Goal: Task Accomplishment & Management: Manage account settings

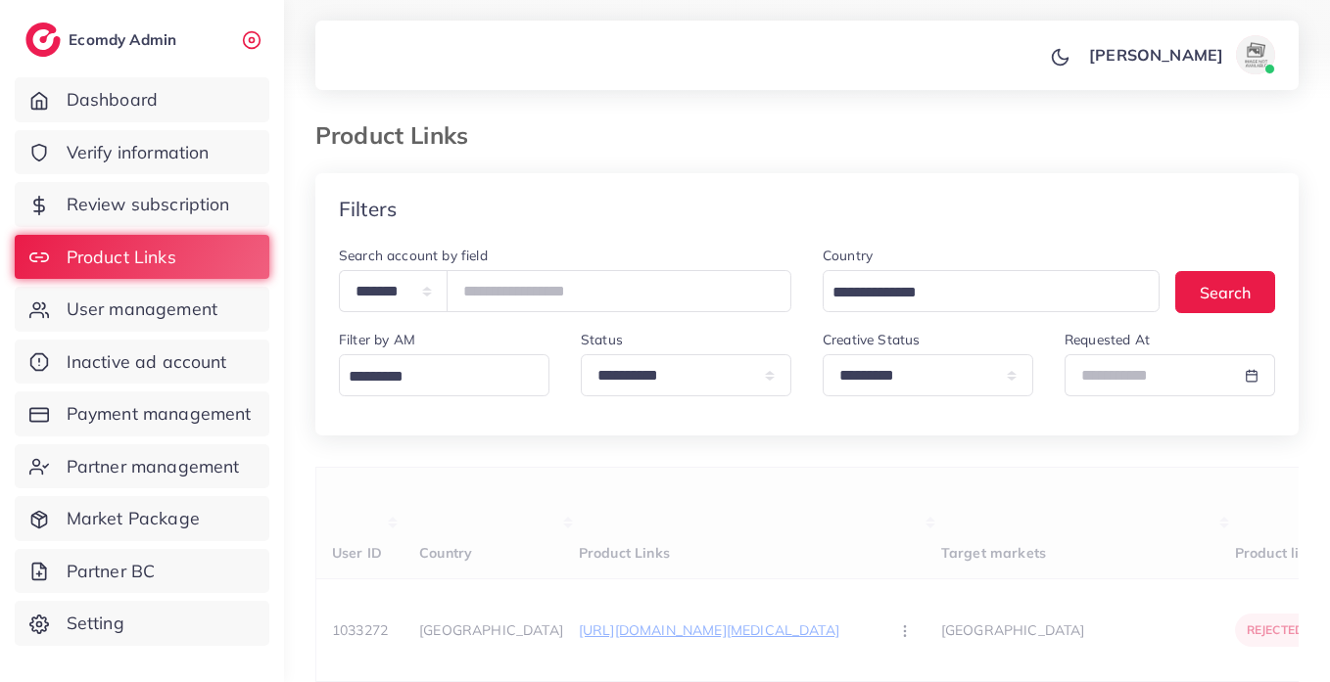
select select "*********"
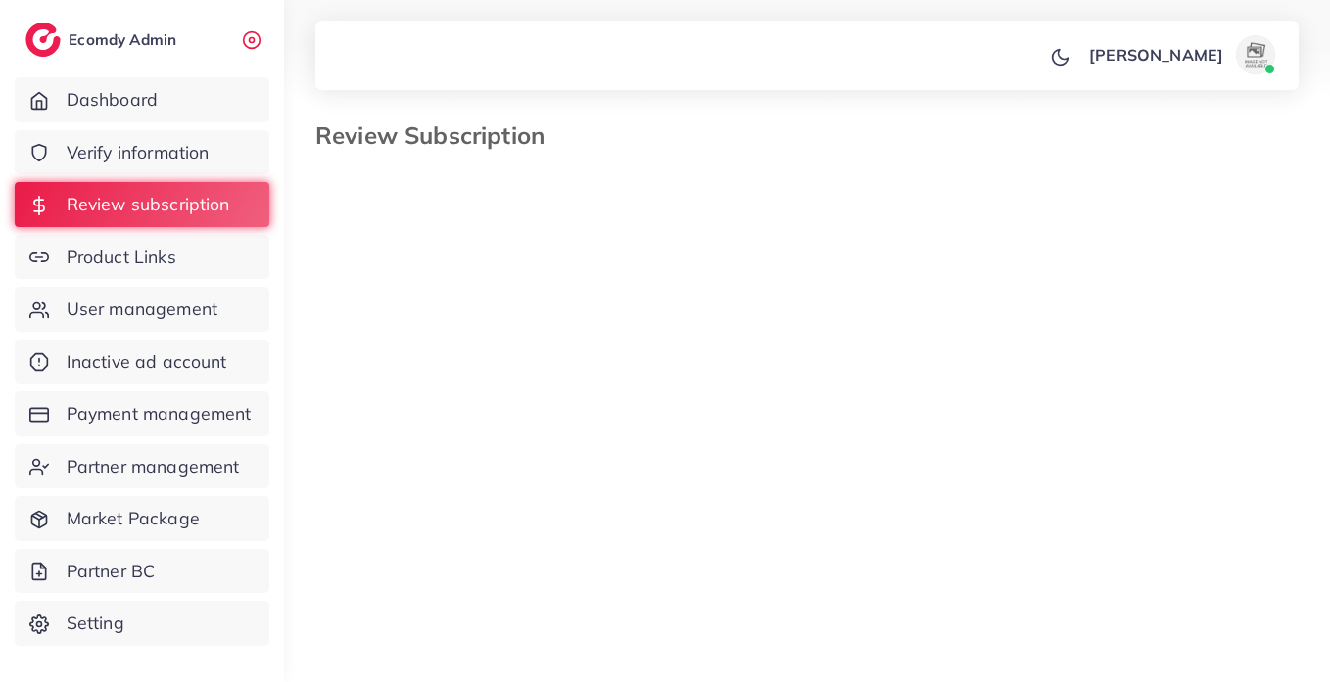
select select "*******"
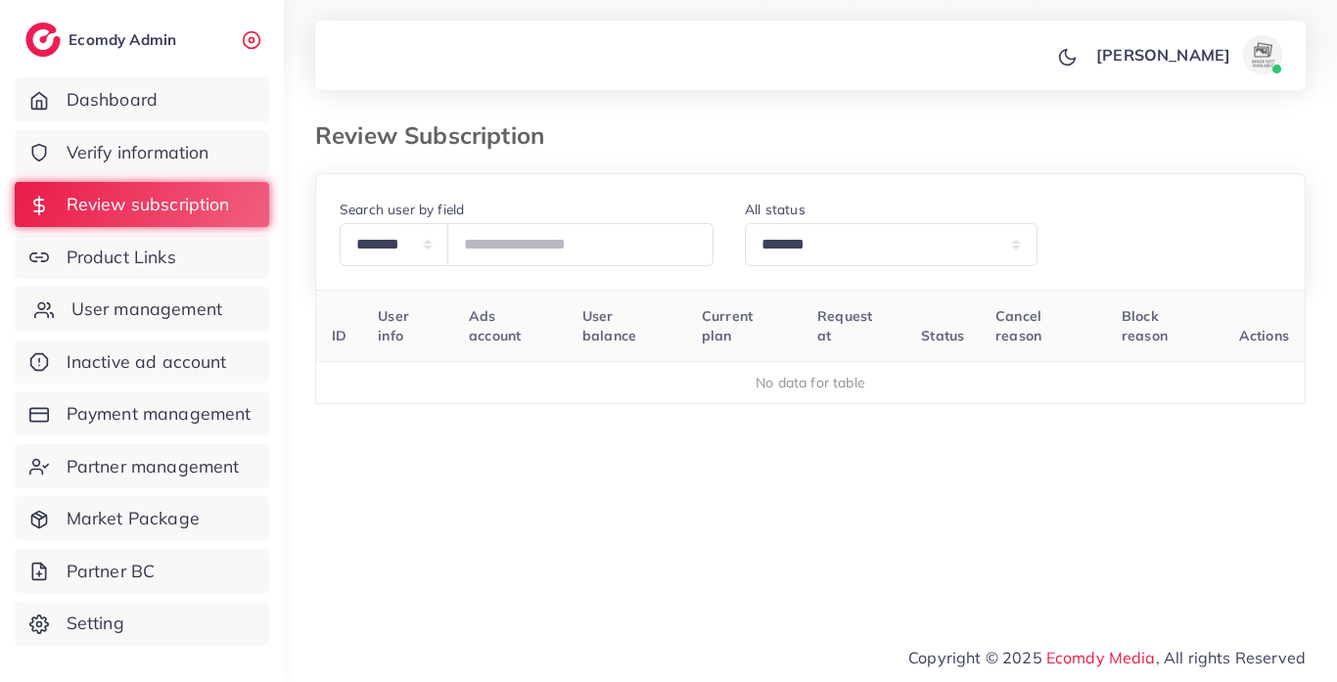
click at [236, 320] on link "User management" at bounding box center [142, 309] width 255 height 45
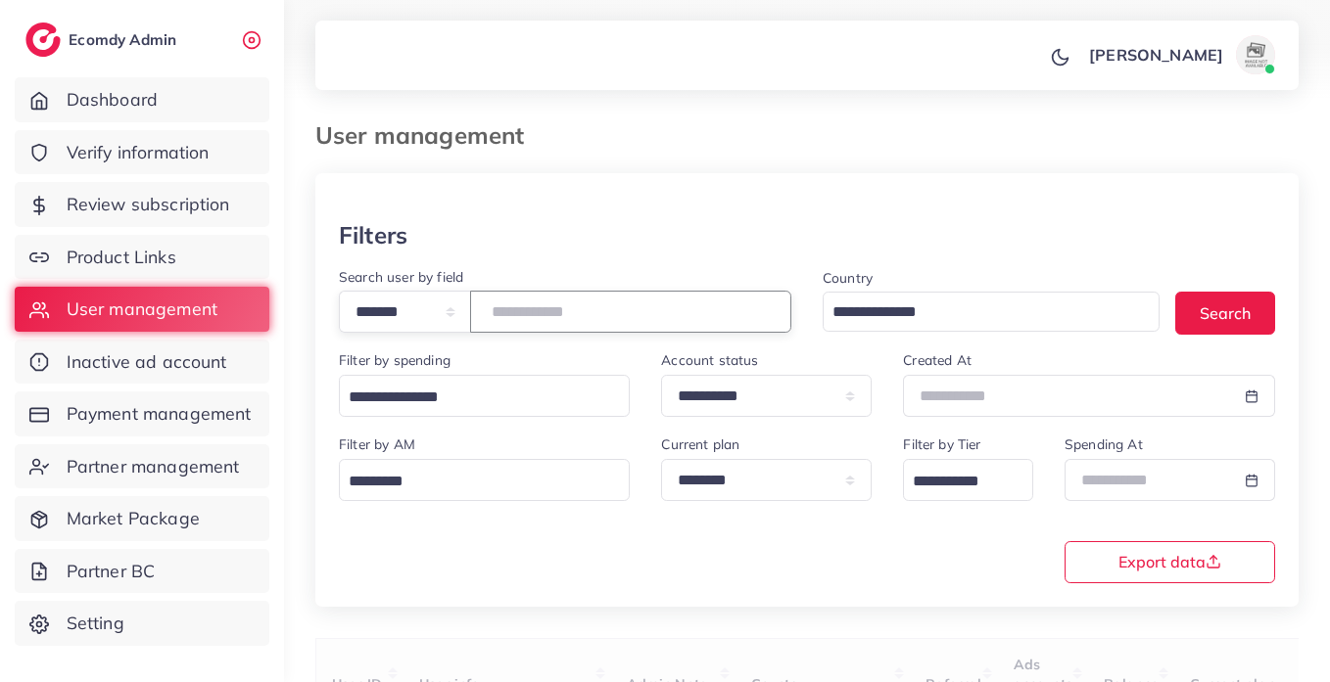
click at [571, 314] on input "number" at bounding box center [630, 312] width 321 height 42
paste input "*******"
type input "*******"
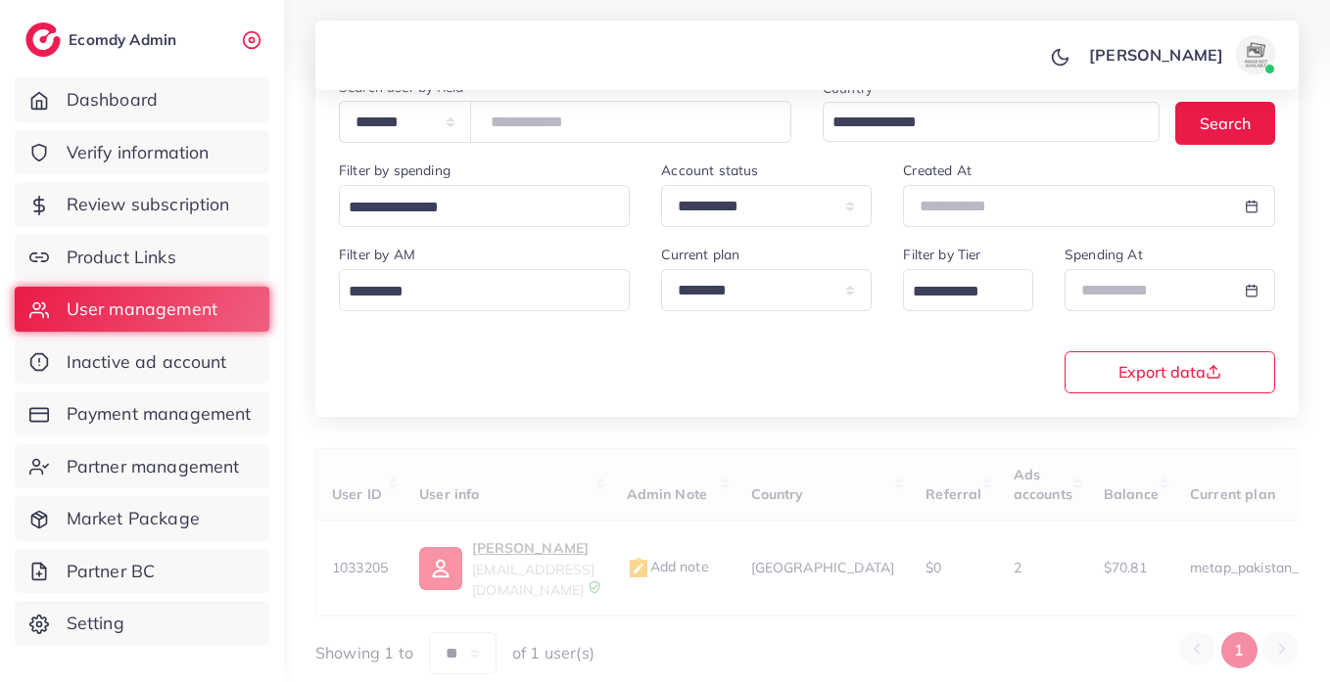
scroll to position [255, 0]
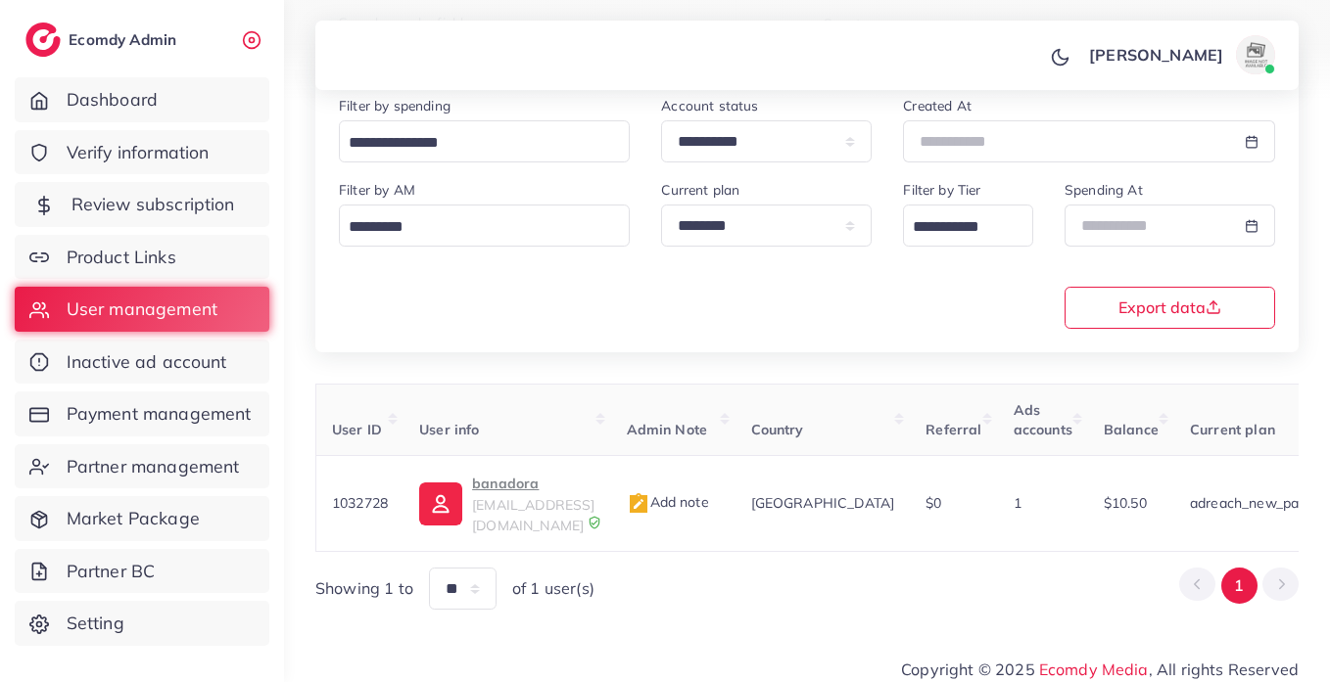
click at [172, 206] on span "Review subscription" at bounding box center [153, 204] width 164 height 25
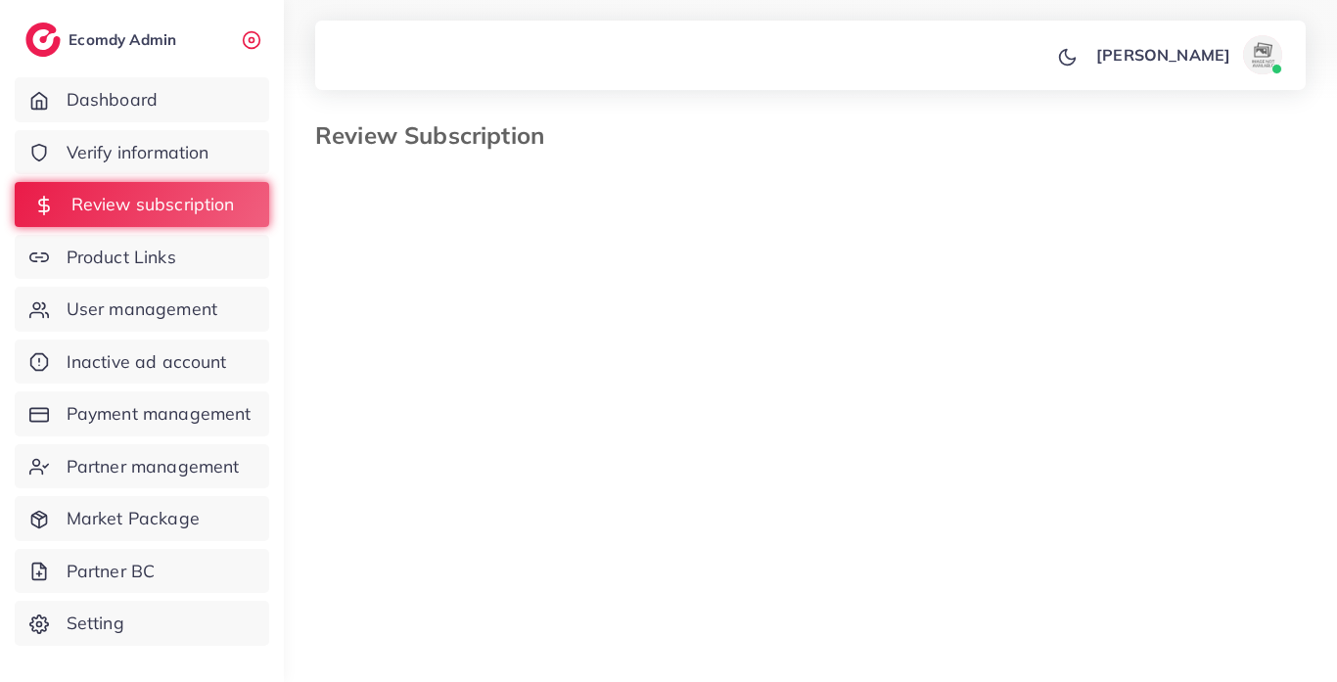
select select "*******"
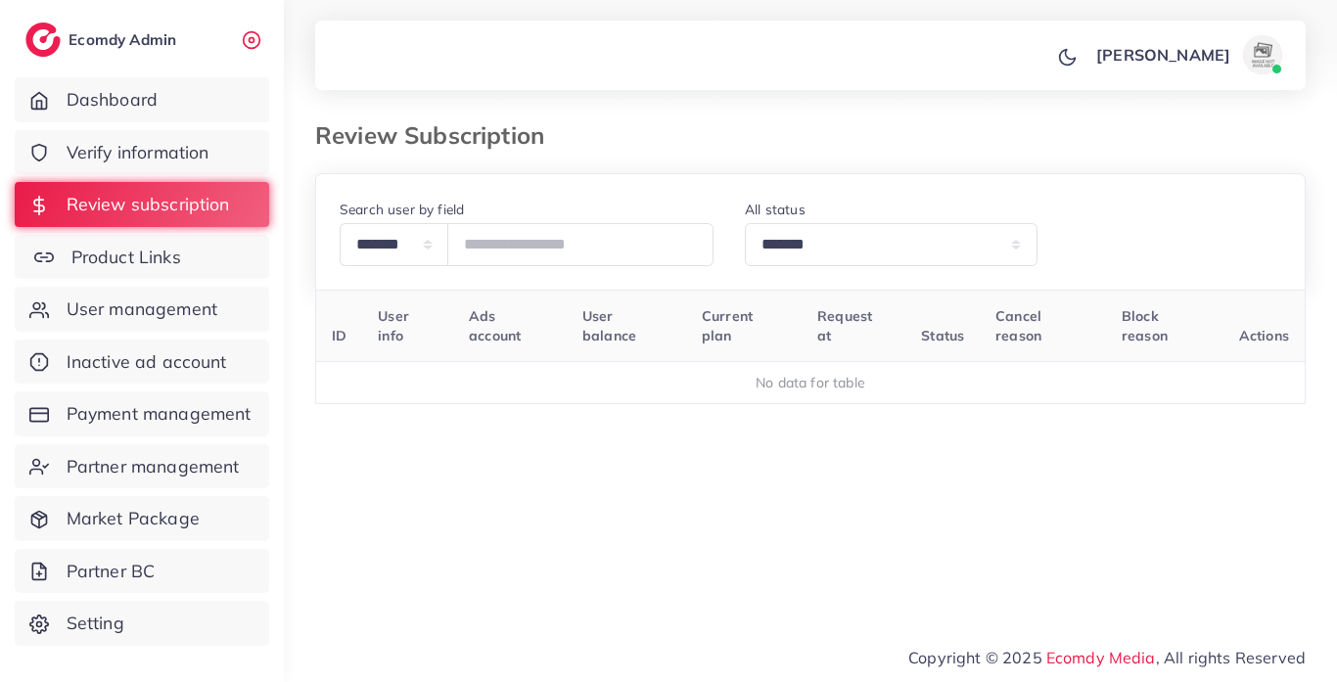
click at [184, 264] on link "Product Links" at bounding box center [142, 257] width 255 height 45
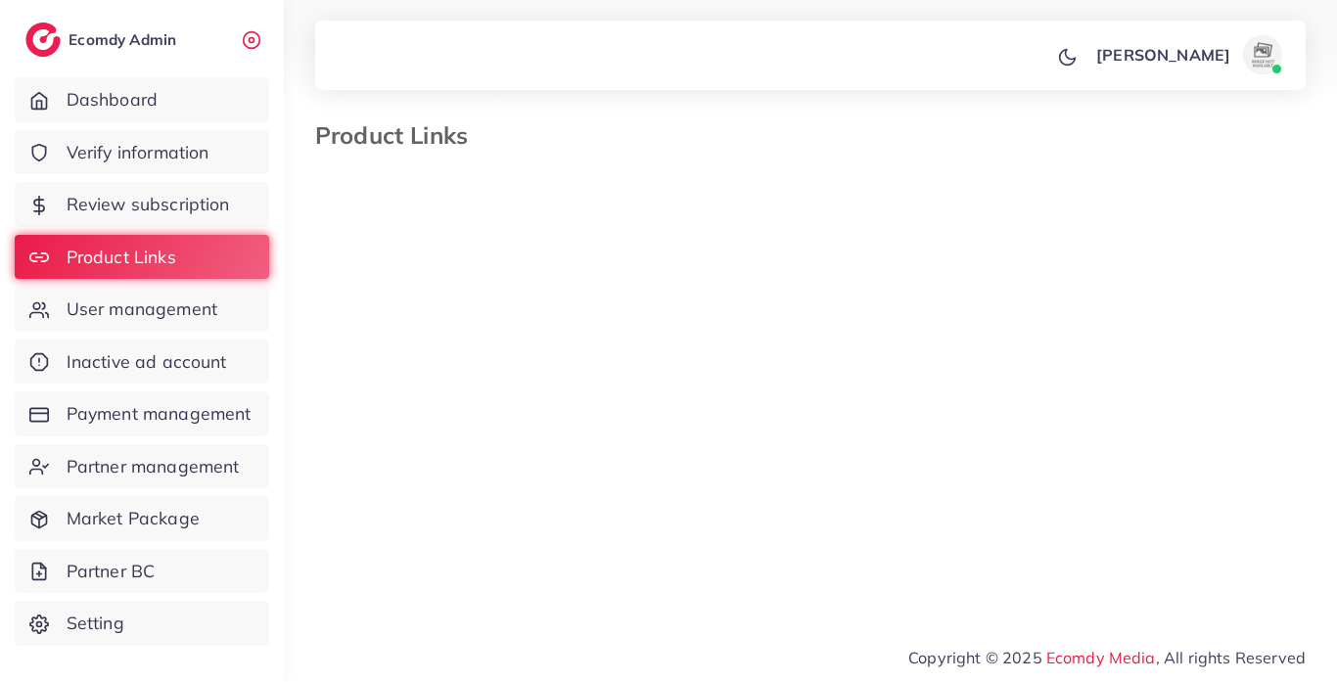
select select "*********"
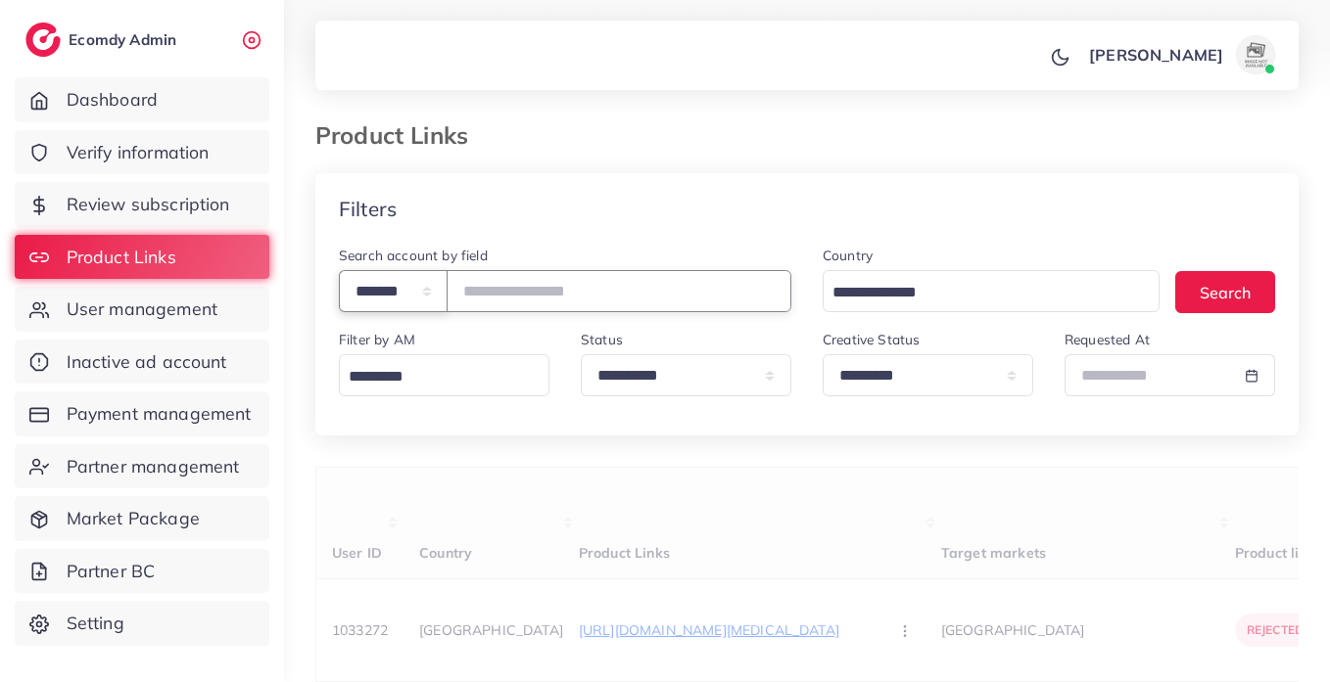
click at [431, 289] on select "**********" at bounding box center [393, 291] width 109 height 42
click at [630, 284] on input "number" at bounding box center [618, 291] width 345 height 42
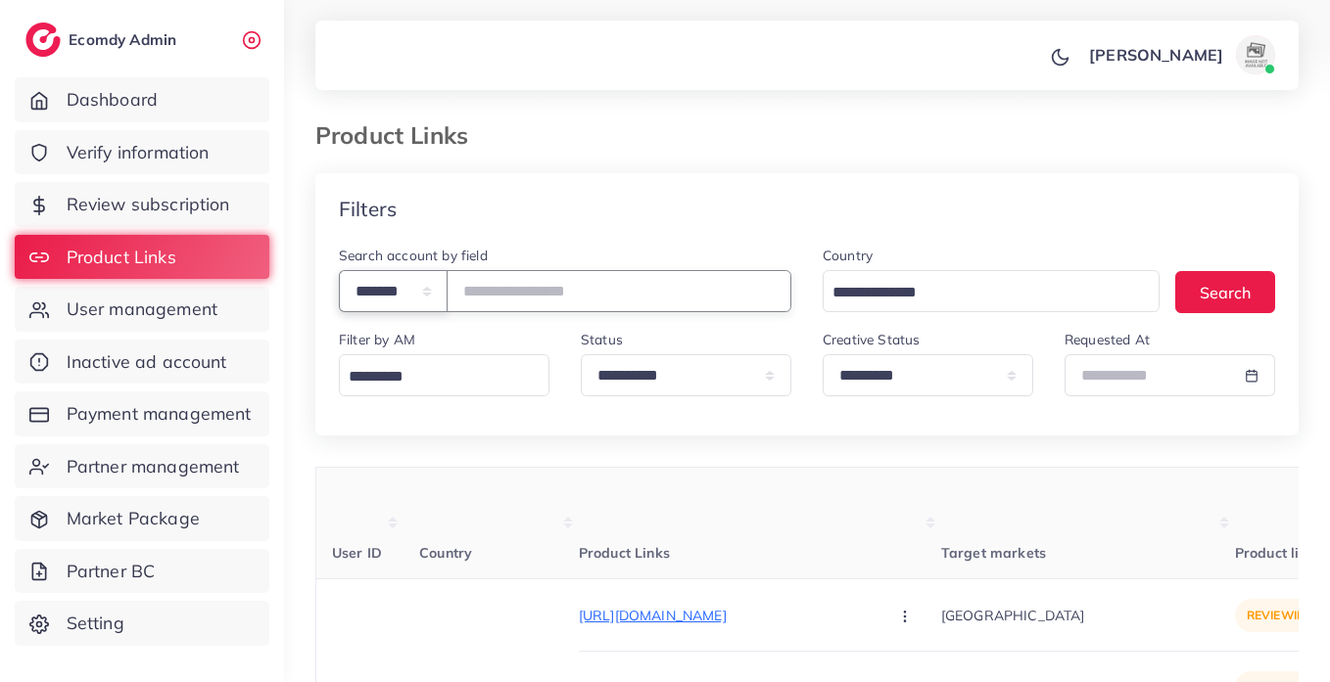
click at [445, 293] on select "**********" at bounding box center [393, 291] width 109 height 42
select select "*****"
click at [339, 270] on select "**********" at bounding box center [393, 291] width 109 height 42
click at [591, 279] on input "number" at bounding box center [618, 291] width 345 height 42
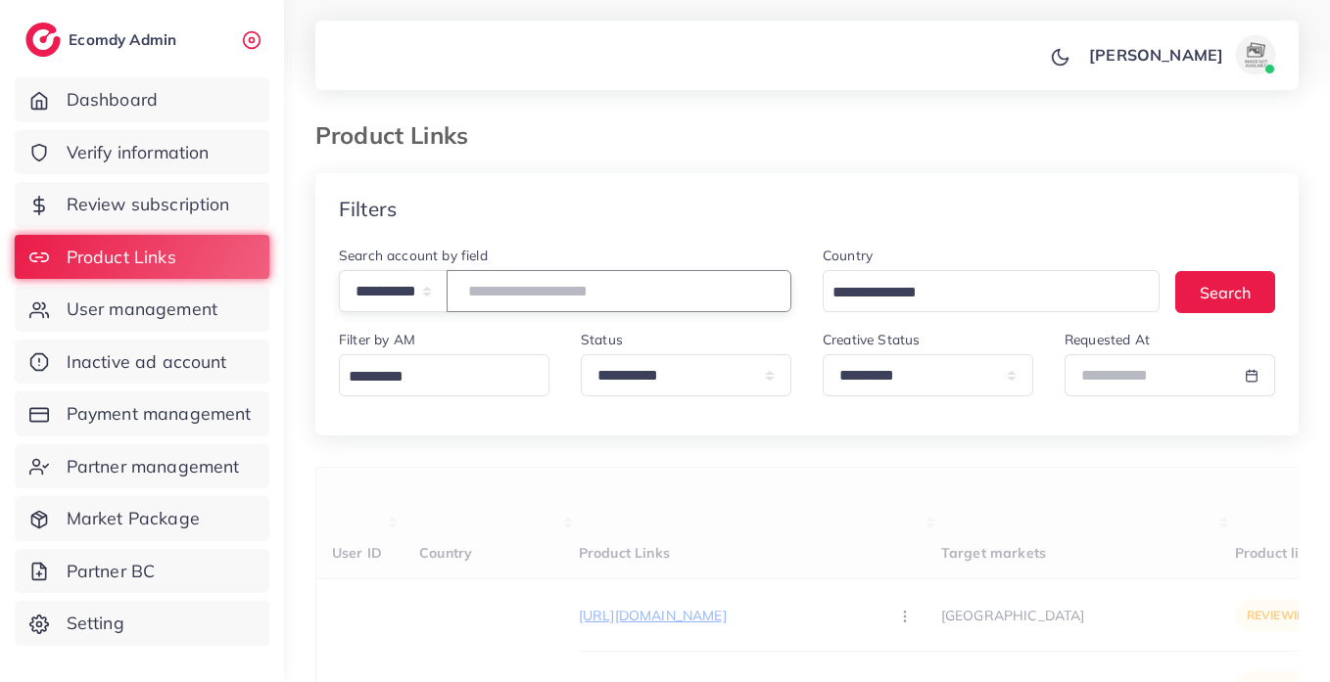
click at [564, 289] on input "text" at bounding box center [618, 291] width 345 height 42
paste input "**********"
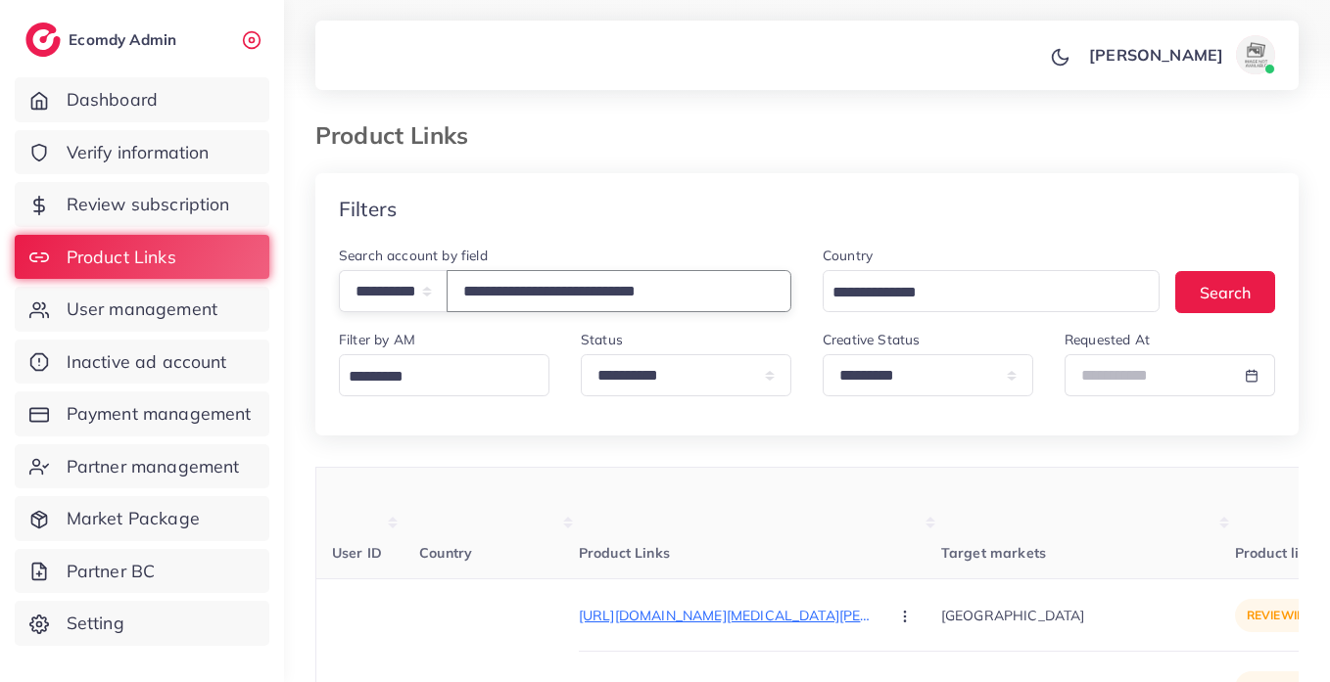
scroll to position [144, 0]
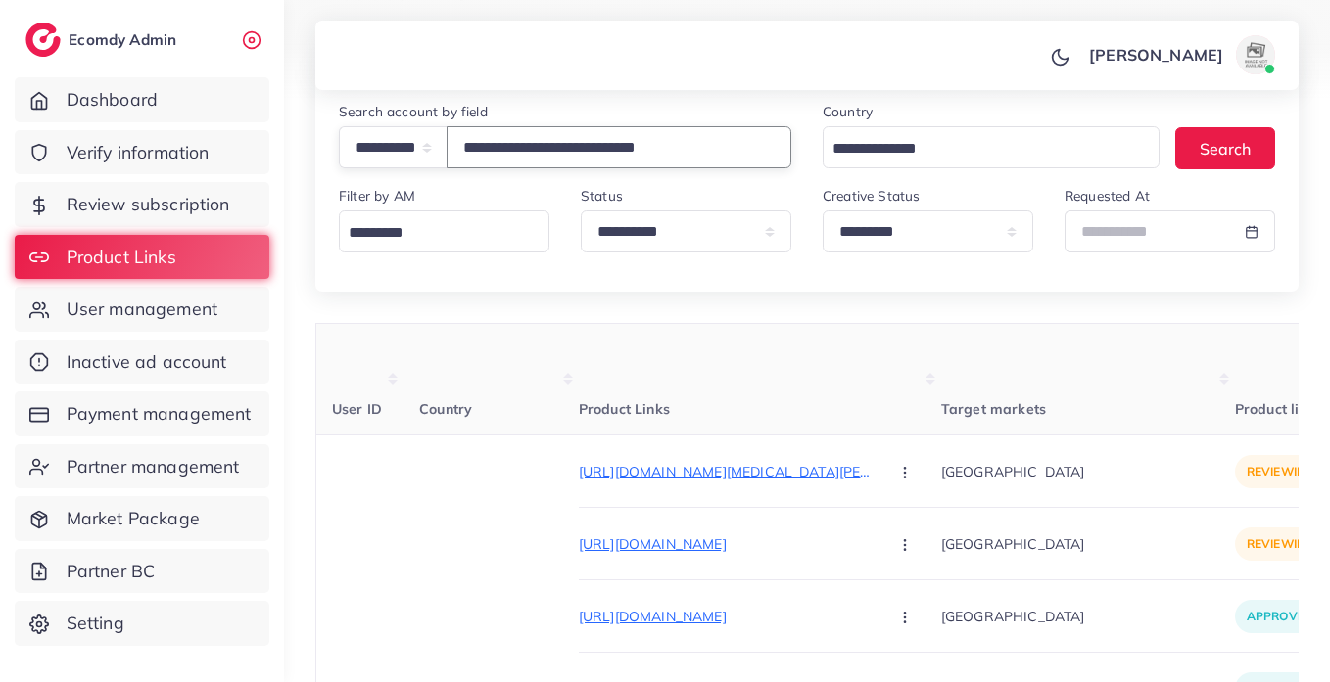
type input "**********"
click at [1011, 240] on select "**********" at bounding box center [927, 232] width 211 height 42
click at [642, 332] on th "Product Links" at bounding box center [760, 380] width 362 height 112
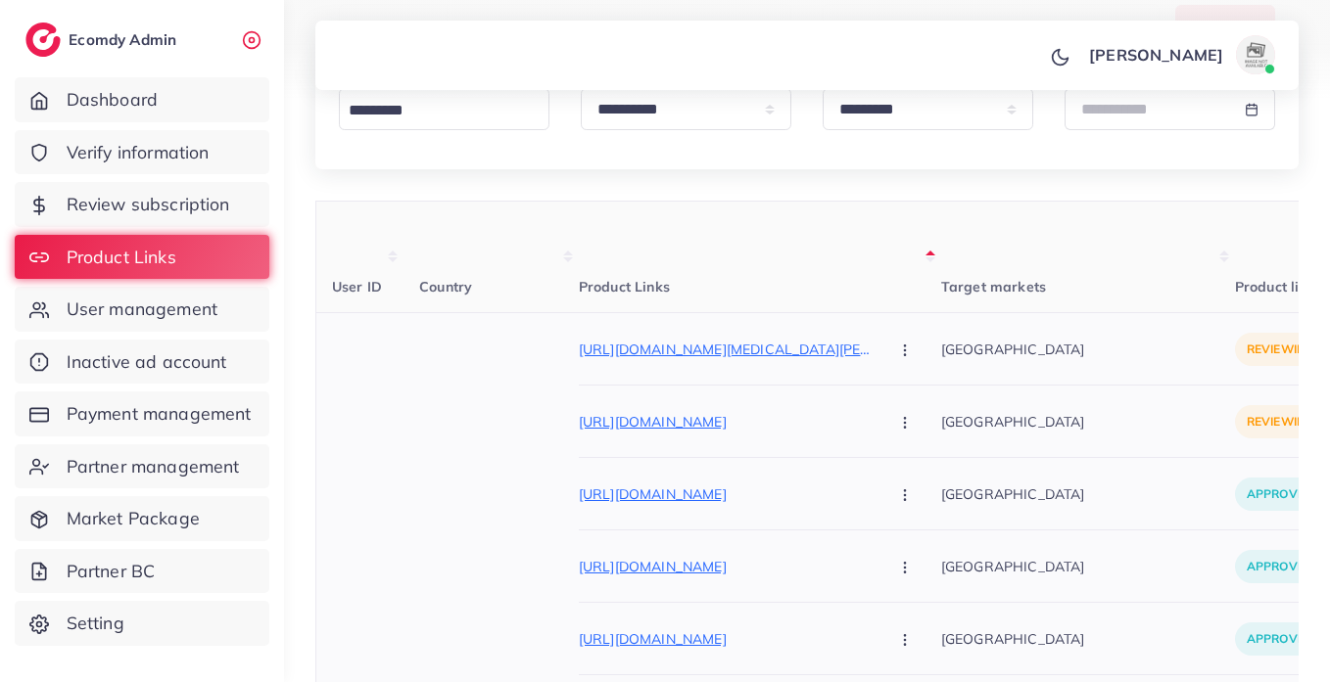
scroll to position [281, 0]
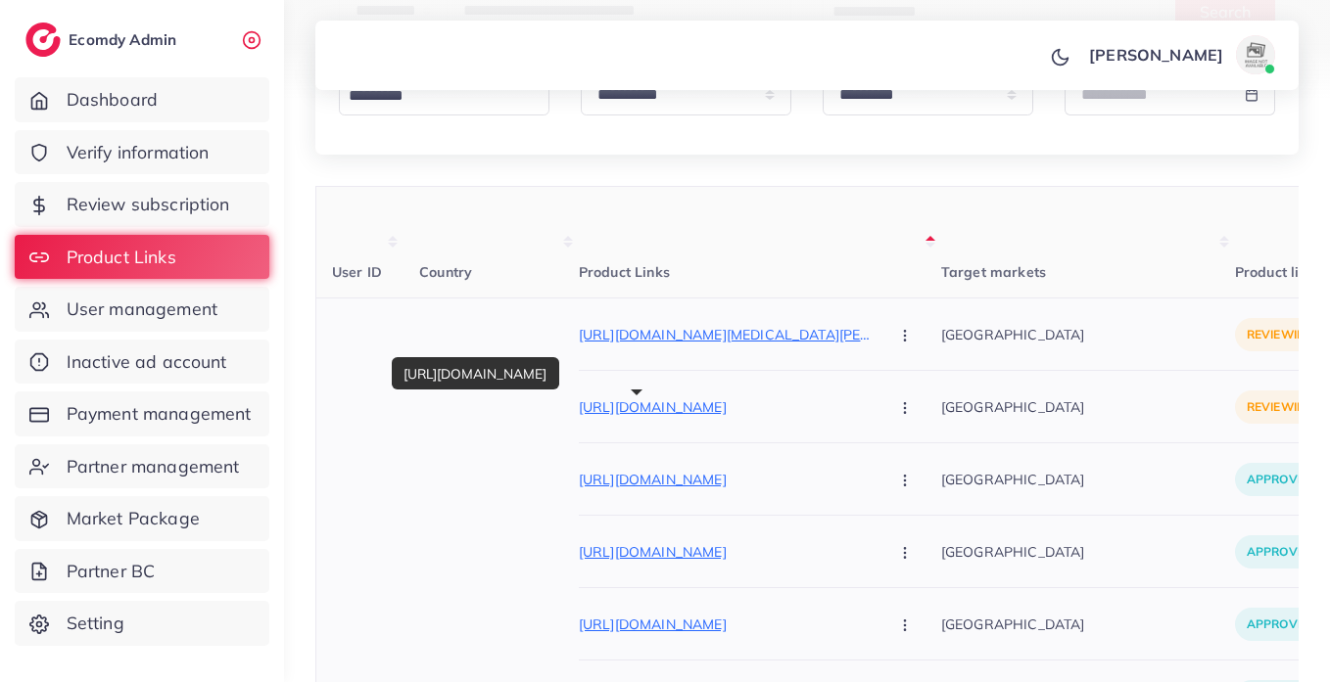
click at [643, 411] on p "[URL][DOMAIN_NAME]" at bounding box center [726, 407] width 294 height 23
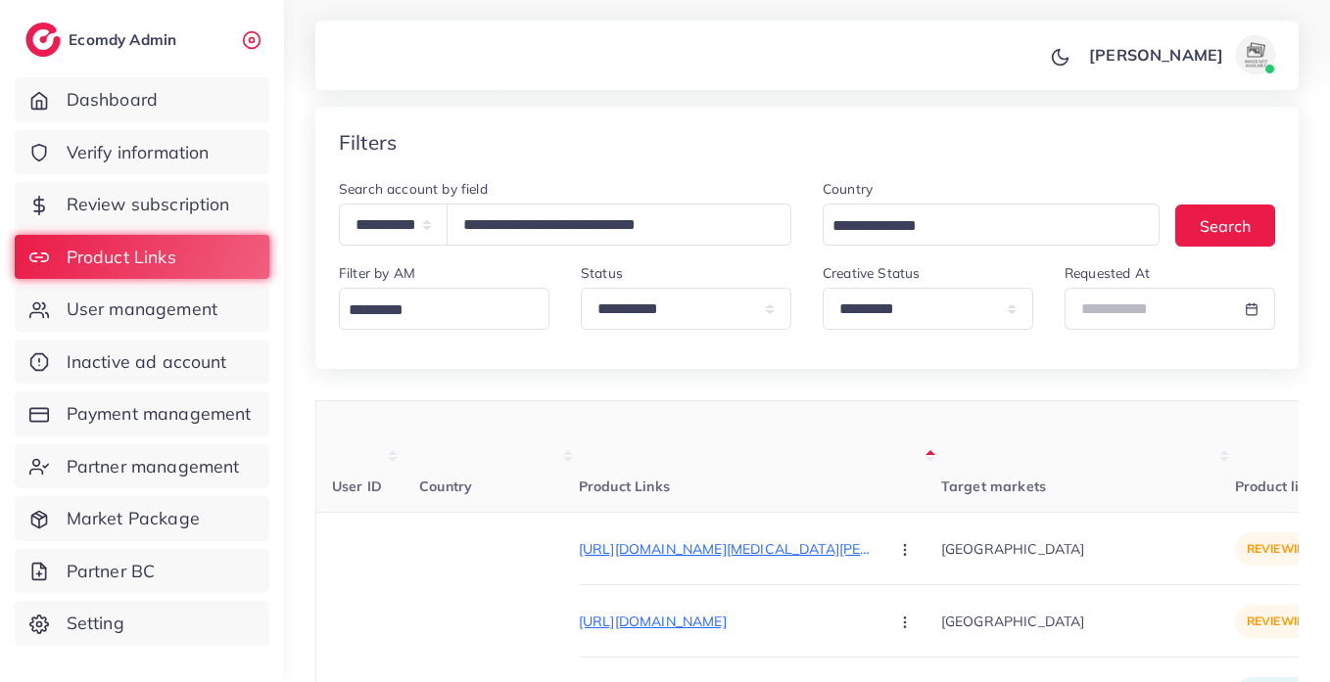
scroll to position [232, 0]
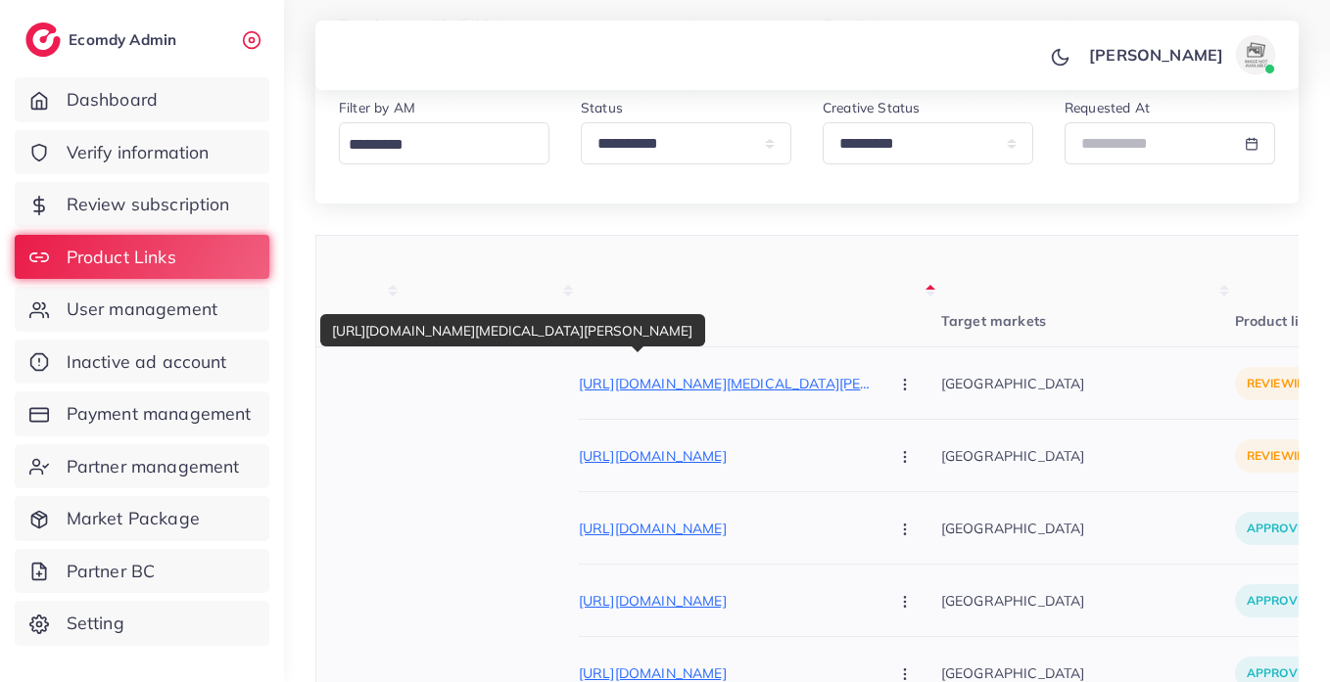
click at [607, 382] on p "[URL][DOMAIN_NAME][MEDICAL_DATA][PERSON_NAME]" at bounding box center [726, 383] width 294 height 23
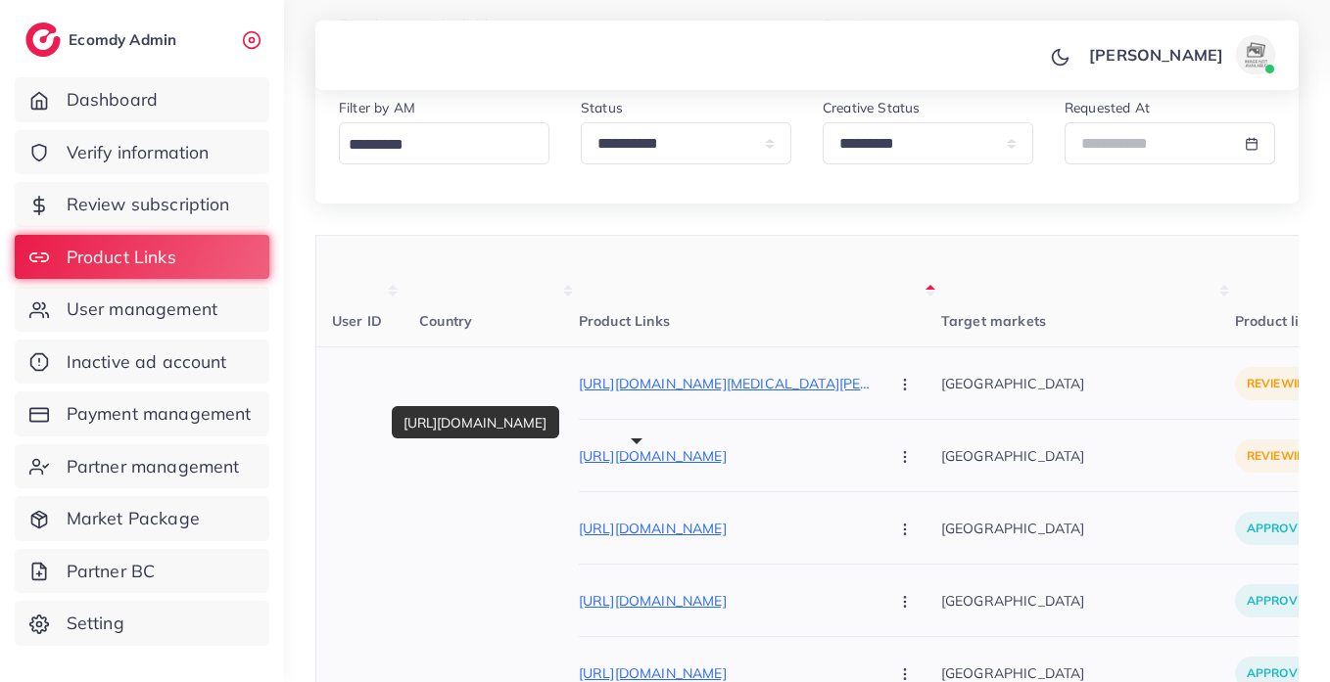
click at [646, 455] on p "[URL][DOMAIN_NAME]" at bounding box center [726, 456] width 294 height 23
click at [872, 460] on button "button" at bounding box center [906, 456] width 69 height 44
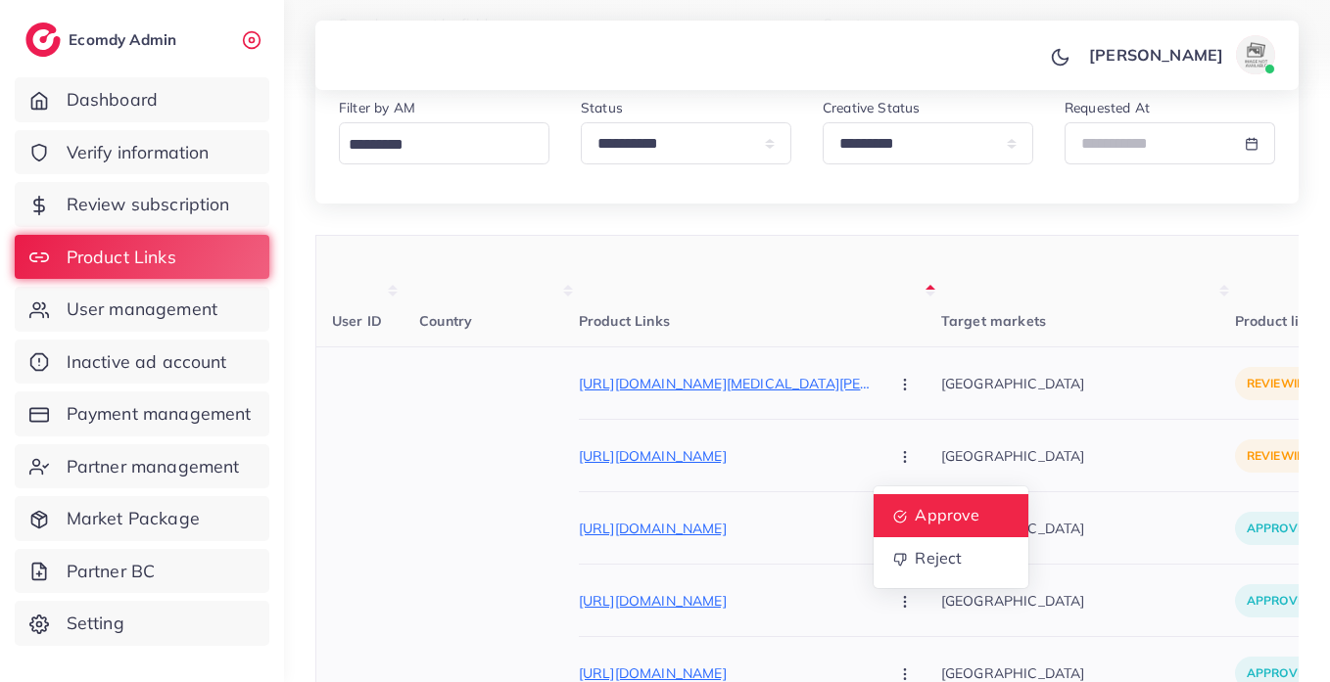
click at [914, 511] on span "Approve" at bounding box center [946, 516] width 65 height 20
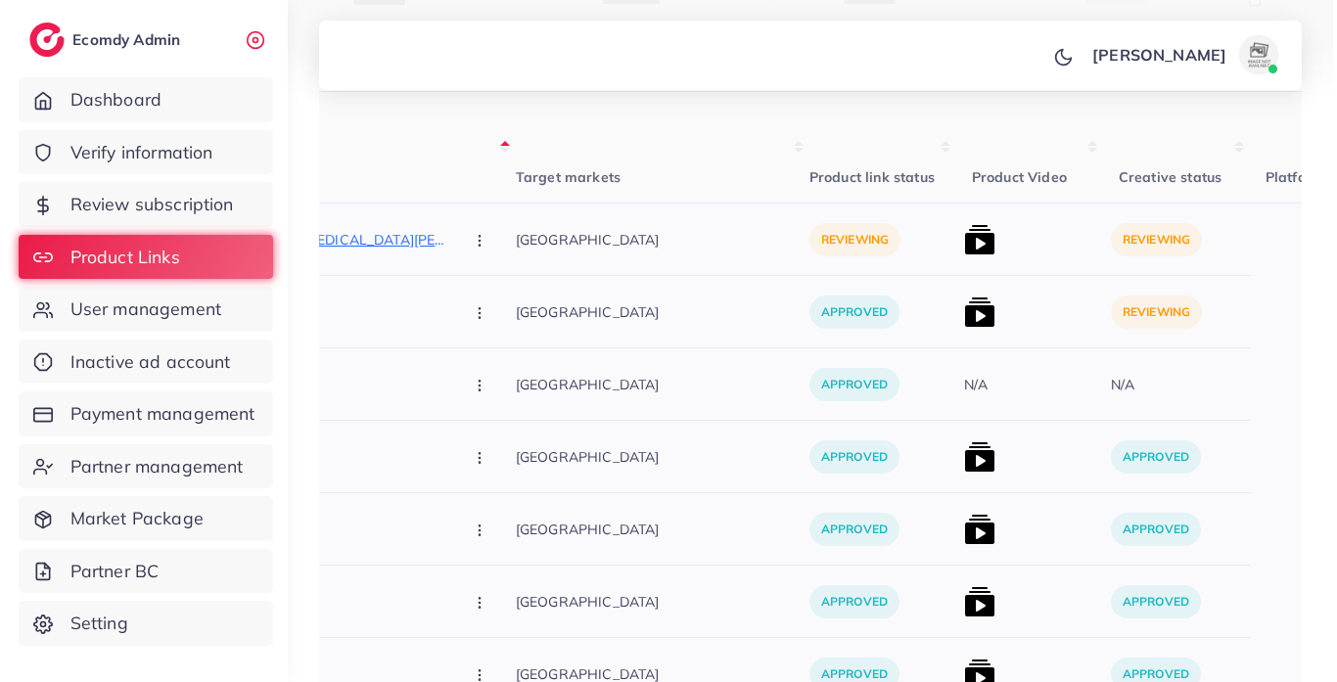
scroll to position [158, 0]
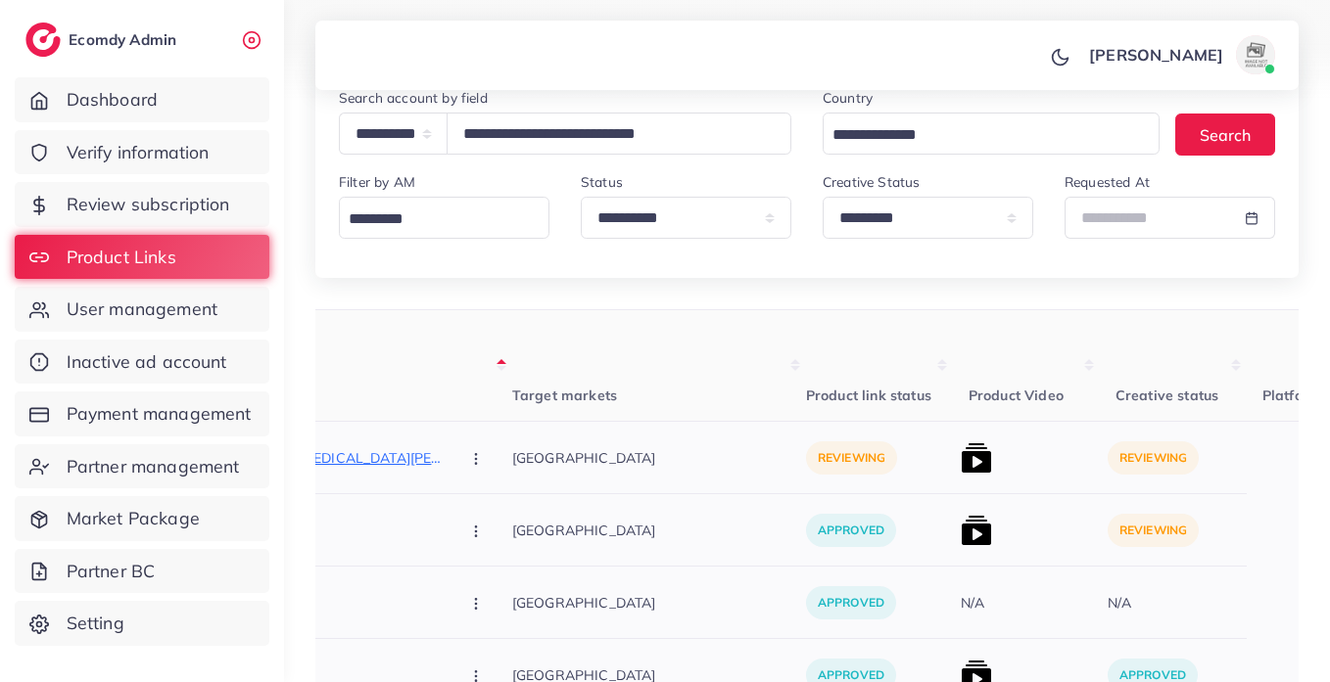
click at [960, 545] on img at bounding box center [975, 530] width 31 height 31
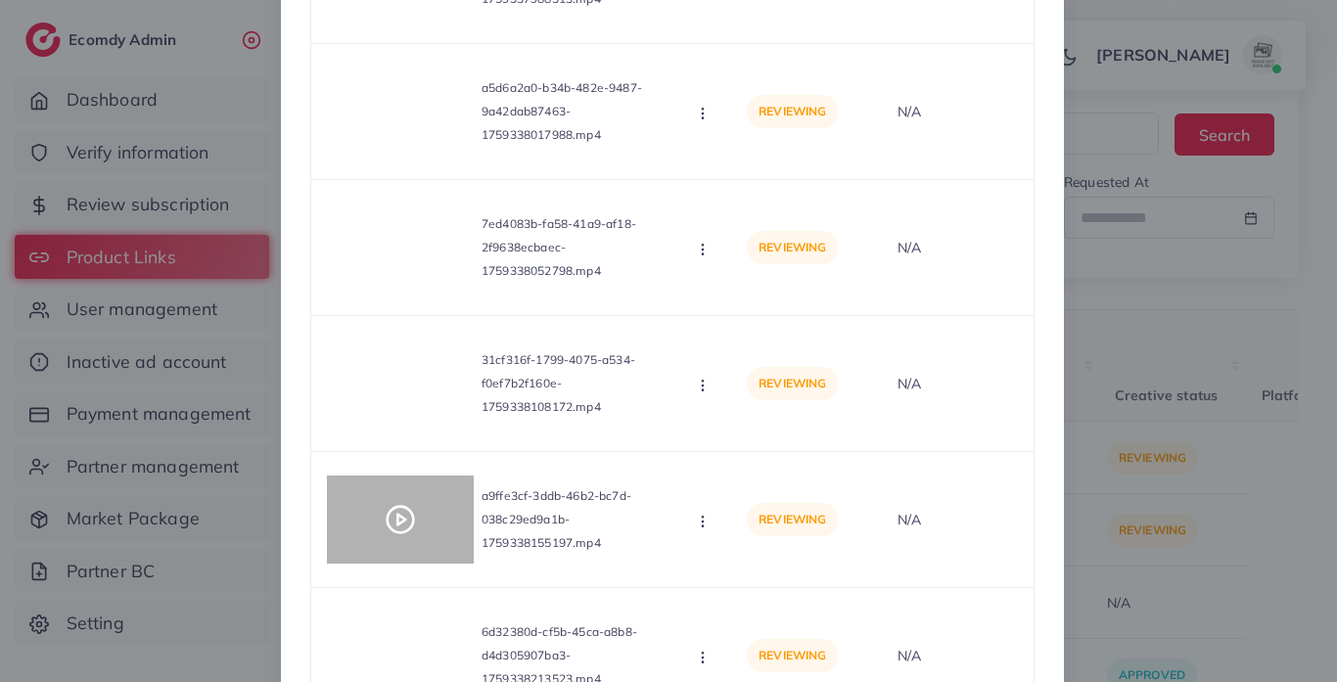
scroll to position [866, 0]
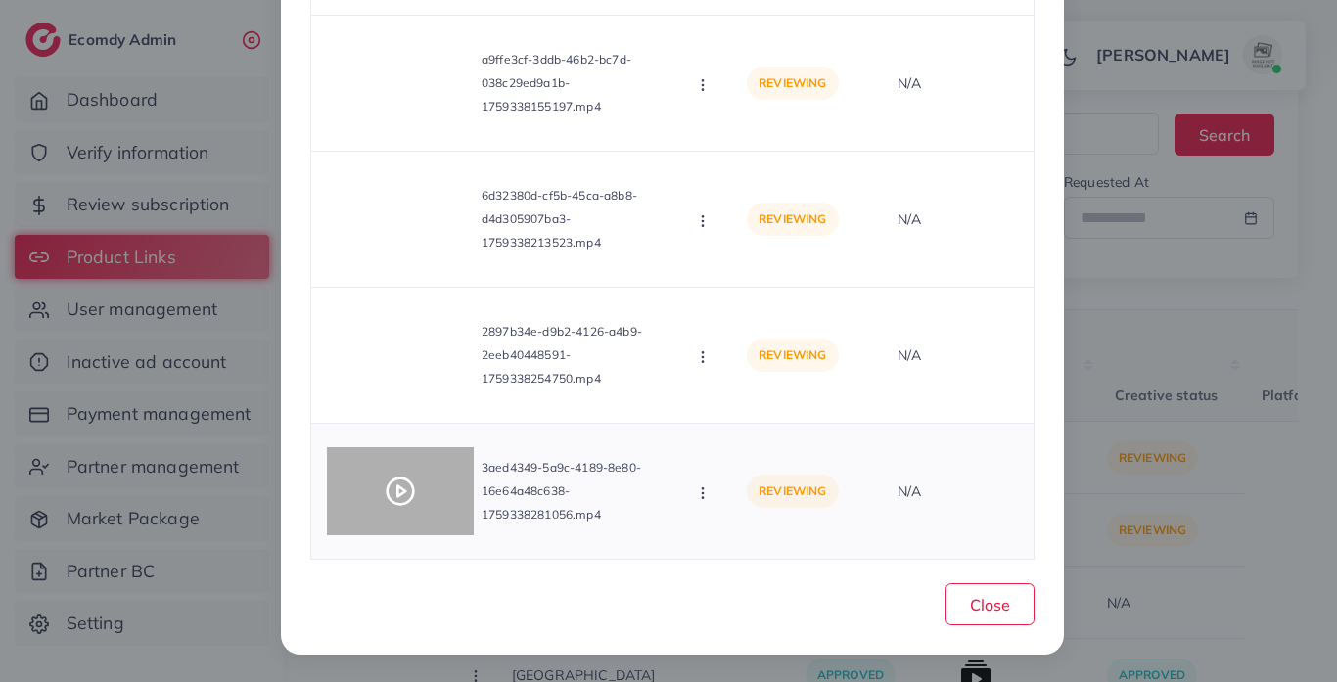
click at [412, 501] on div at bounding box center [400, 491] width 147 height 88
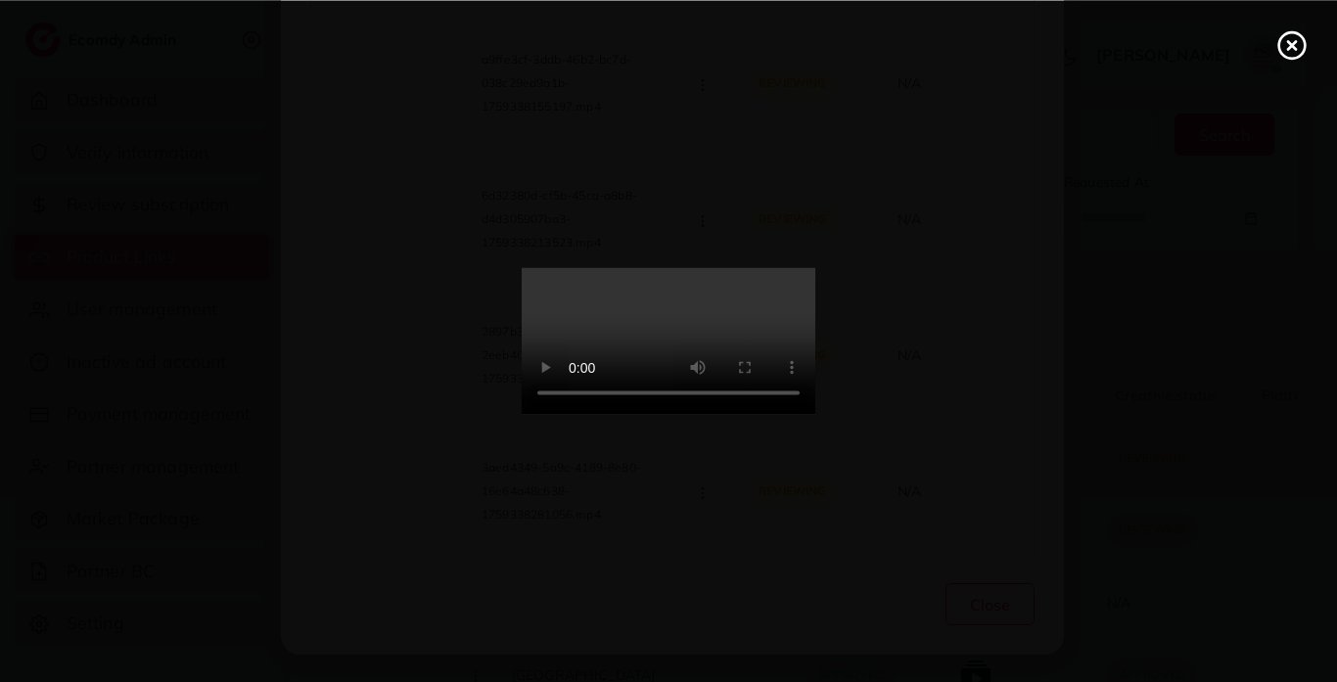
click at [708, 288] on video at bounding box center [669, 341] width 294 height 147
click at [1286, 59] on icon at bounding box center [1292, 44] width 31 height 31
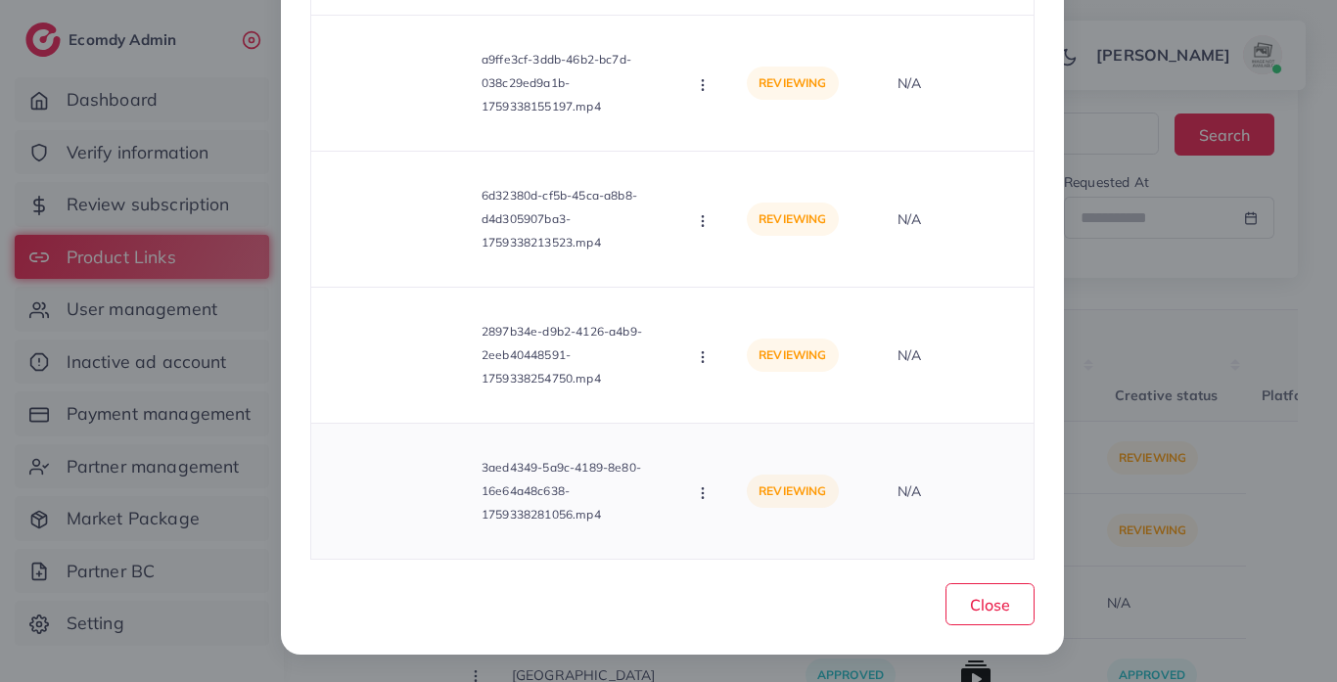
click at [685, 493] on div "3aed4349-5a9c-4189-8e80-16e64a48c638-1759338281056.mp4 Approve Reject" at bounding box center [521, 492] width 389 height 104
click at [702, 478] on div "3aed4349-5a9c-4189-8e80-16e64a48c638-1759338281056.mp4 Approve Reject" at bounding box center [521, 492] width 389 height 104
click at [703, 486] on icon "button" at bounding box center [703, 494] width 16 height 16
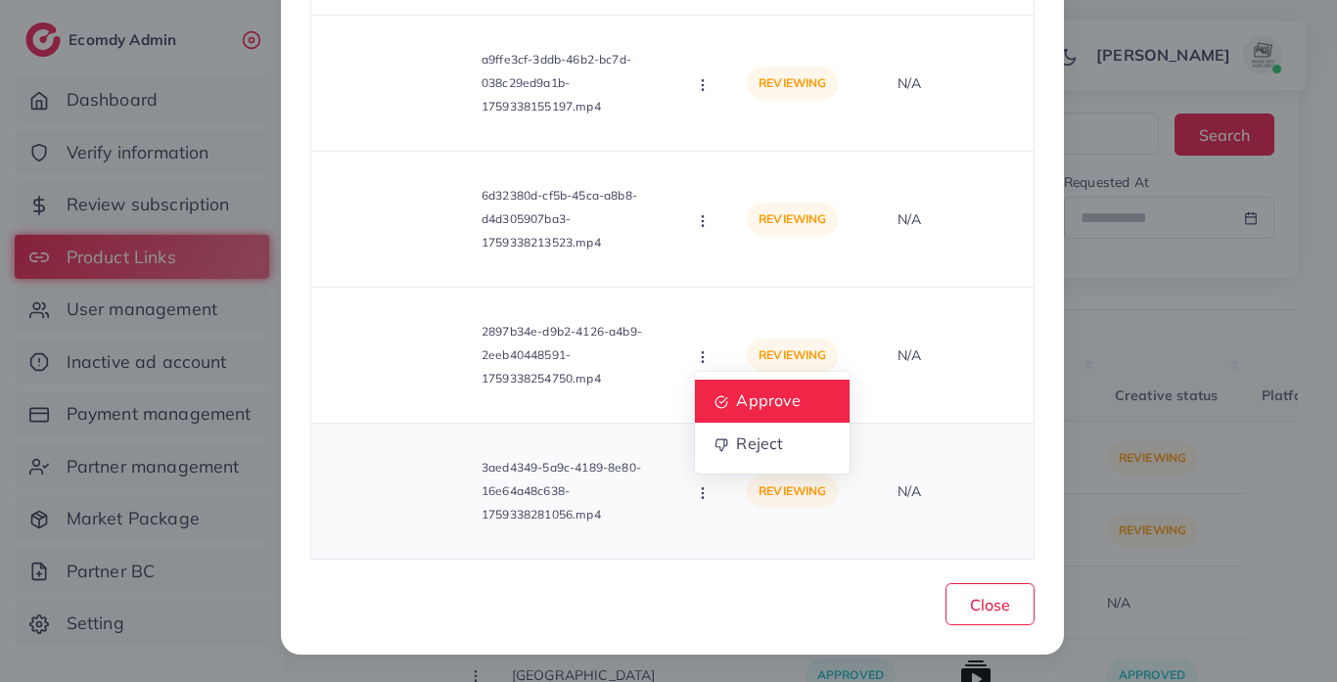
click at [767, 405] on span "Approve" at bounding box center [769, 401] width 65 height 20
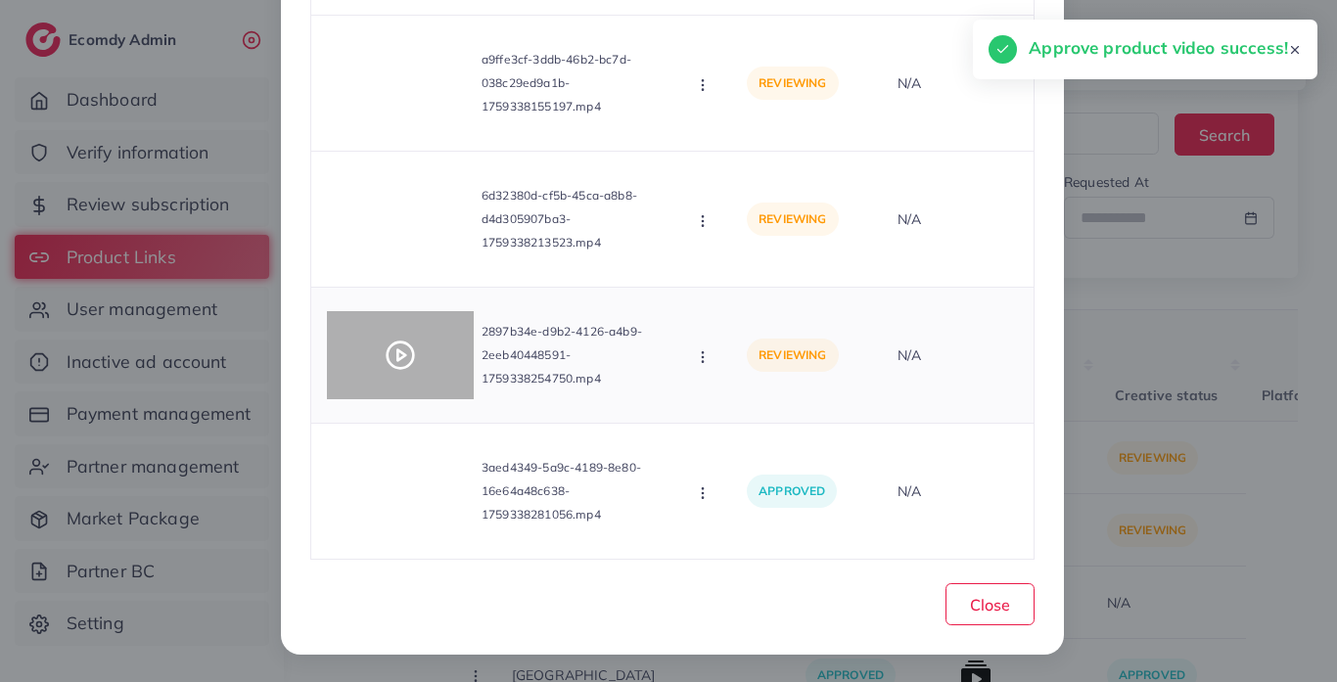
click at [413, 366] on div at bounding box center [400, 355] width 147 height 88
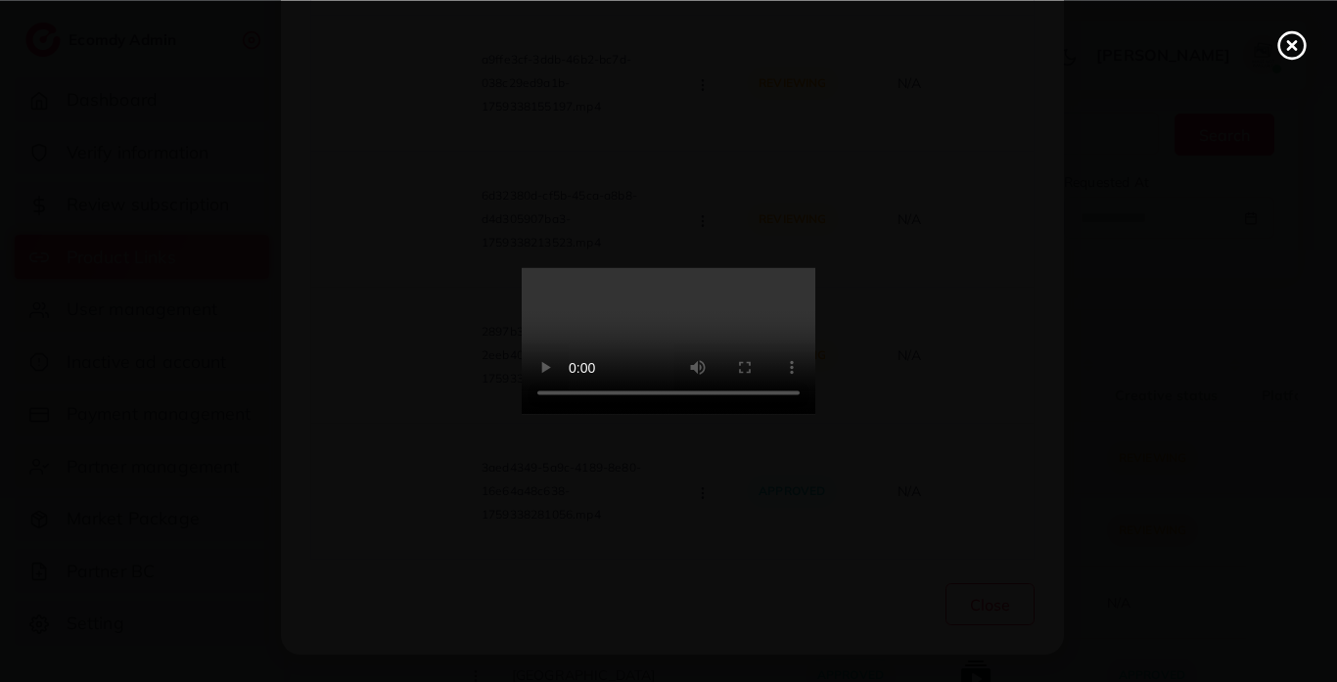
click at [1300, 54] on circle at bounding box center [1293, 45] width 26 height 26
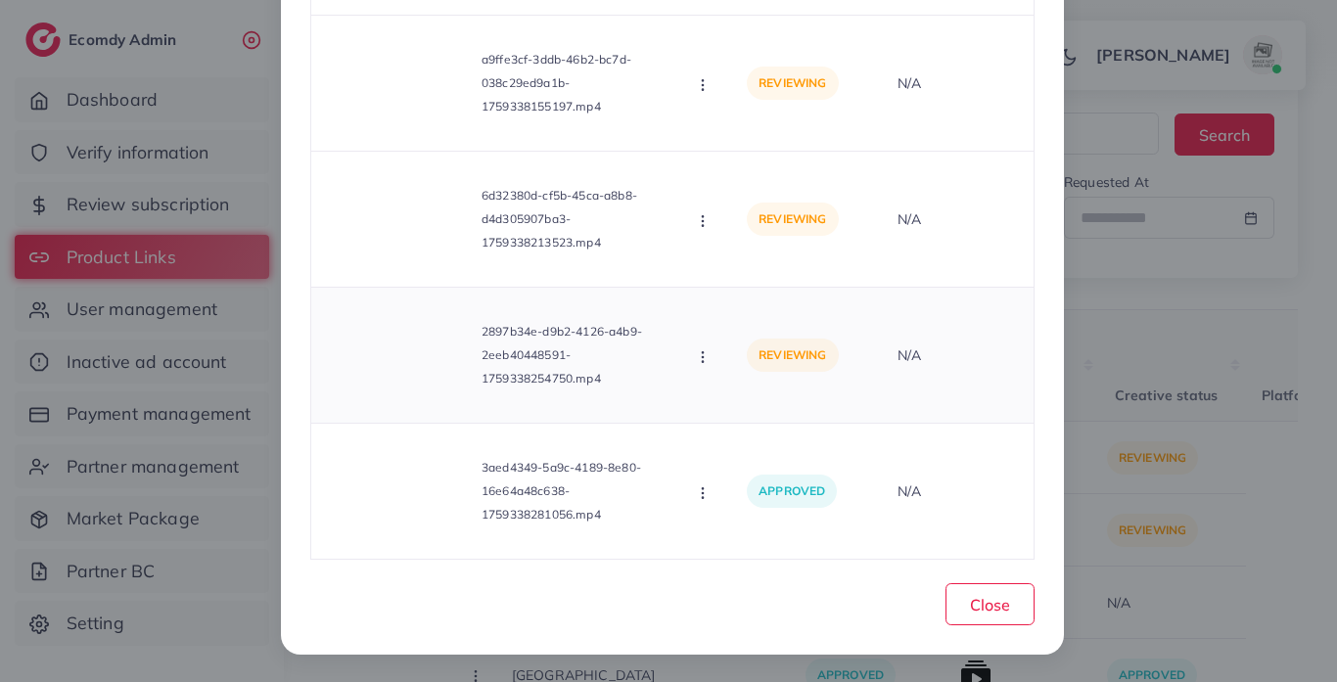
click at [690, 367] on div "2897b34e-d9b2-4126-a4b9-2eeb40448591-1759338254750.mp4 Approve Reject" at bounding box center [521, 356] width 389 height 104
click at [696, 358] on icon "button" at bounding box center [703, 358] width 16 height 16
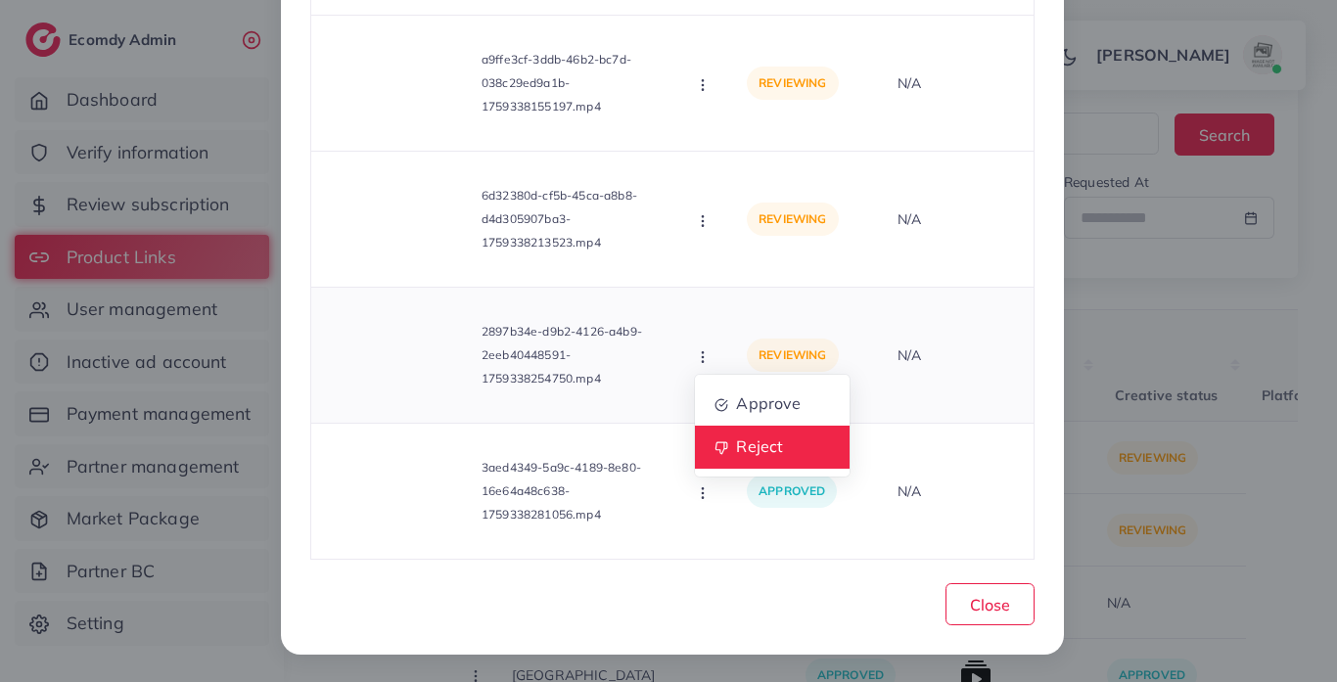
click at [719, 446] on icon at bounding box center [723, 449] width 14 height 14
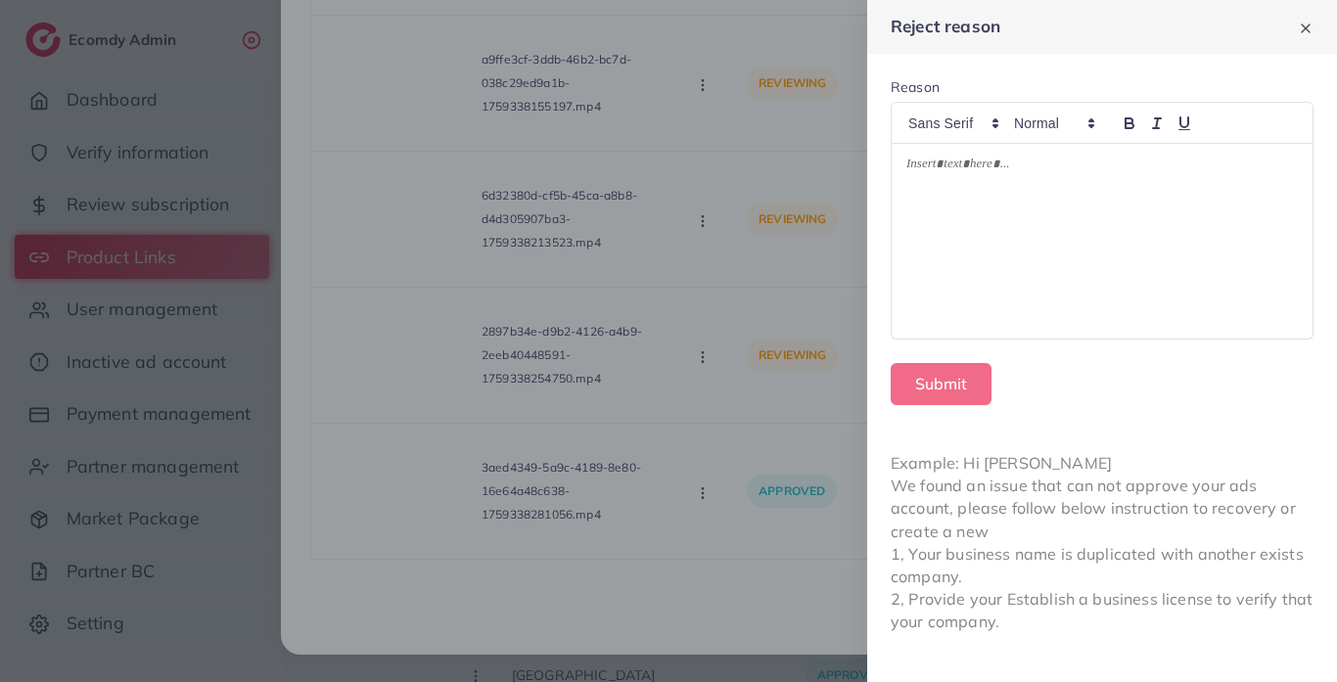
click at [959, 215] on div at bounding box center [1102, 241] width 421 height 195
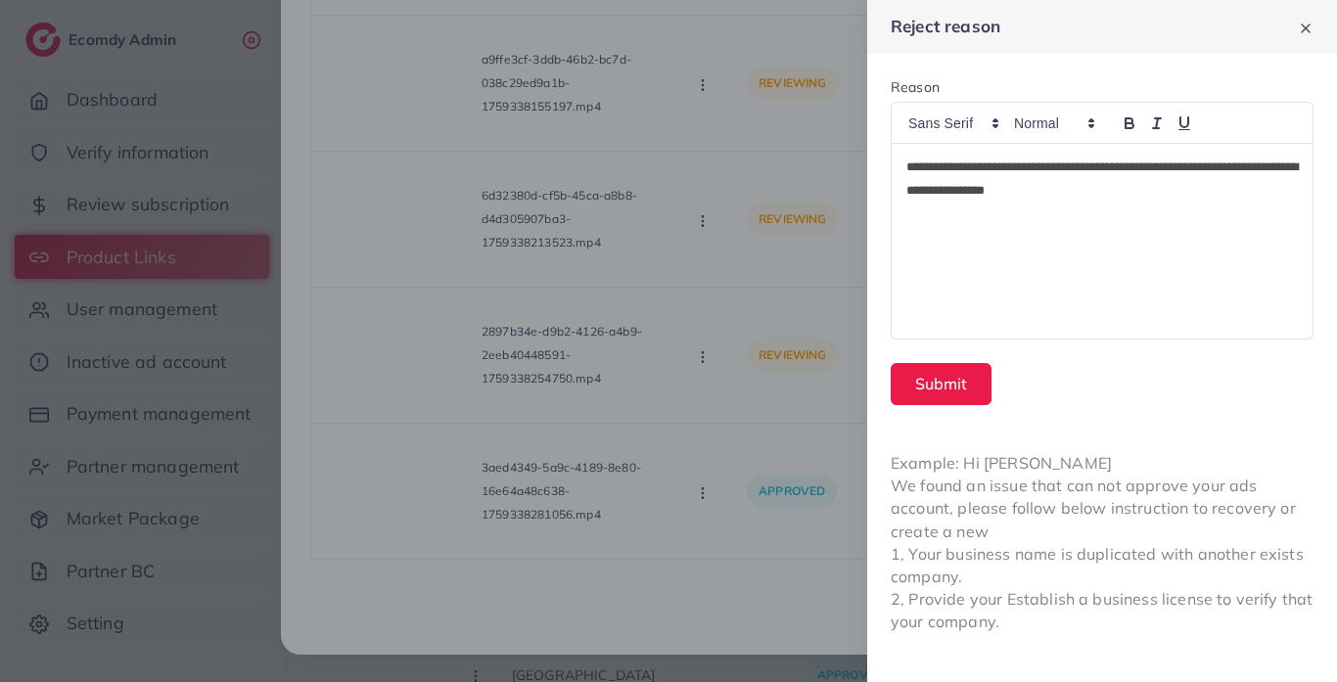
click at [1020, 192] on p "**********" at bounding box center [1103, 179] width 392 height 47
click at [1139, 198] on p "**********" at bounding box center [1103, 179] width 392 height 47
click at [942, 390] on button "Submit" at bounding box center [941, 384] width 101 height 42
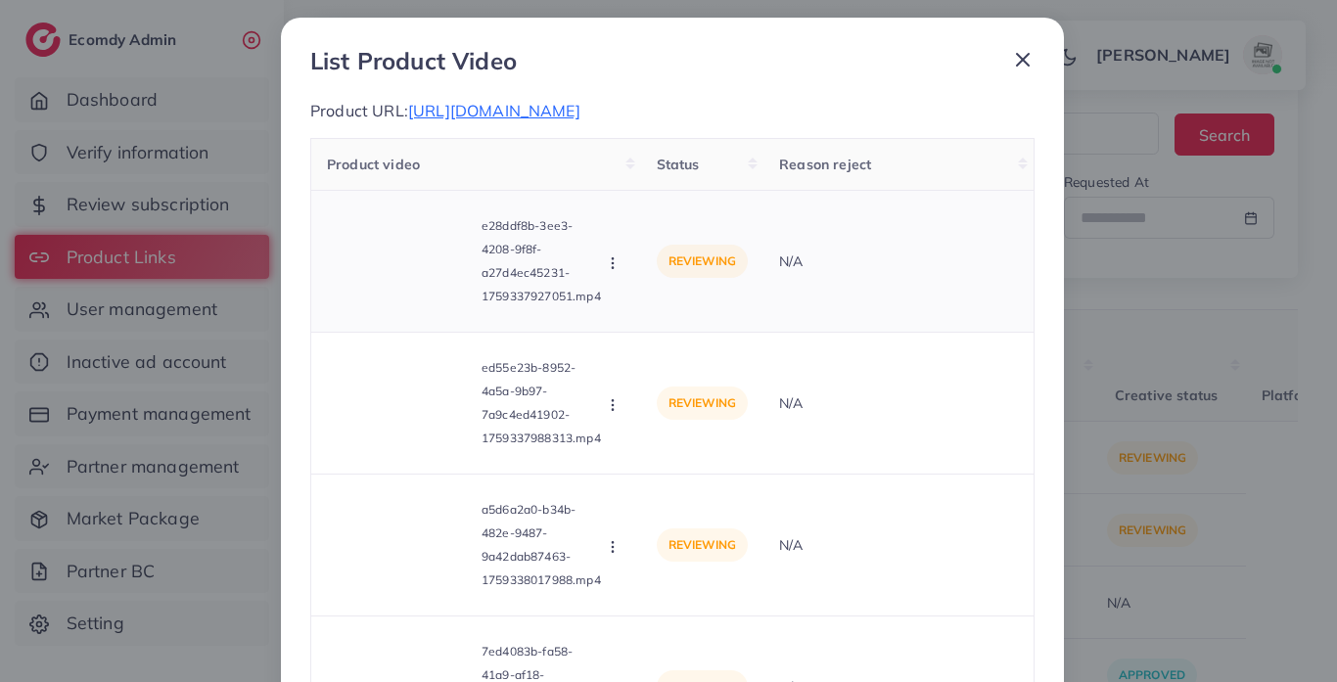
scroll to position [0, 0]
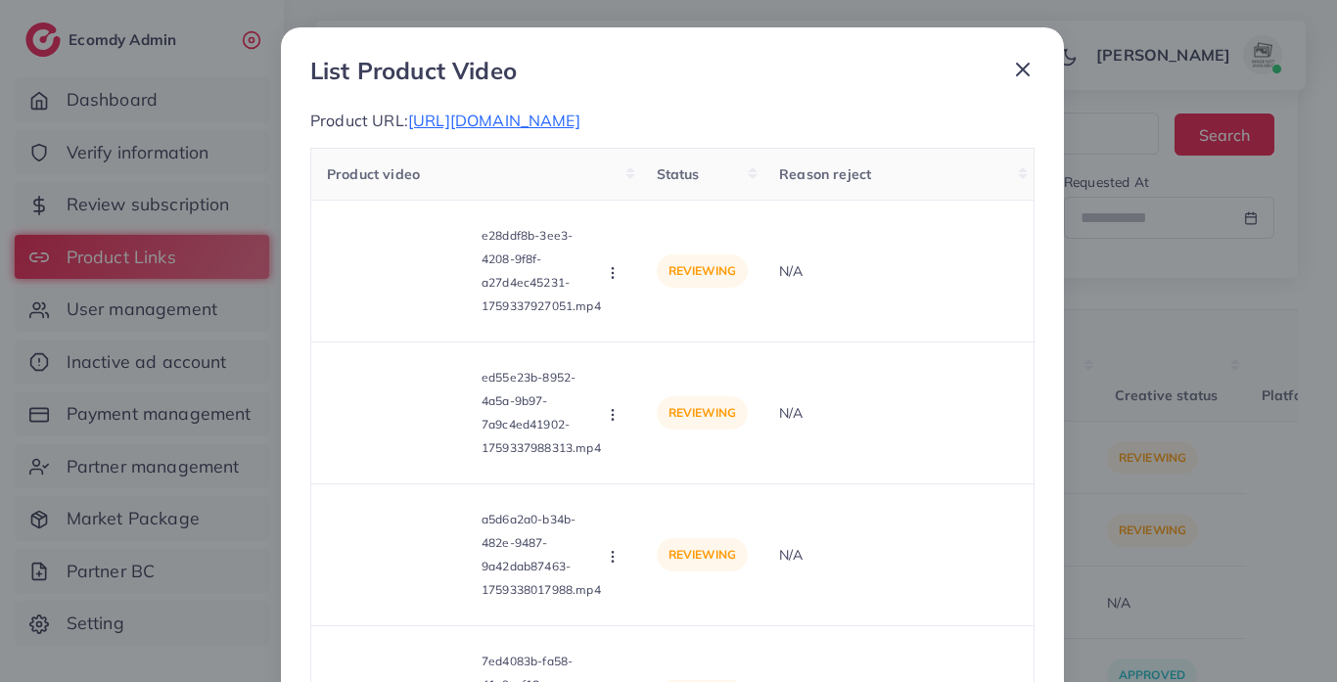
click at [1012, 69] on icon at bounding box center [1022, 69] width 23 height 23
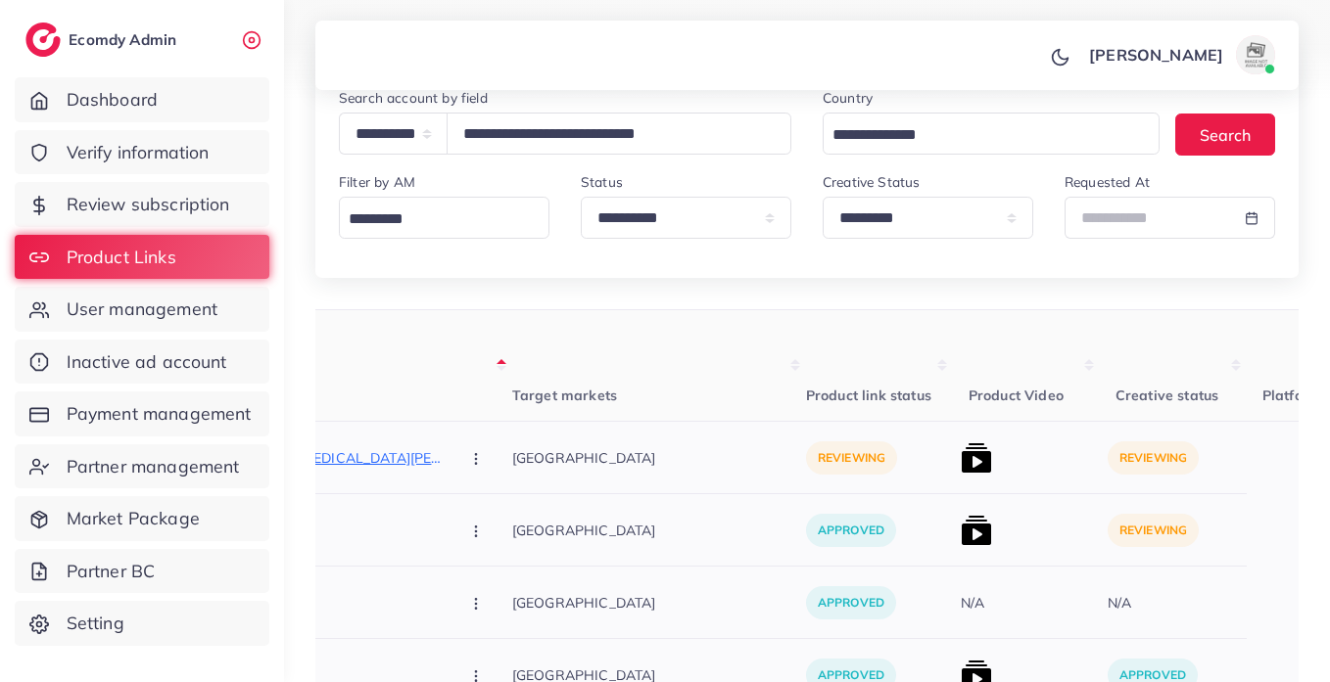
click at [960, 521] on img at bounding box center [975, 530] width 31 height 31
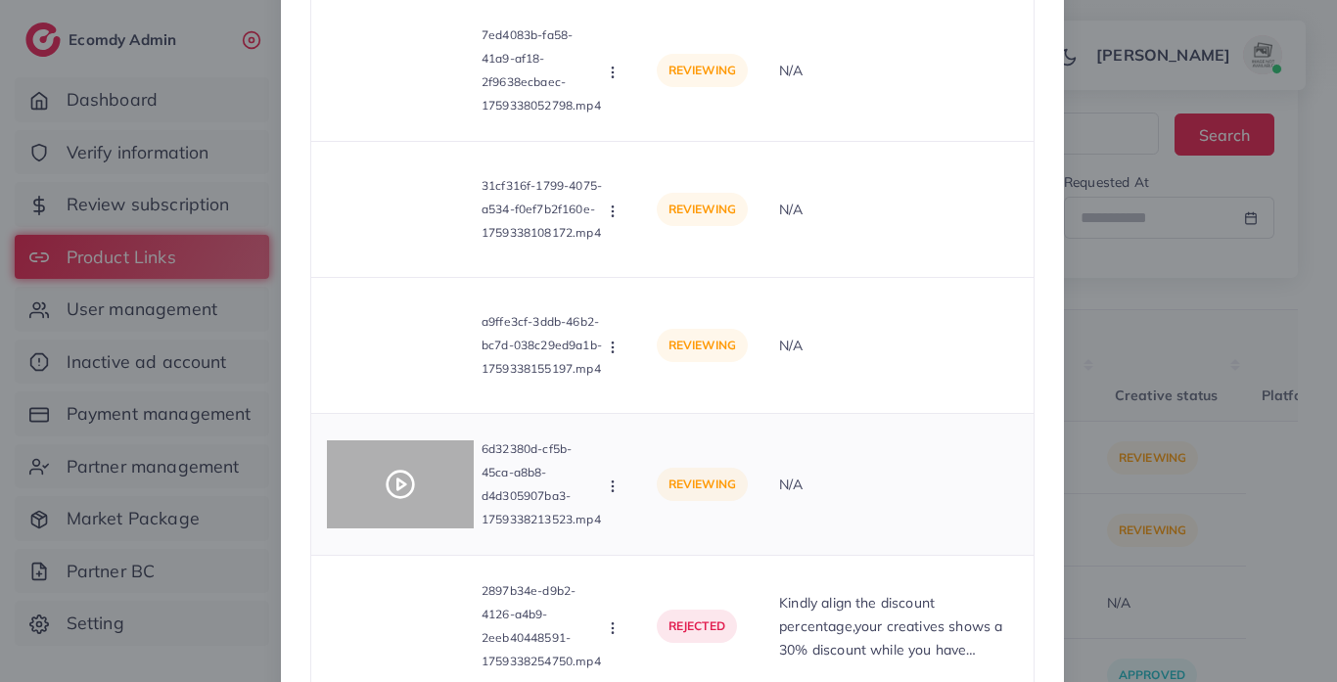
scroll to position [628, 0]
click at [401, 491] on icon at bounding box center [400, 483] width 31 height 31
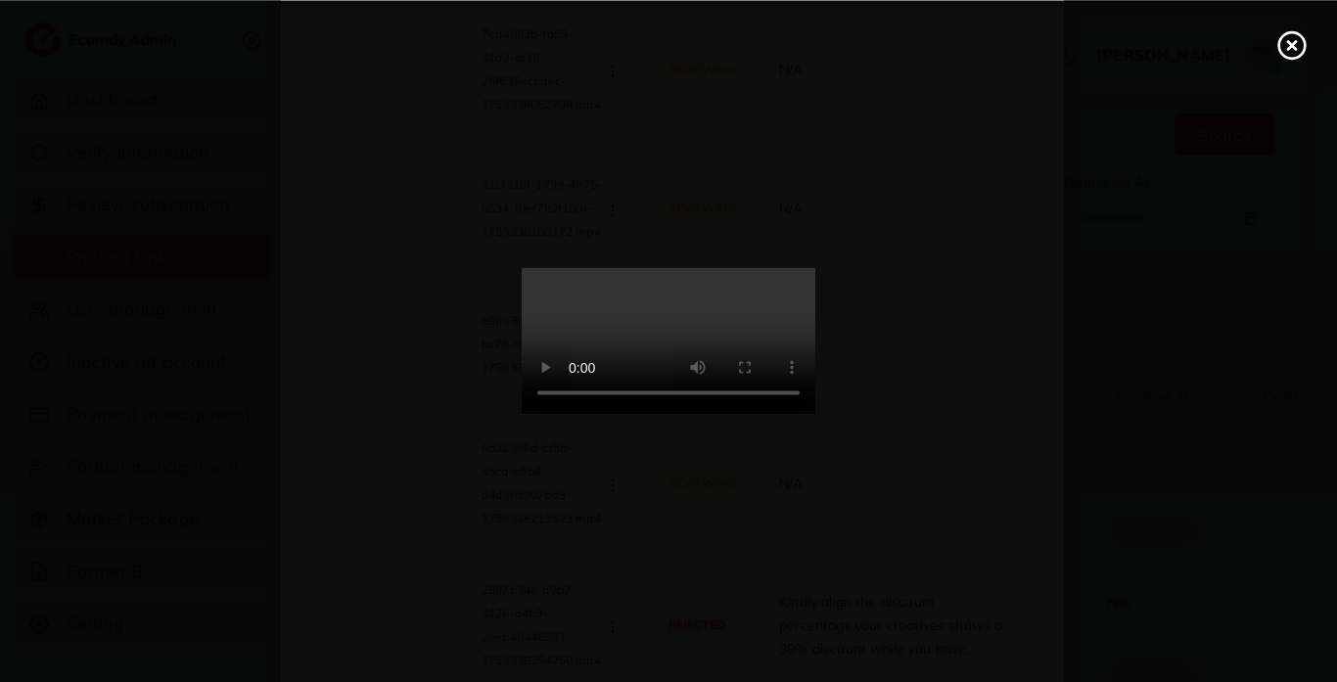
click at [1291, 45] on line at bounding box center [1292, 45] width 8 height 8
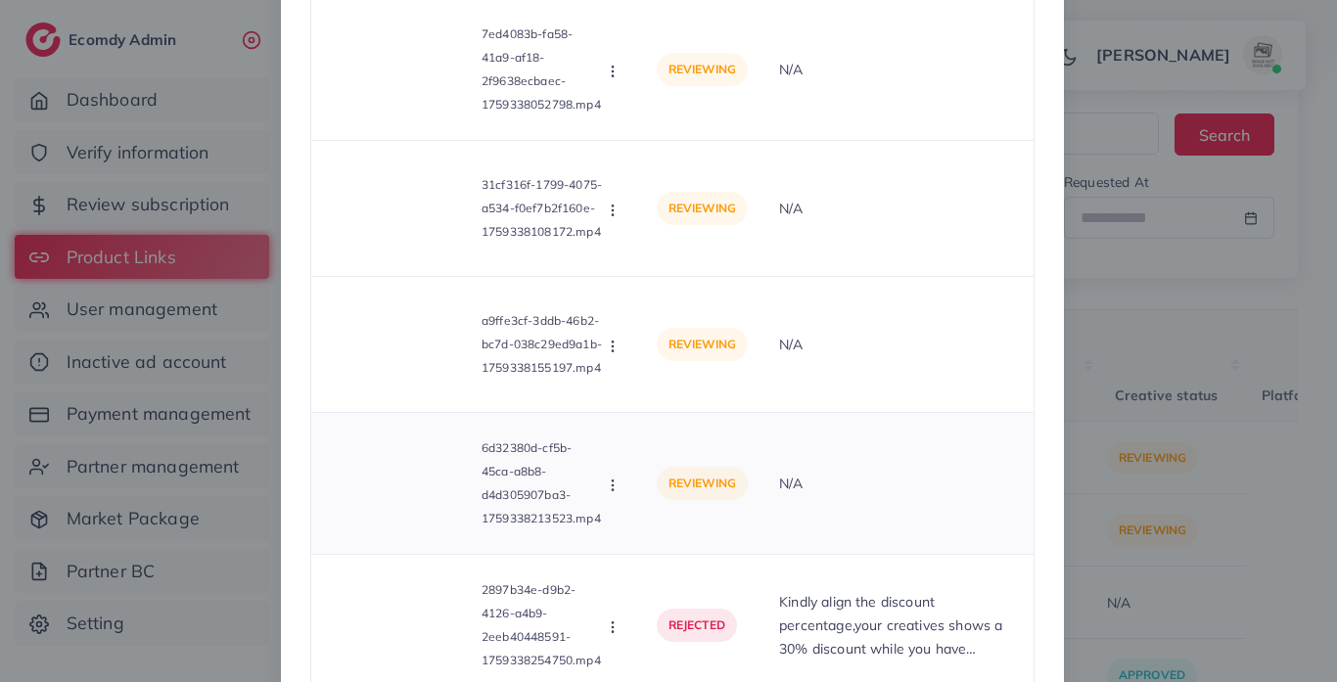
click at [610, 478] on icon "button" at bounding box center [613, 486] width 16 height 16
click at [656, 544] on link "Approve" at bounding box center [682, 532] width 155 height 43
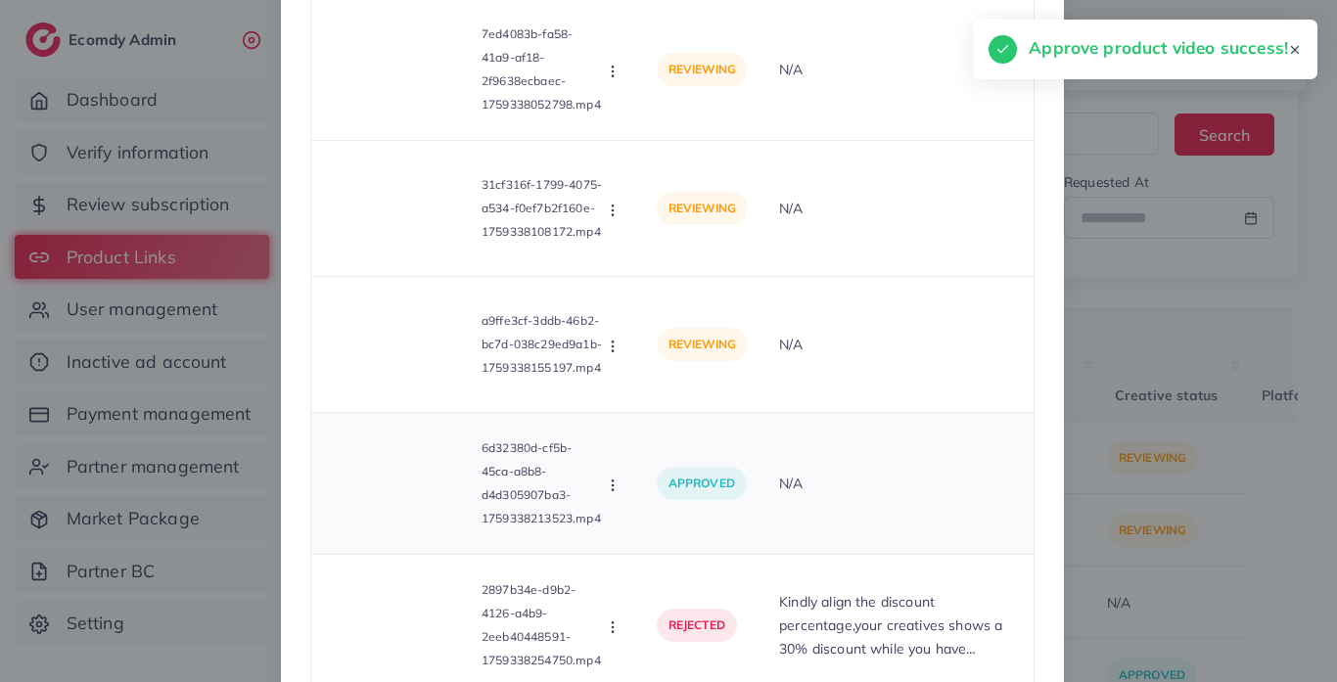
click at [618, 485] on button "button" at bounding box center [615, 485] width 22 height 20
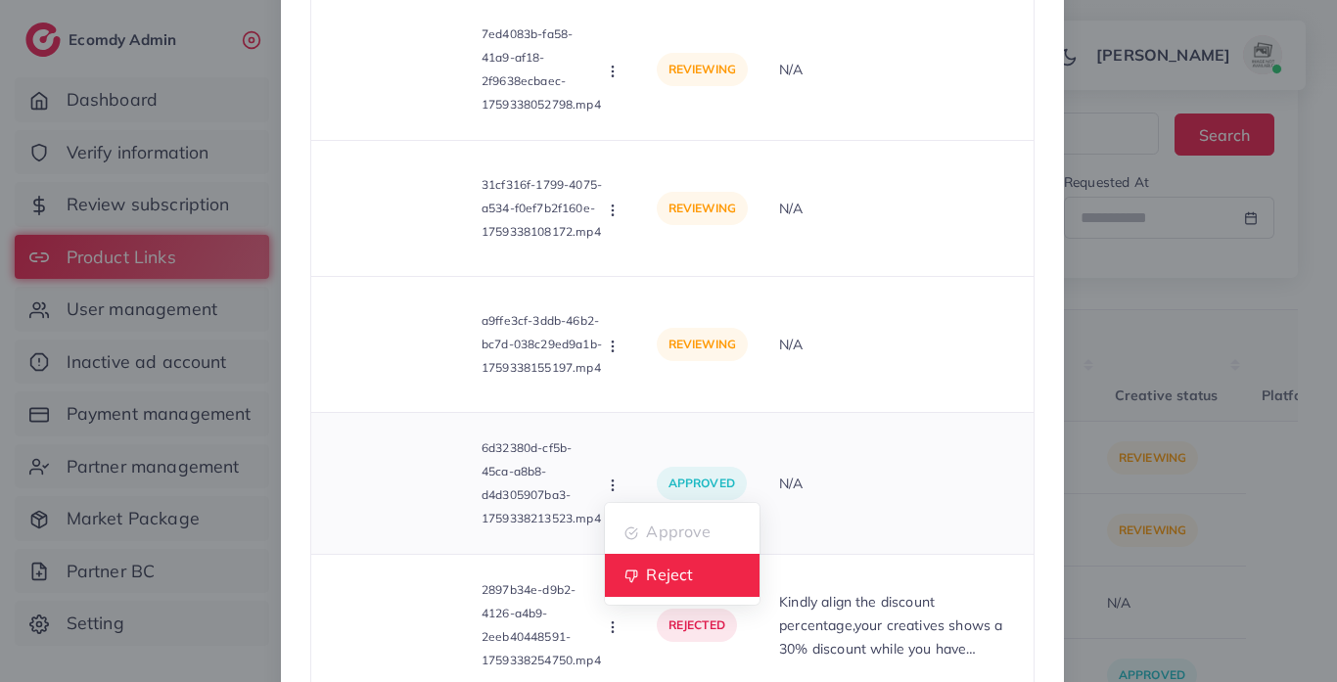
click at [677, 579] on span "Reject" at bounding box center [669, 575] width 47 height 20
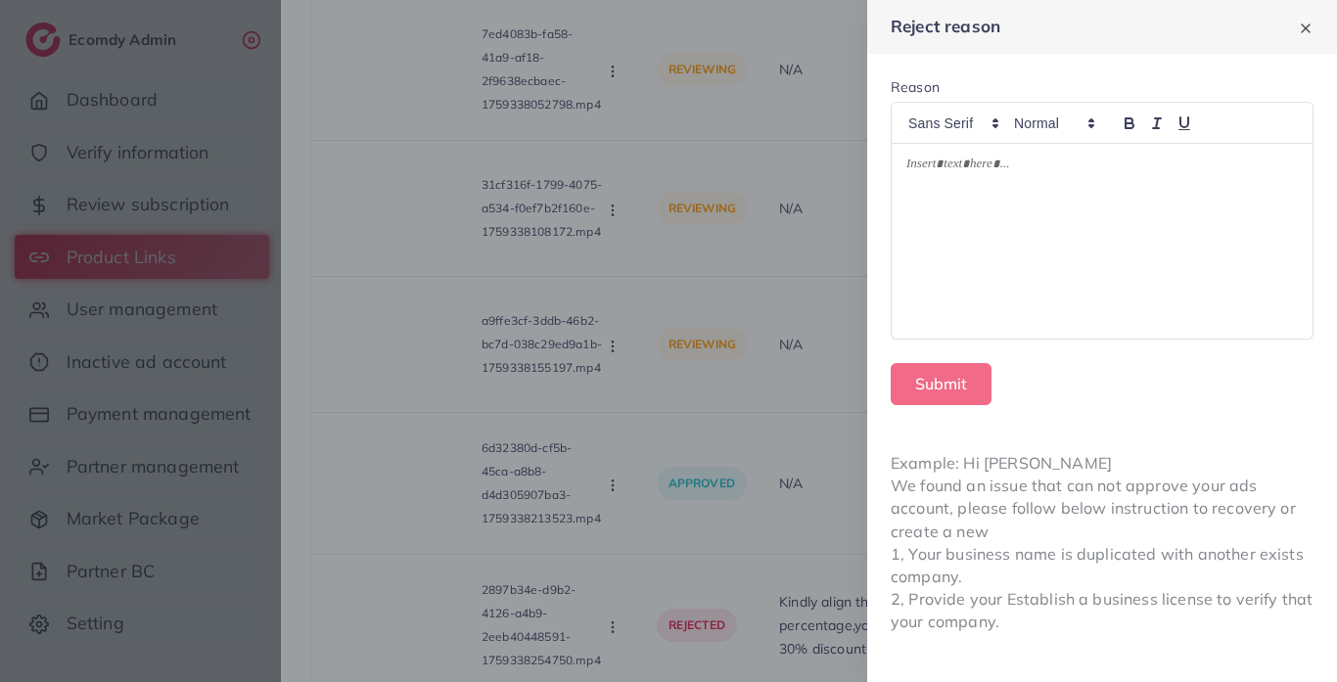
click at [941, 164] on p at bounding box center [1103, 167] width 392 height 23
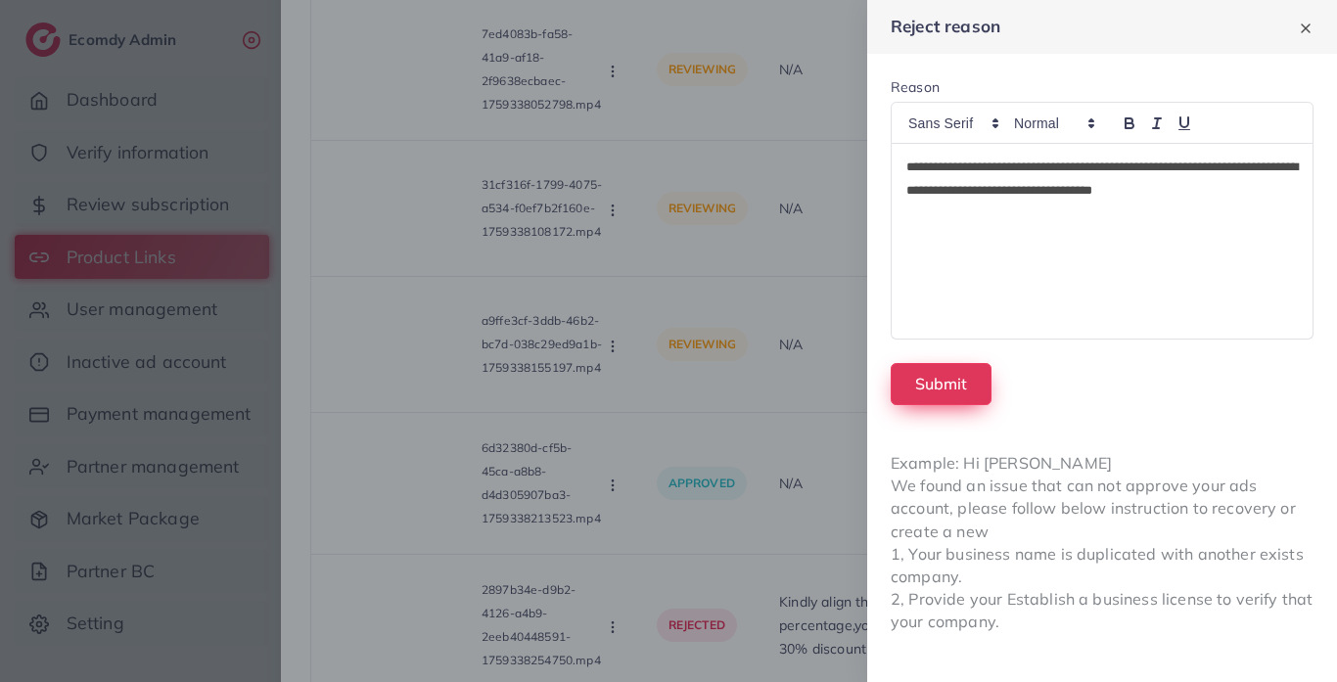
click at [950, 384] on button "Submit" at bounding box center [941, 384] width 101 height 42
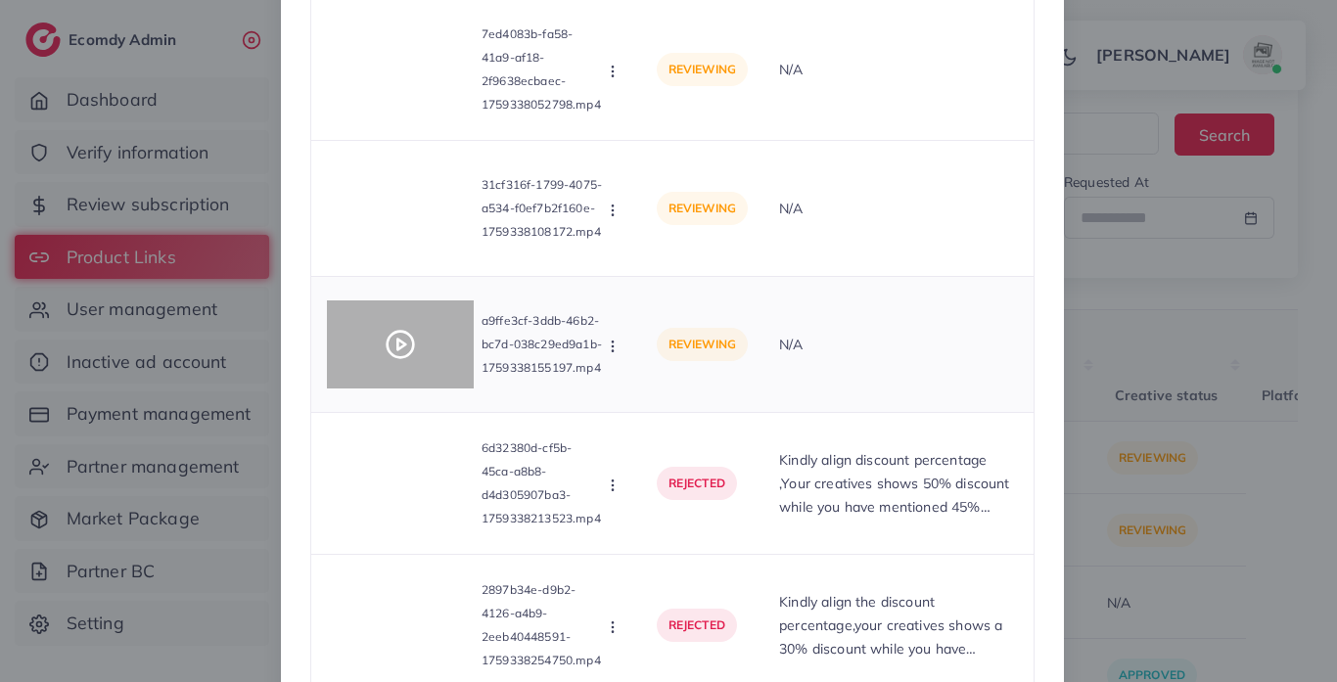
click at [410, 351] on icon at bounding box center [400, 344] width 31 height 31
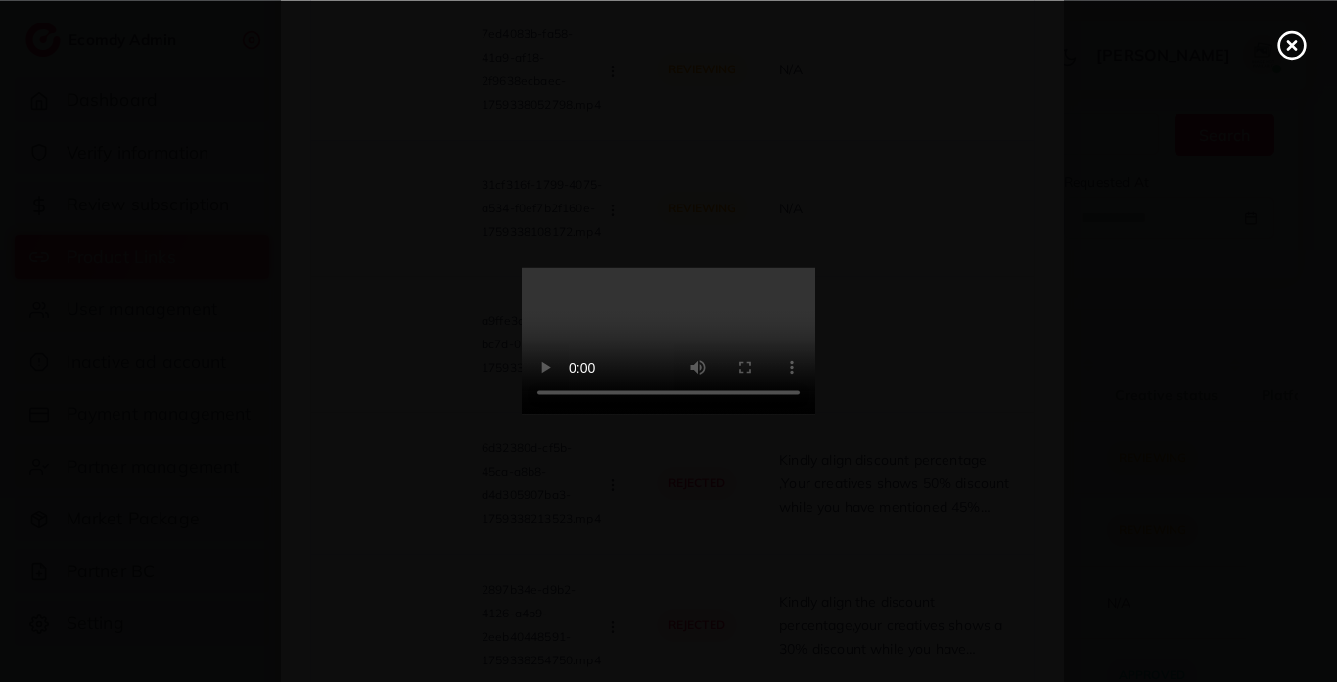
click at [800, 346] on video at bounding box center [669, 341] width 294 height 147
click at [1294, 57] on circle at bounding box center [1293, 45] width 26 height 26
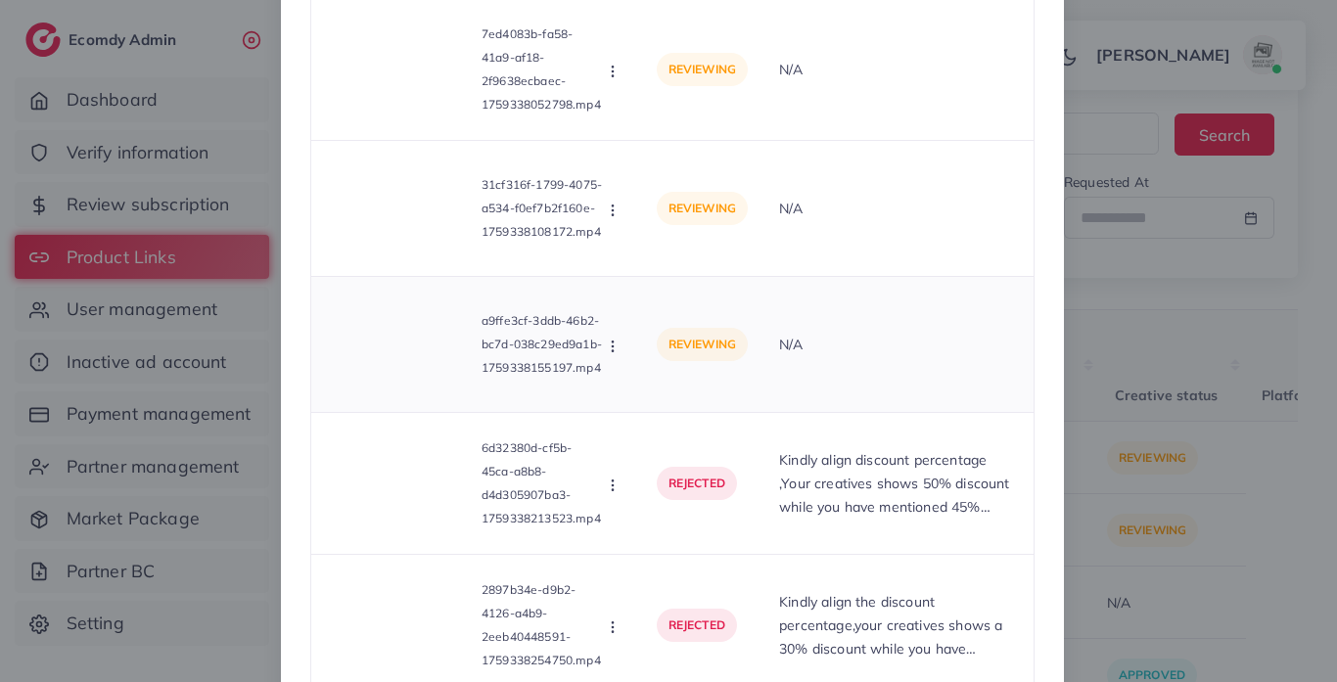
click at [610, 345] on icon "button" at bounding box center [613, 347] width 16 height 16
click at [680, 398] on span "Approve" at bounding box center [678, 393] width 65 height 20
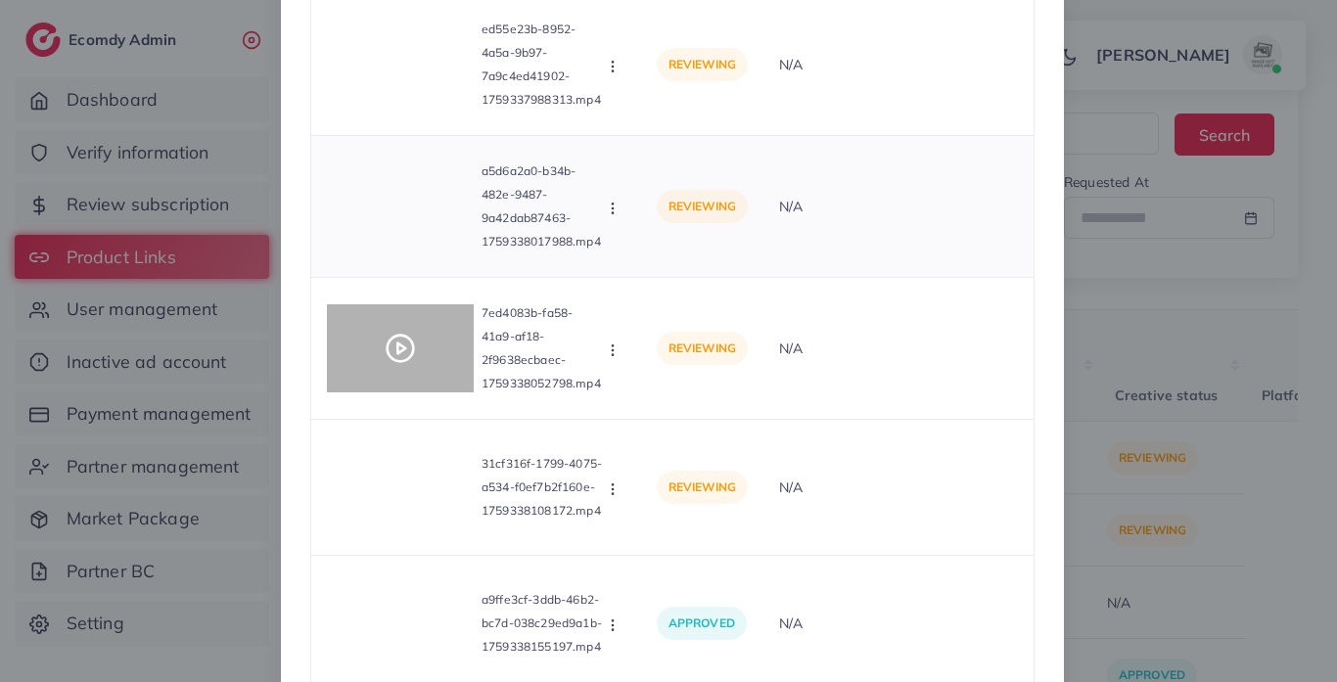
scroll to position [166, 0]
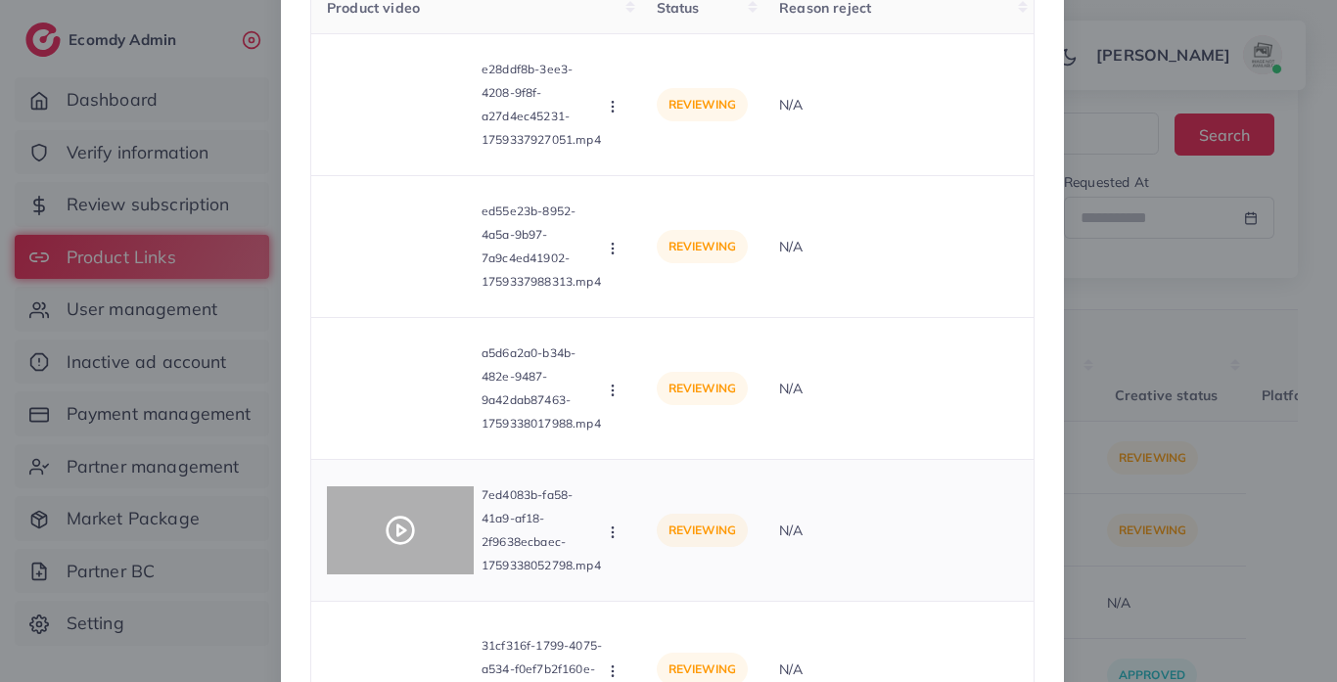
click at [408, 539] on icon at bounding box center [400, 530] width 31 height 31
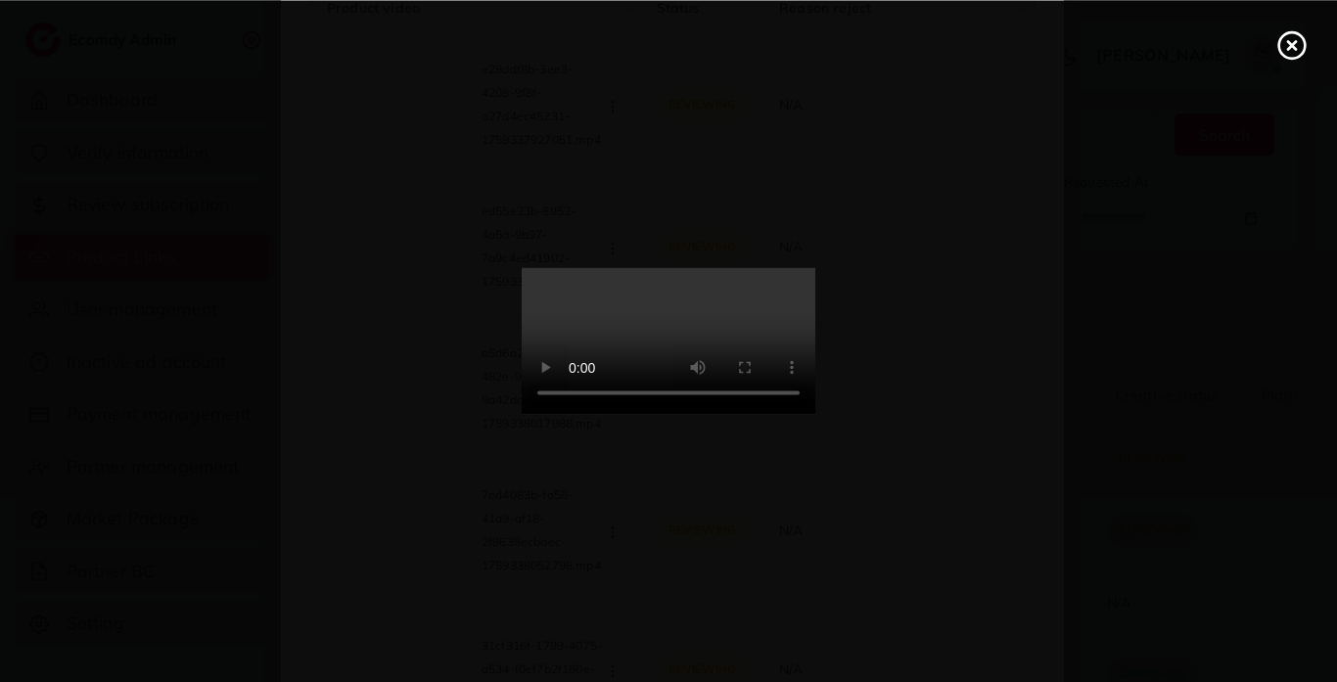
click at [680, 376] on video at bounding box center [669, 341] width 294 height 147
click at [1286, 55] on circle at bounding box center [1293, 45] width 26 height 26
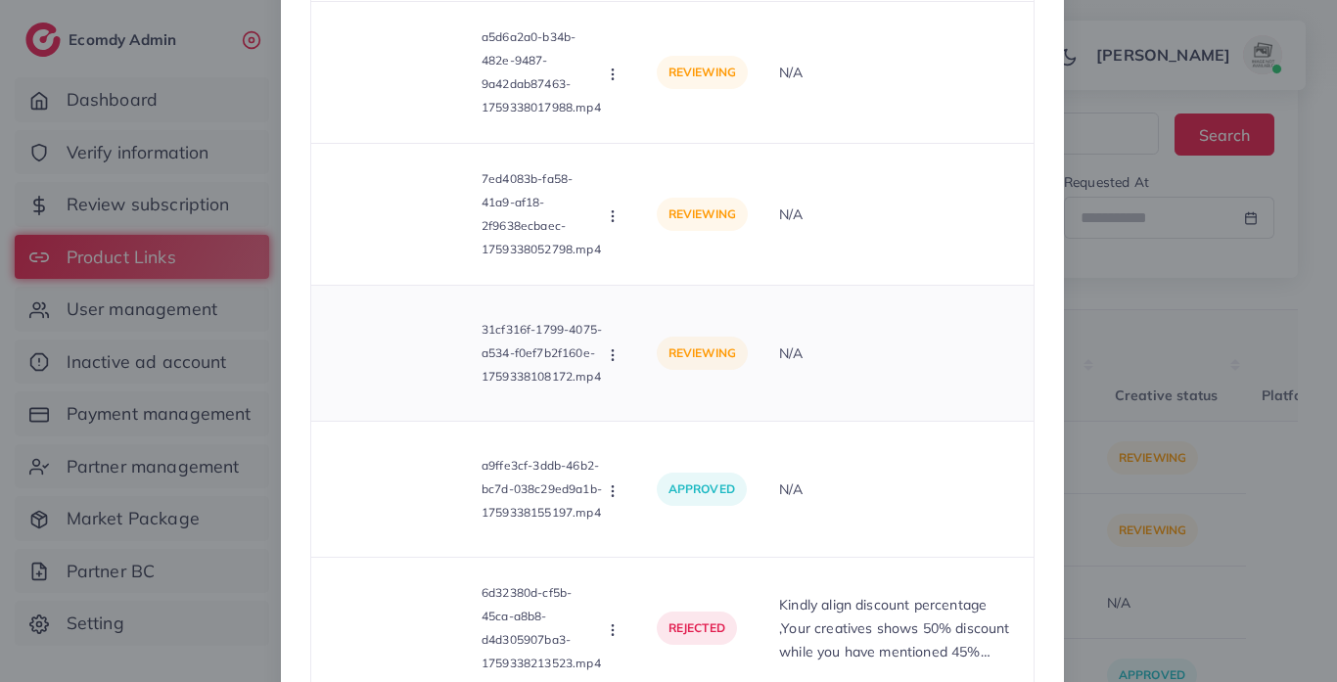
scroll to position [485, 0]
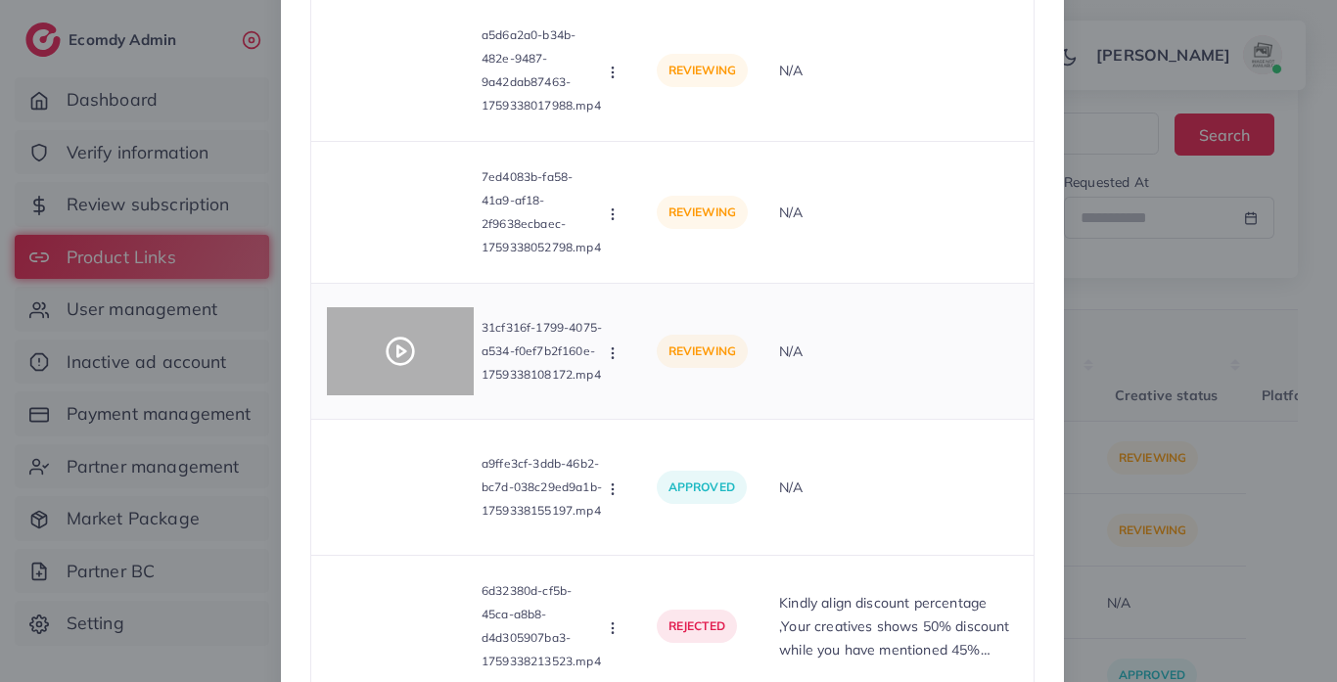
click at [399, 369] on div at bounding box center [400, 351] width 147 height 88
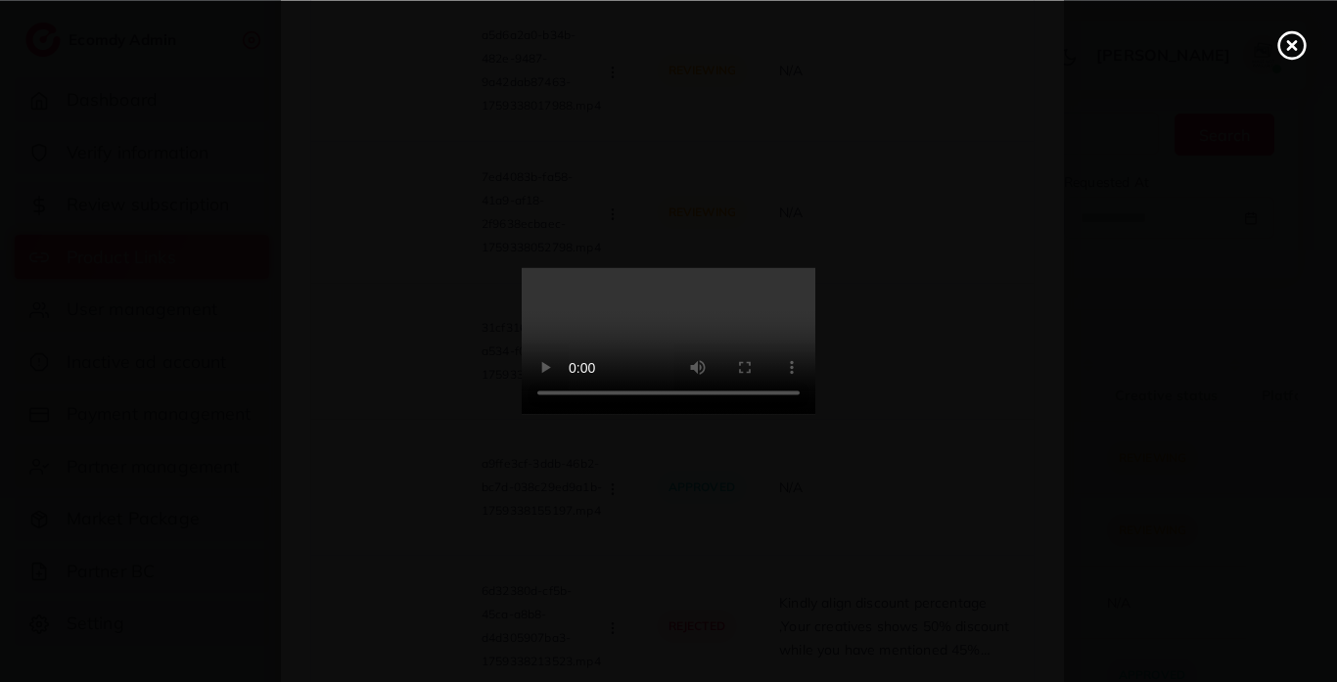
click at [1288, 48] on line at bounding box center [1292, 45] width 8 height 8
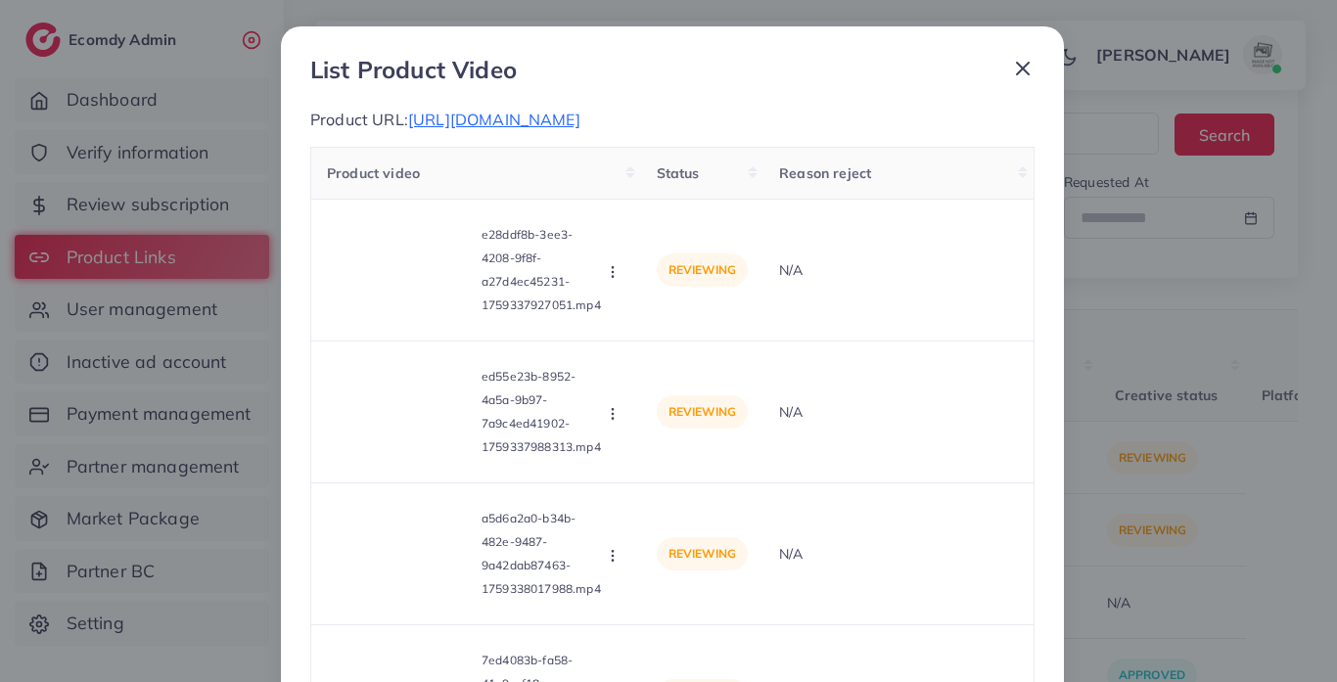
scroll to position [0, 0]
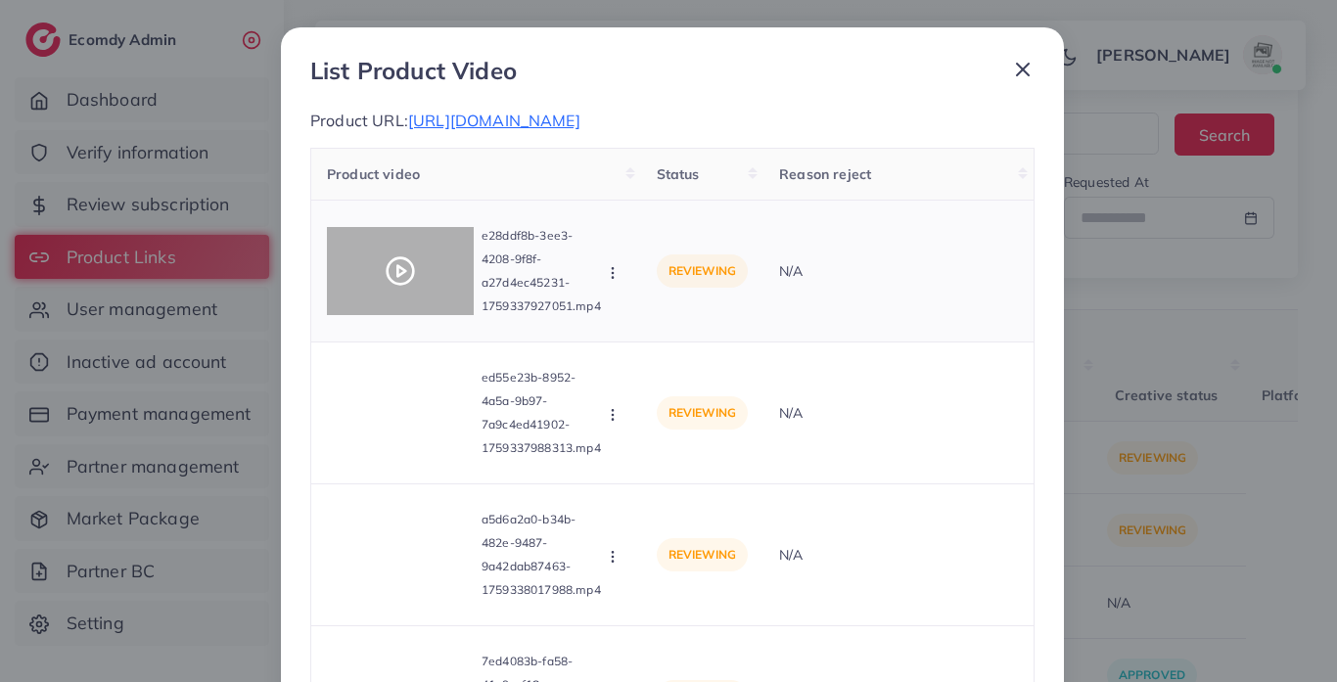
click at [409, 289] on div at bounding box center [400, 271] width 147 height 88
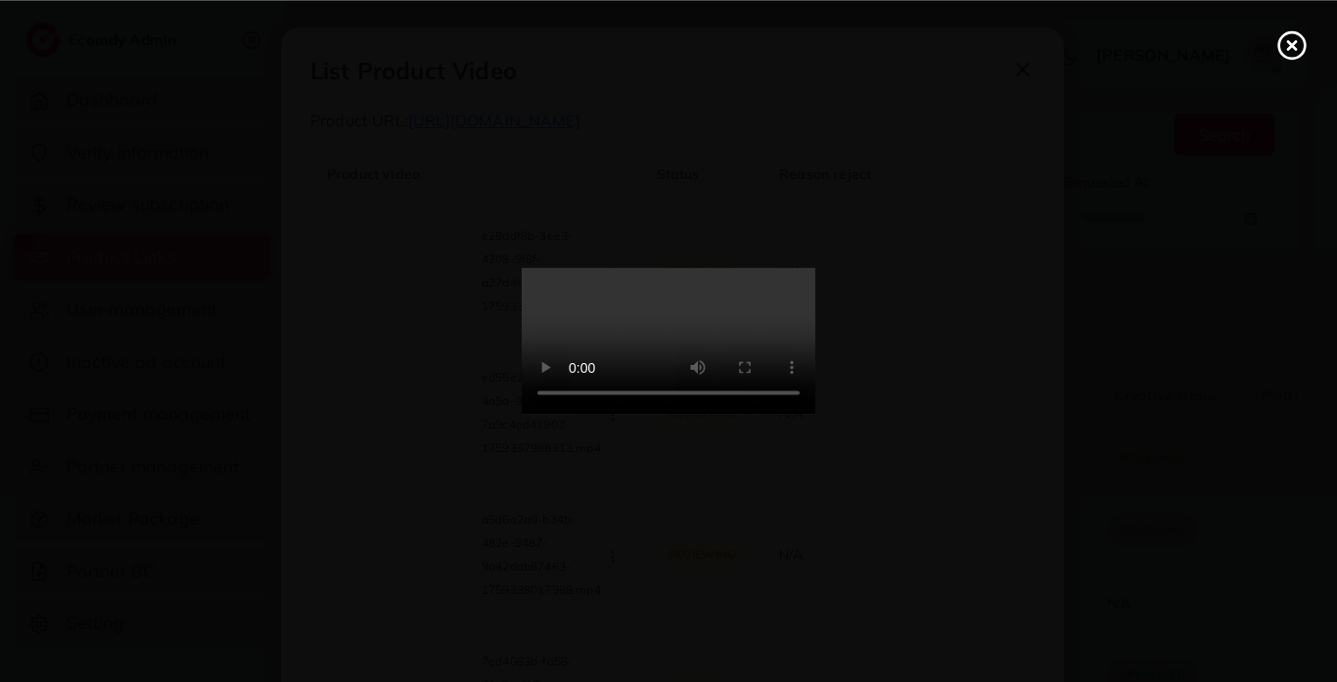
click at [1281, 32] on icon at bounding box center [1292, 44] width 31 height 31
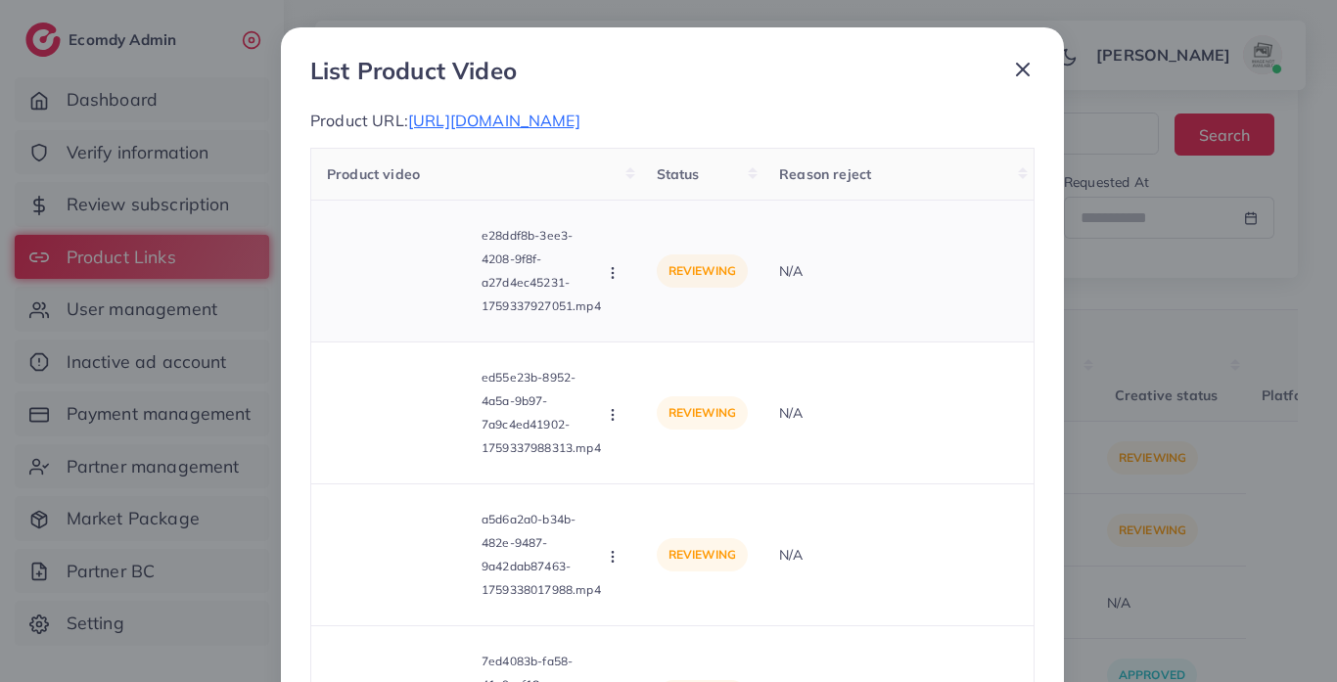
click at [605, 268] on icon "button" at bounding box center [613, 273] width 16 height 16
click at [659, 332] on link "Approve" at bounding box center [682, 320] width 155 height 43
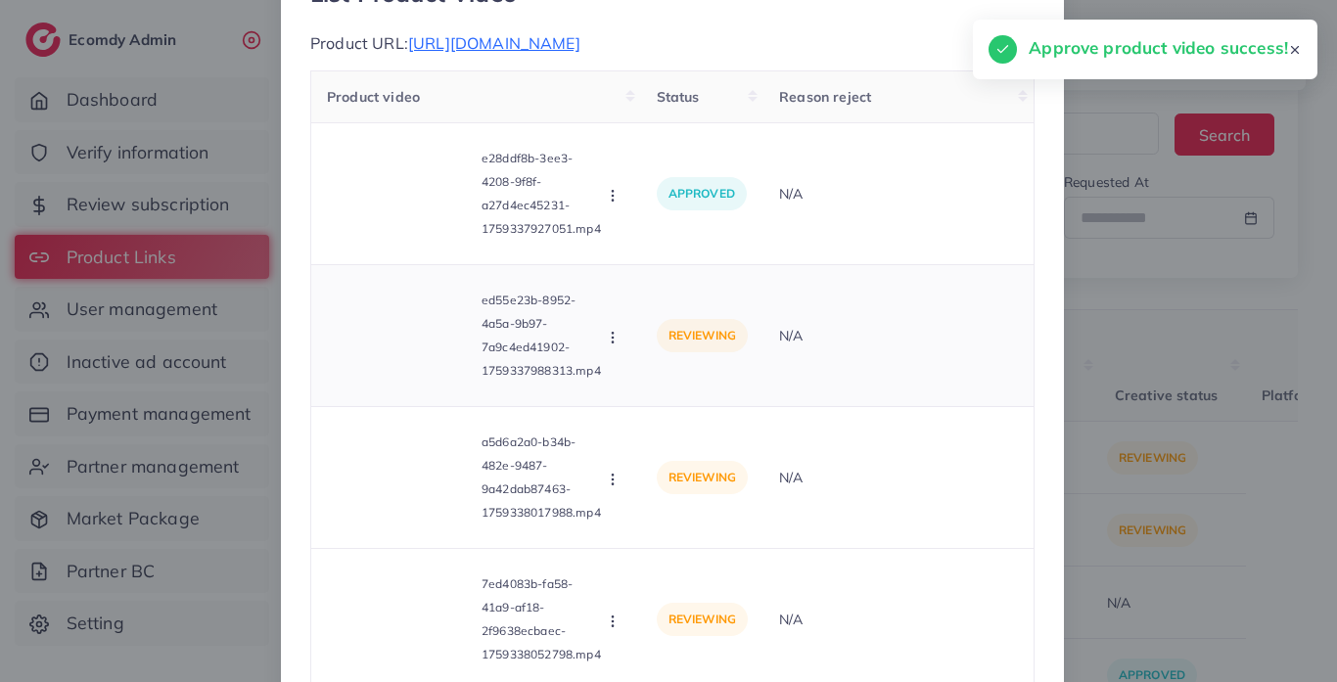
scroll to position [145, 0]
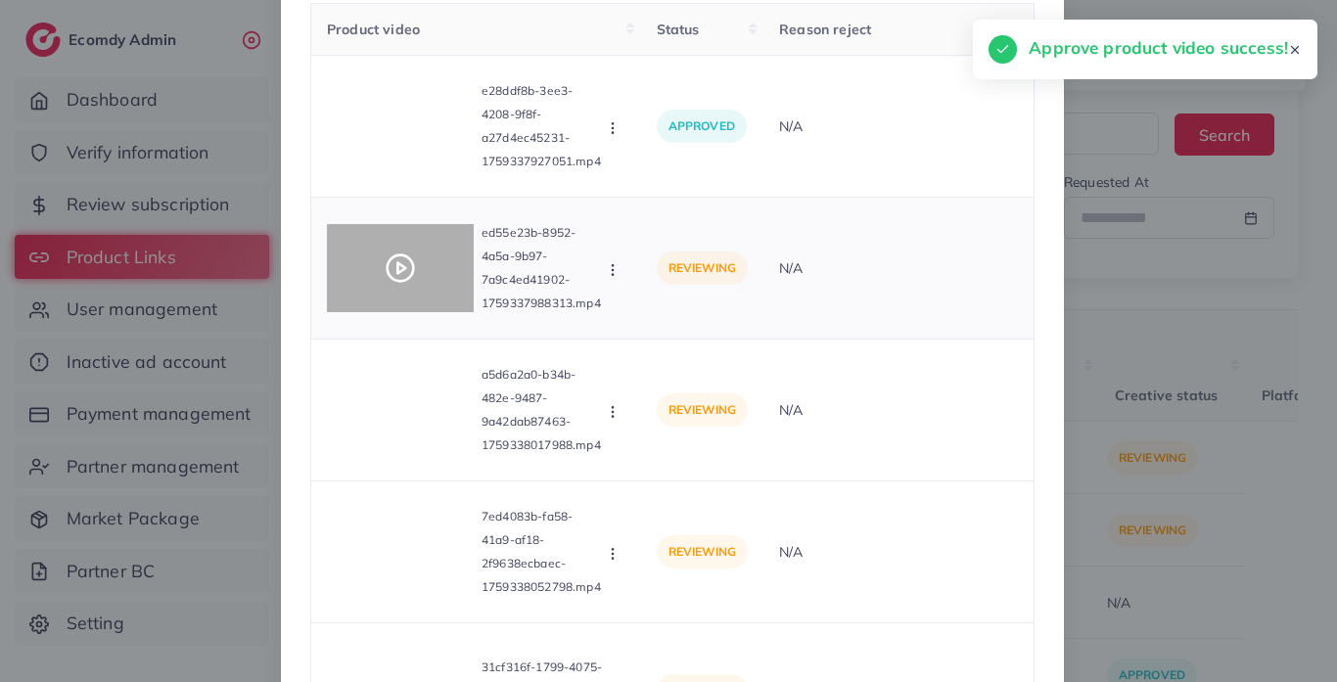
click at [412, 269] on div at bounding box center [400, 268] width 147 height 88
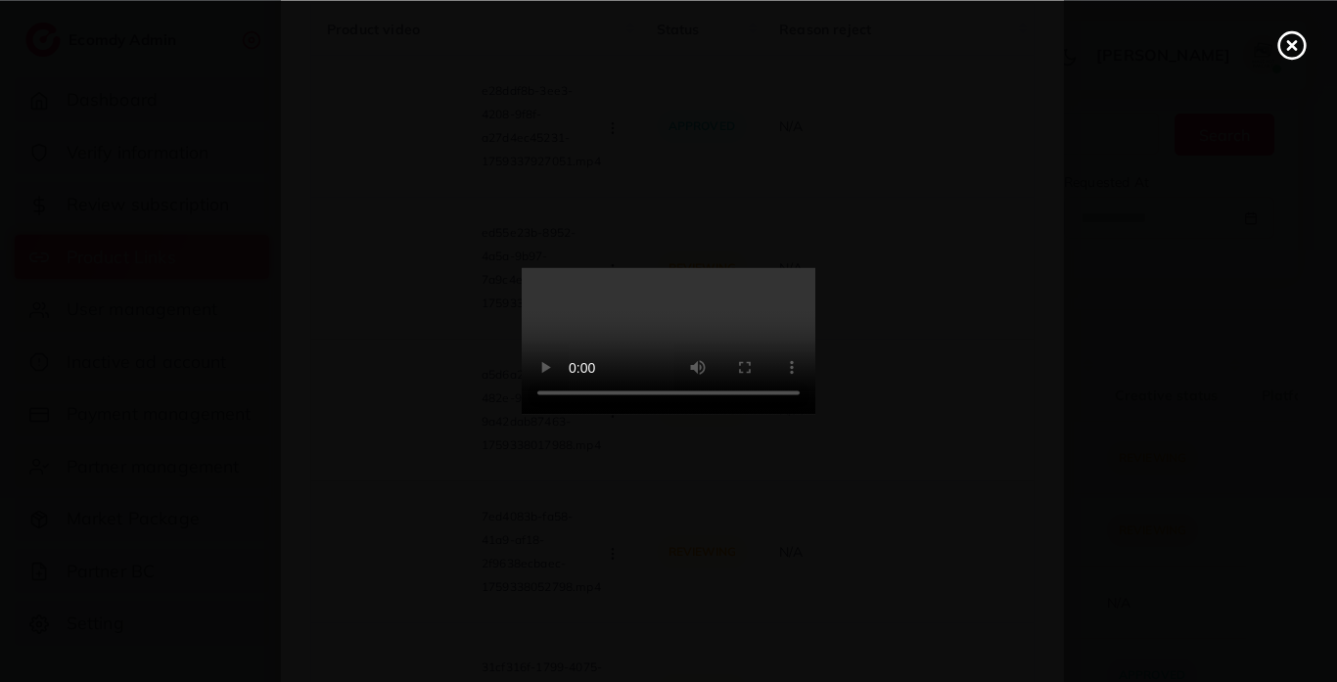
click at [702, 362] on video at bounding box center [669, 341] width 294 height 147
click at [597, 334] on video at bounding box center [669, 341] width 294 height 147
click at [1291, 41] on icon at bounding box center [1292, 44] width 31 height 31
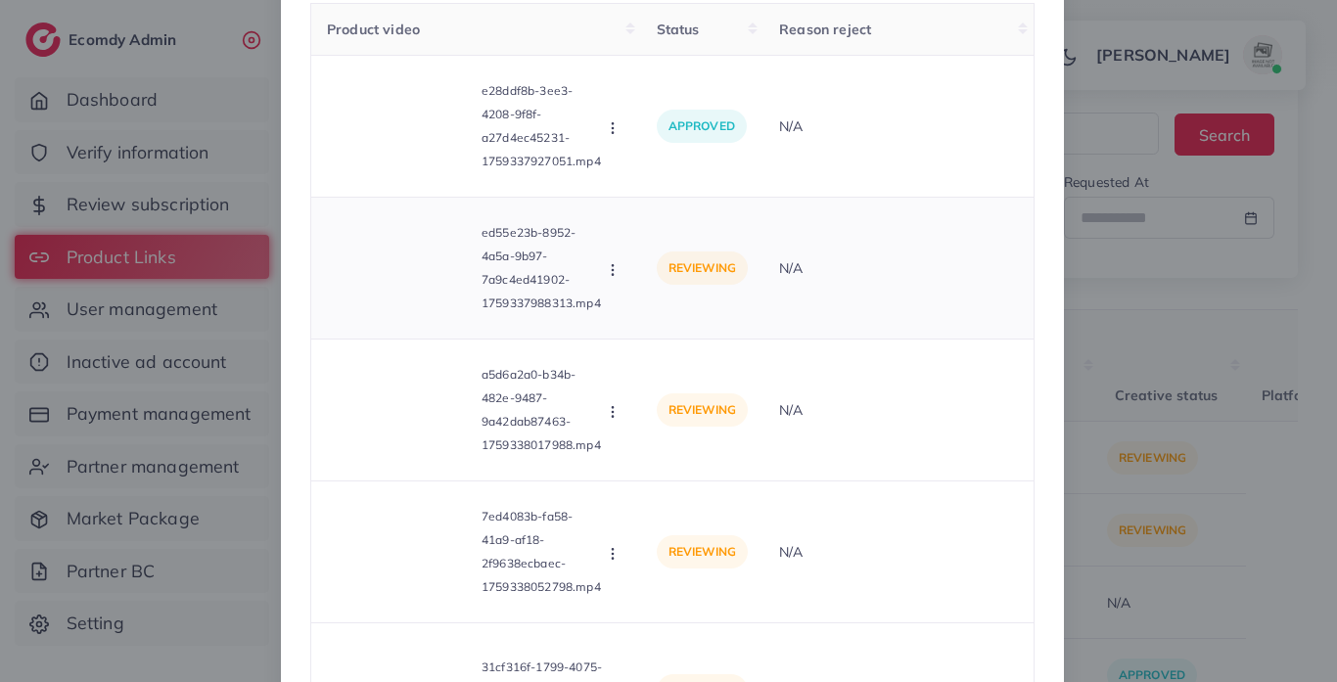
click at [607, 264] on icon "button" at bounding box center [613, 270] width 16 height 16
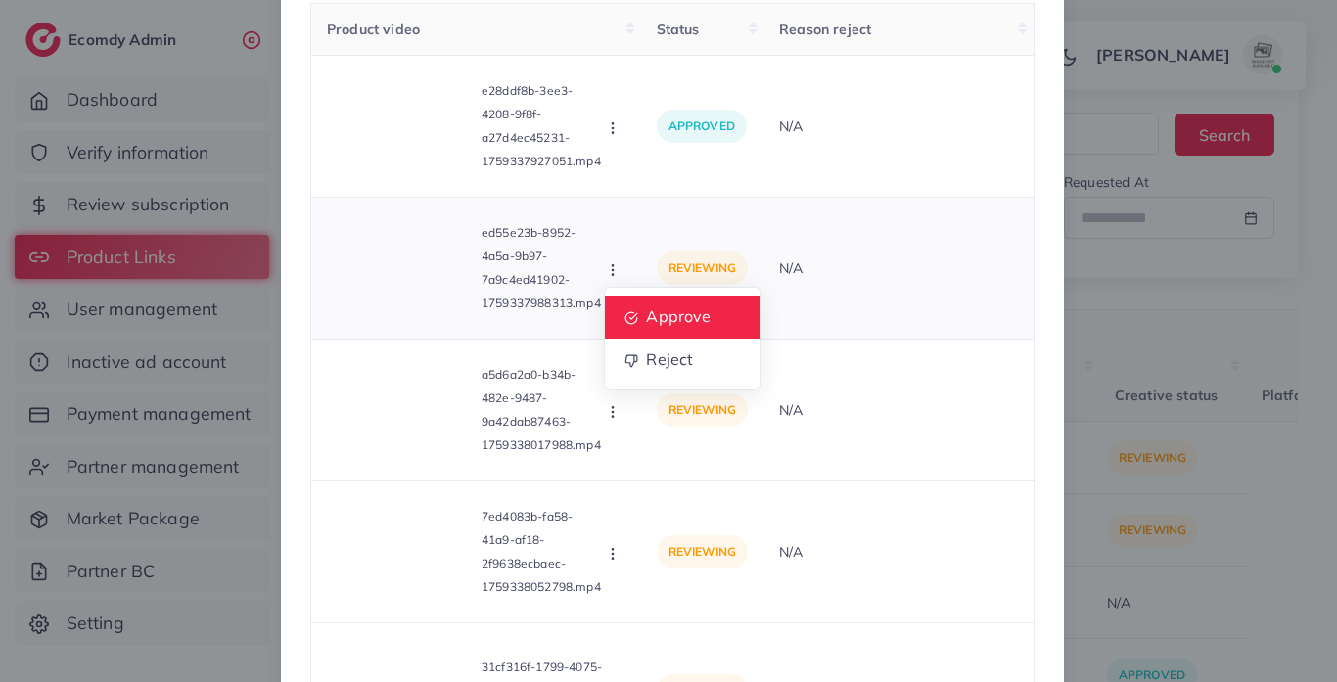
click at [647, 325] on span "Approve" at bounding box center [678, 316] width 65 height 20
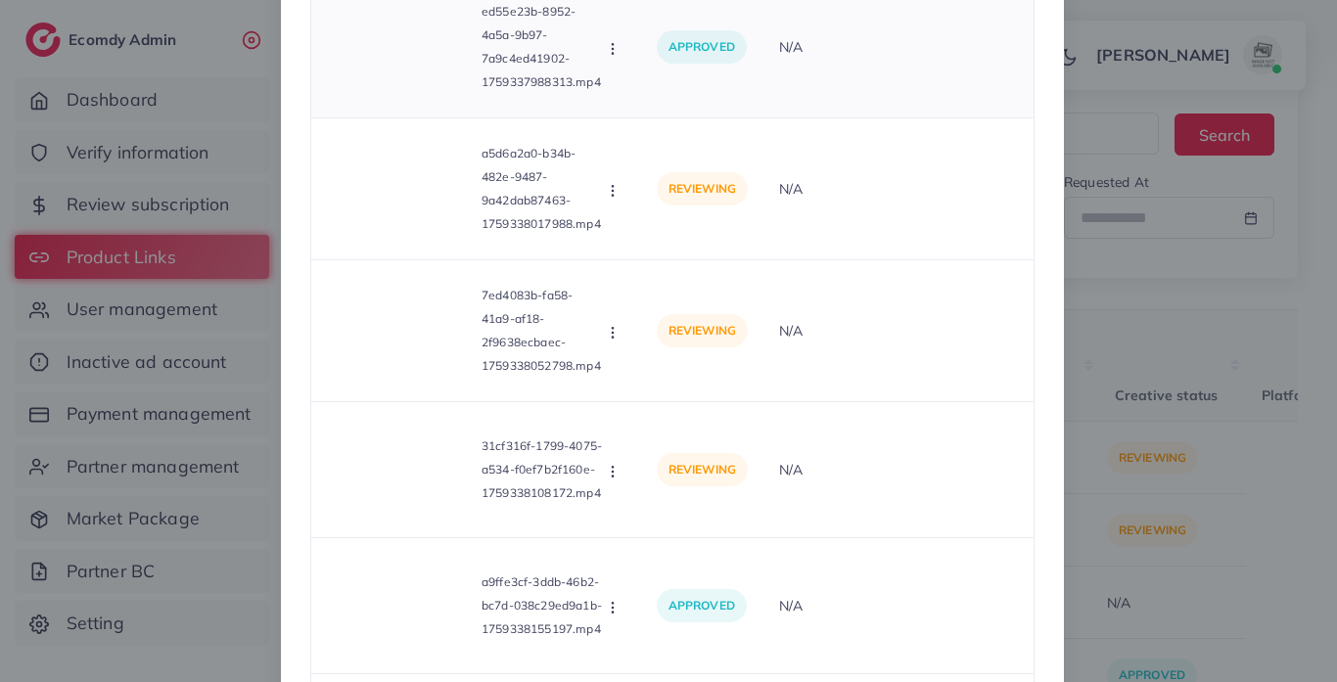
scroll to position [442, 0]
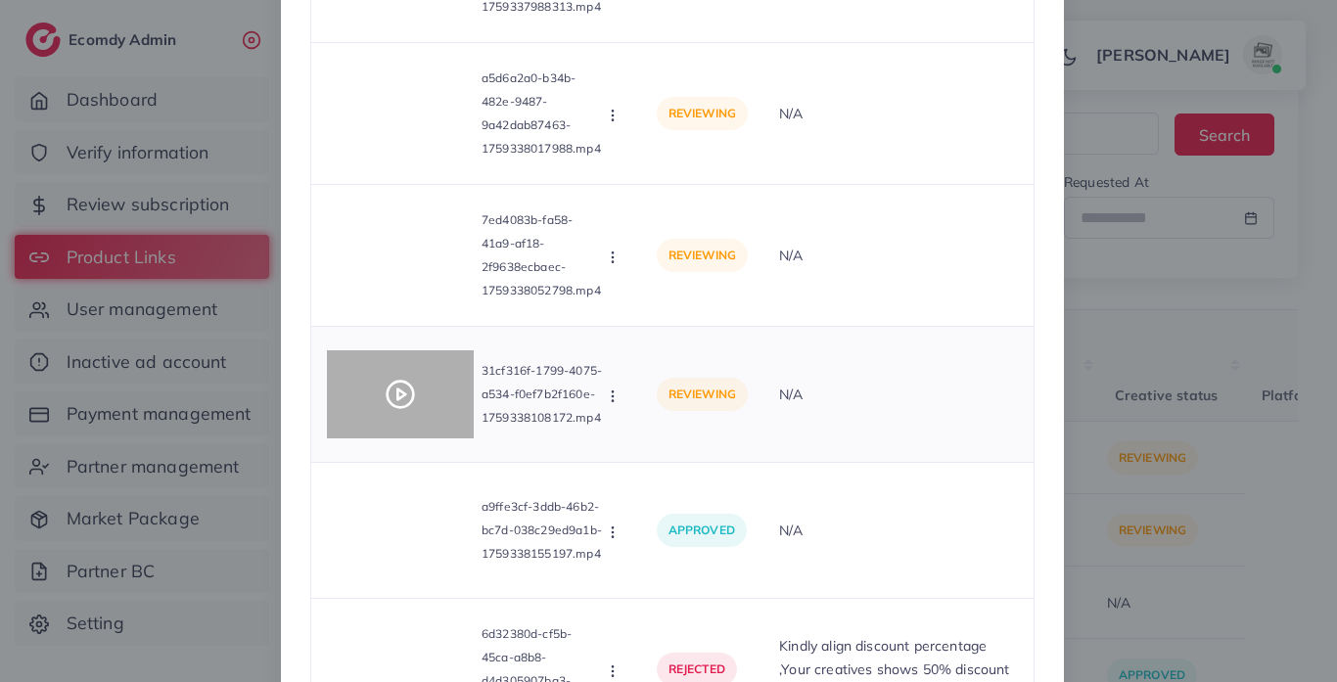
click at [431, 365] on div at bounding box center [400, 395] width 147 height 88
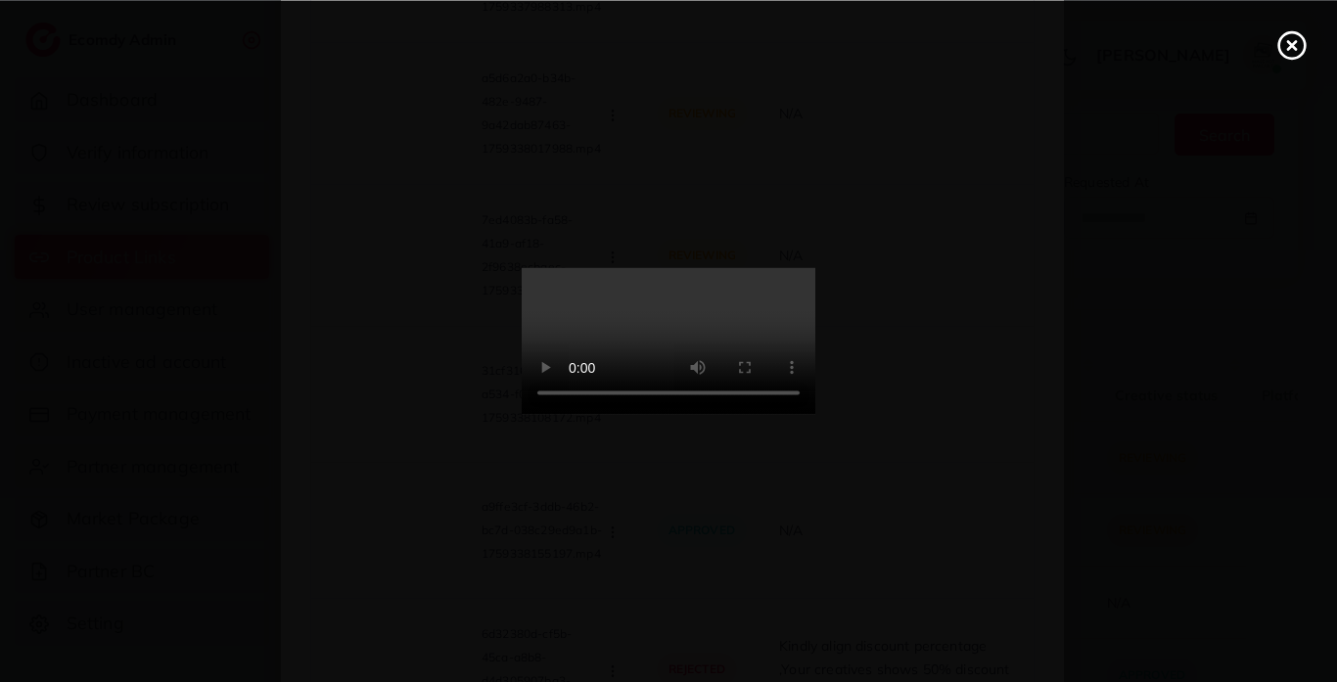
click at [1288, 51] on icon at bounding box center [1292, 44] width 31 height 31
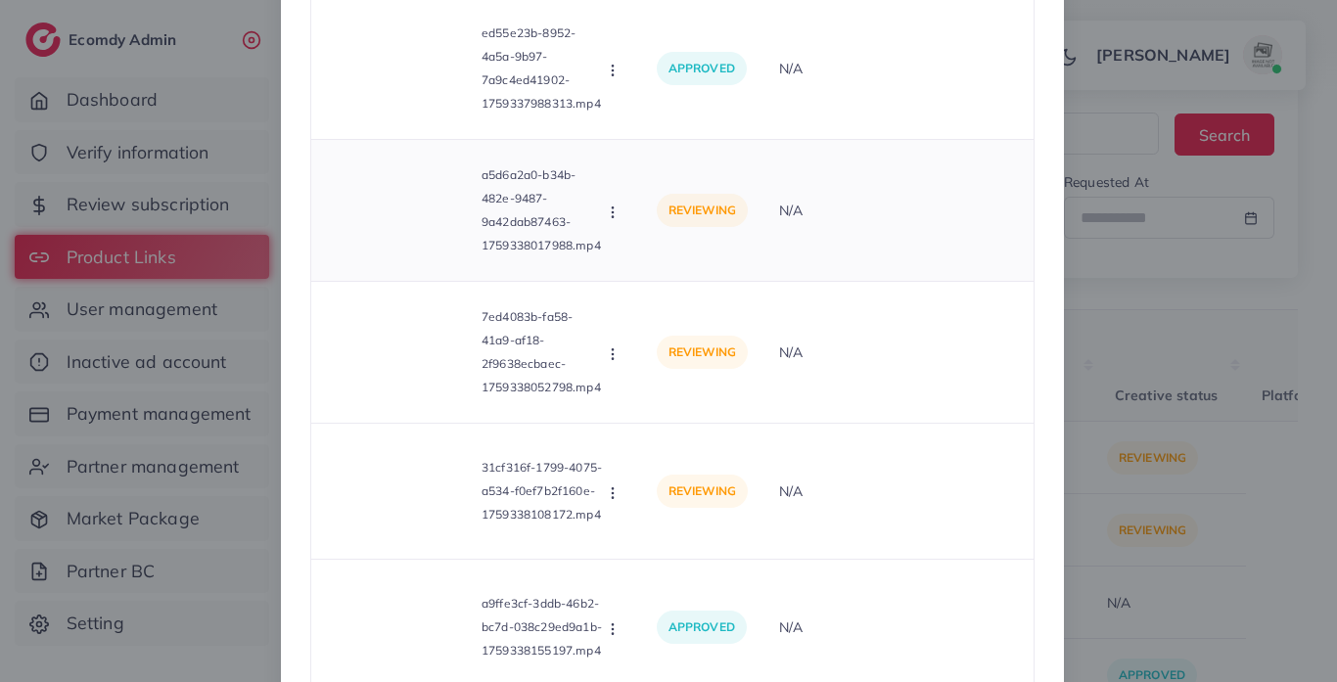
scroll to position [342, 0]
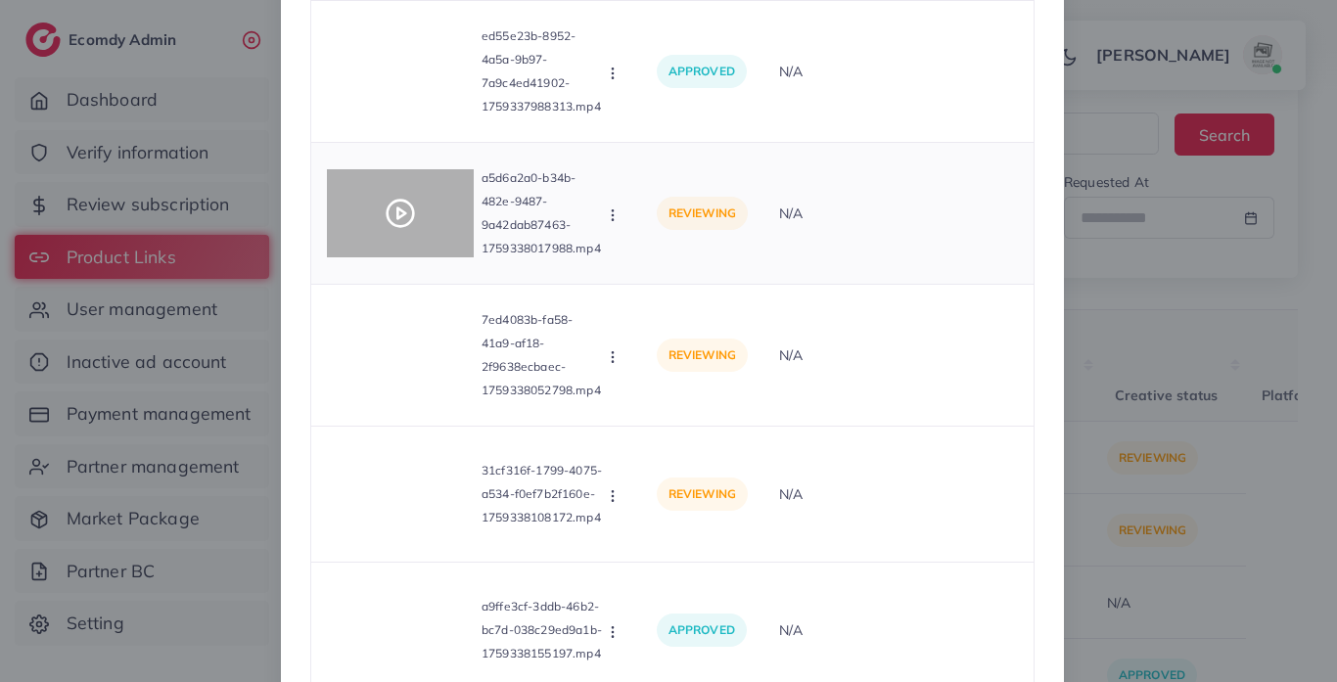
click at [392, 223] on icon at bounding box center [400, 213] width 31 height 31
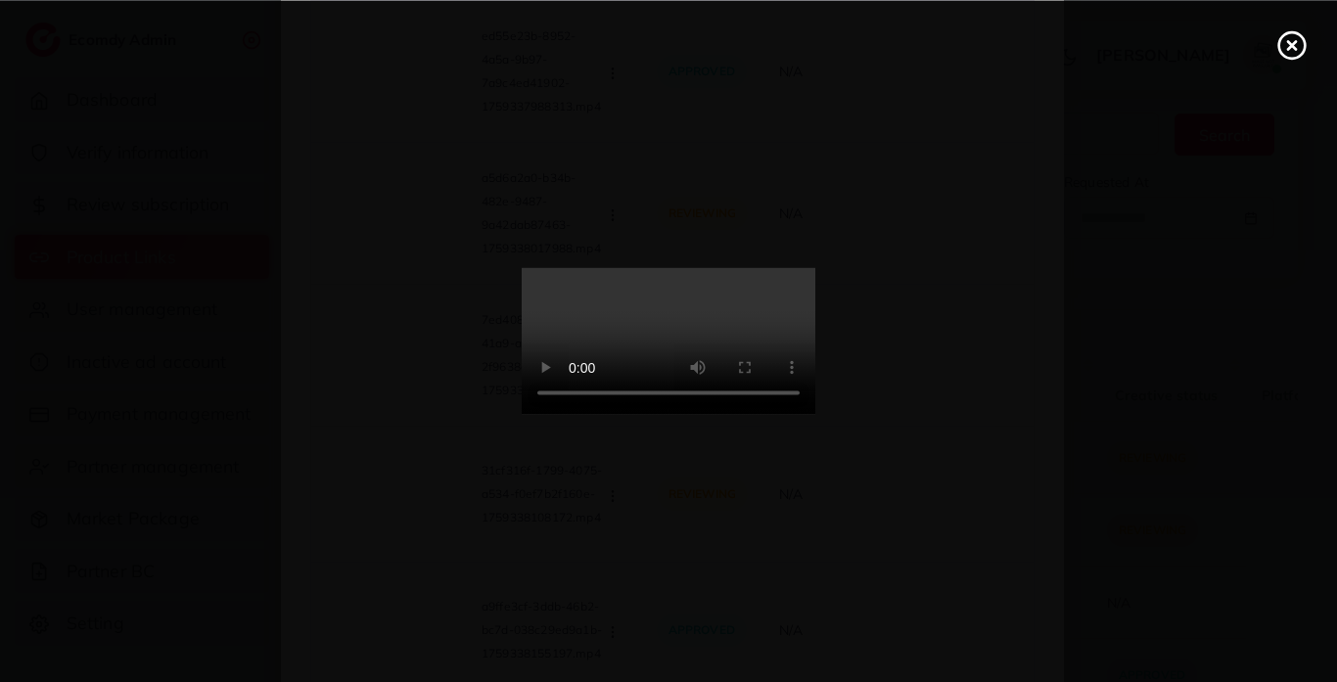
click at [1303, 48] on circle at bounding box center [1293, 45] width 26 height 26
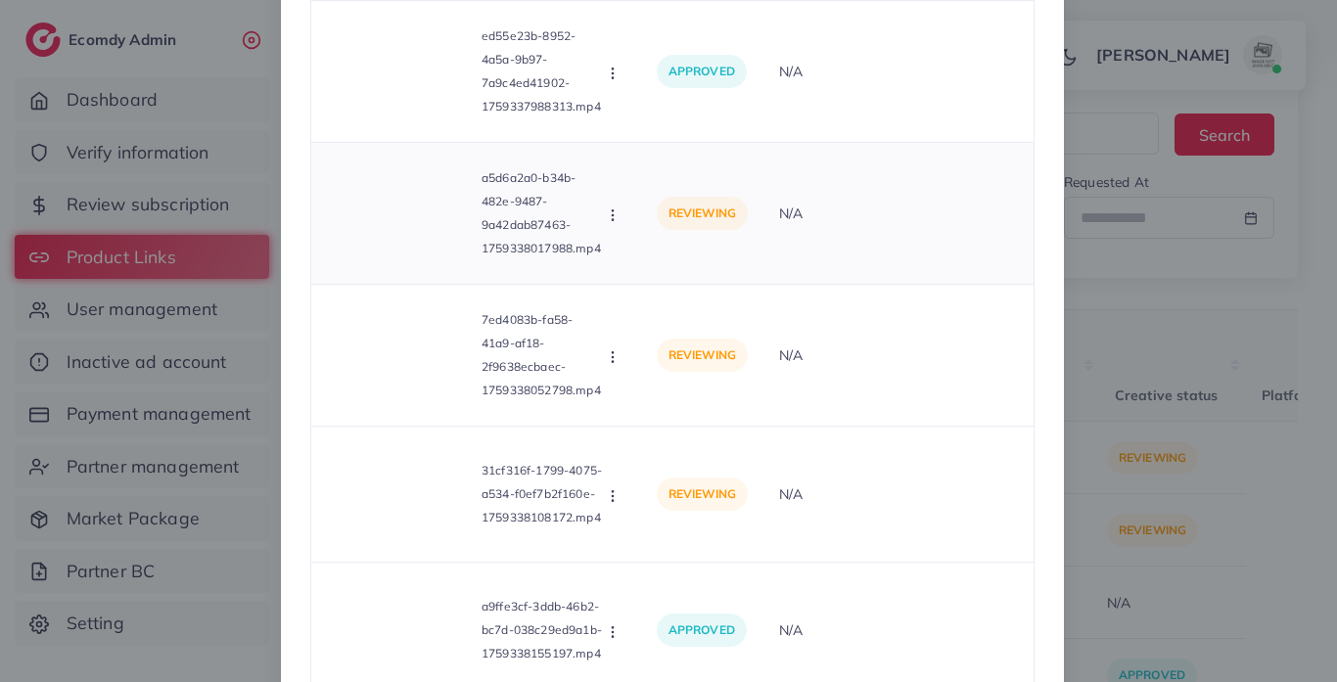
click at [608, 215] on icon "button" at bounding box center [613, 216] width 16 height 16
click at [671, 274] on link "Approve" at bounding box center [682, 262] width 155 height 43
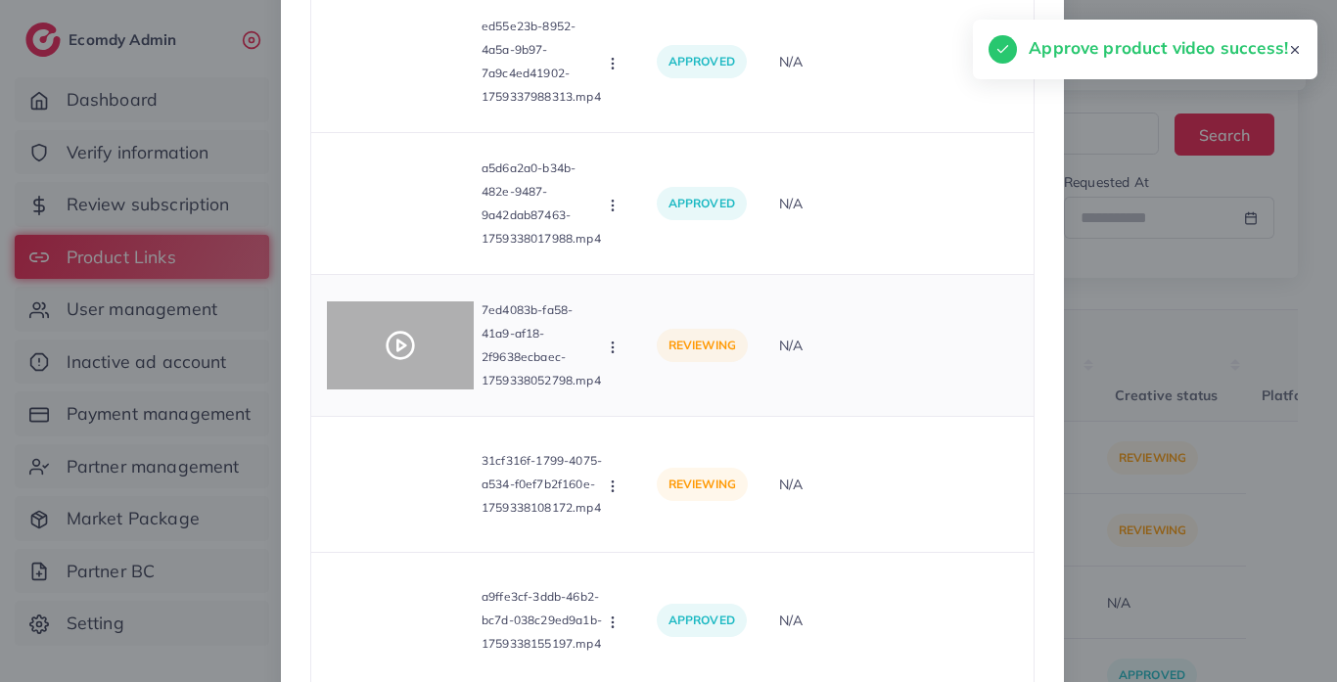
scroll to position [400, 0]
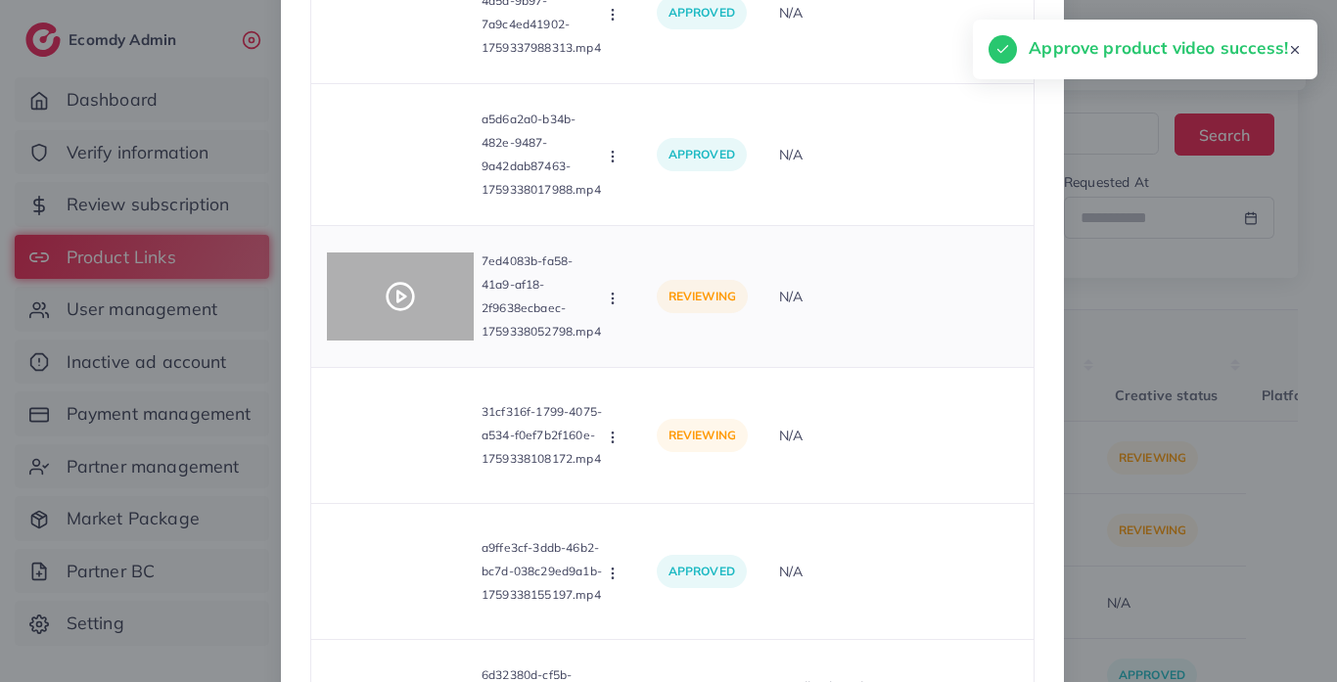
click at [398, 310] on icon at bounding box center [400, 296] width 31 height 31
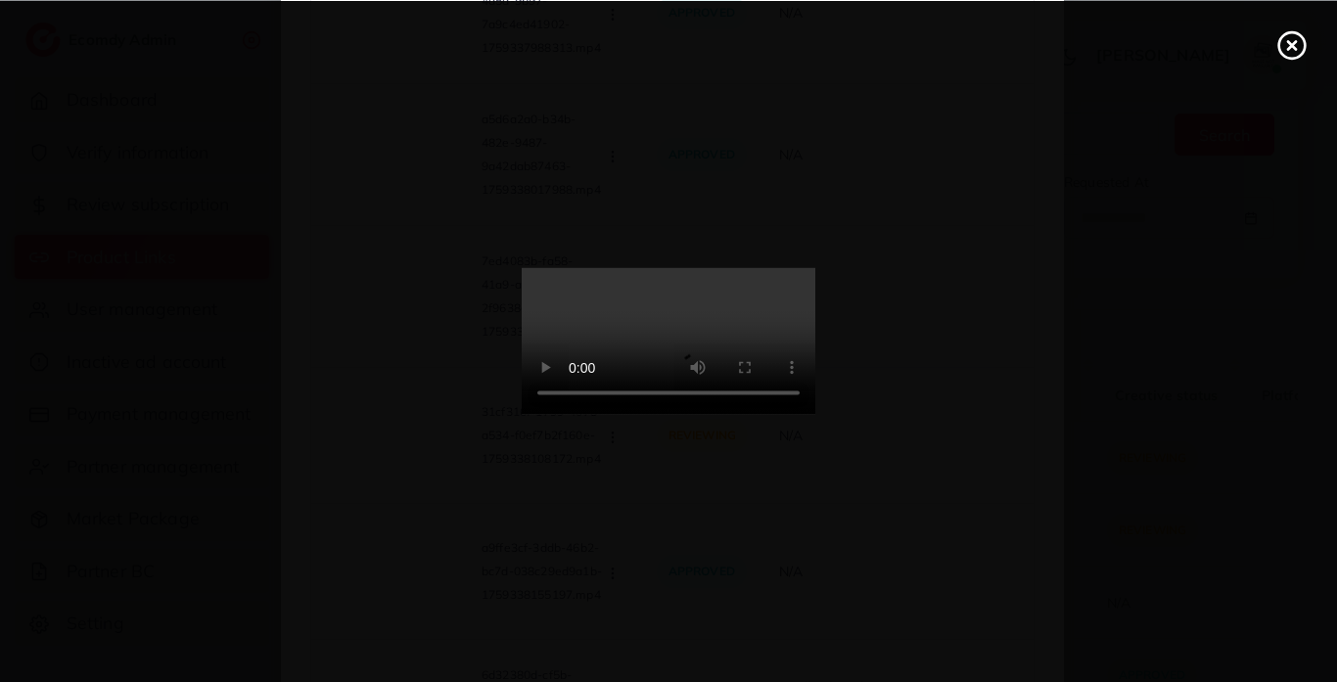
drag, startPoint x: 1302, startPoint y: 57, endPoint x: 1085, endPoint y: 210, distance: 265.7
click at [1301, 57] on icon at bounding box center [1292, 44] width 31 height 31
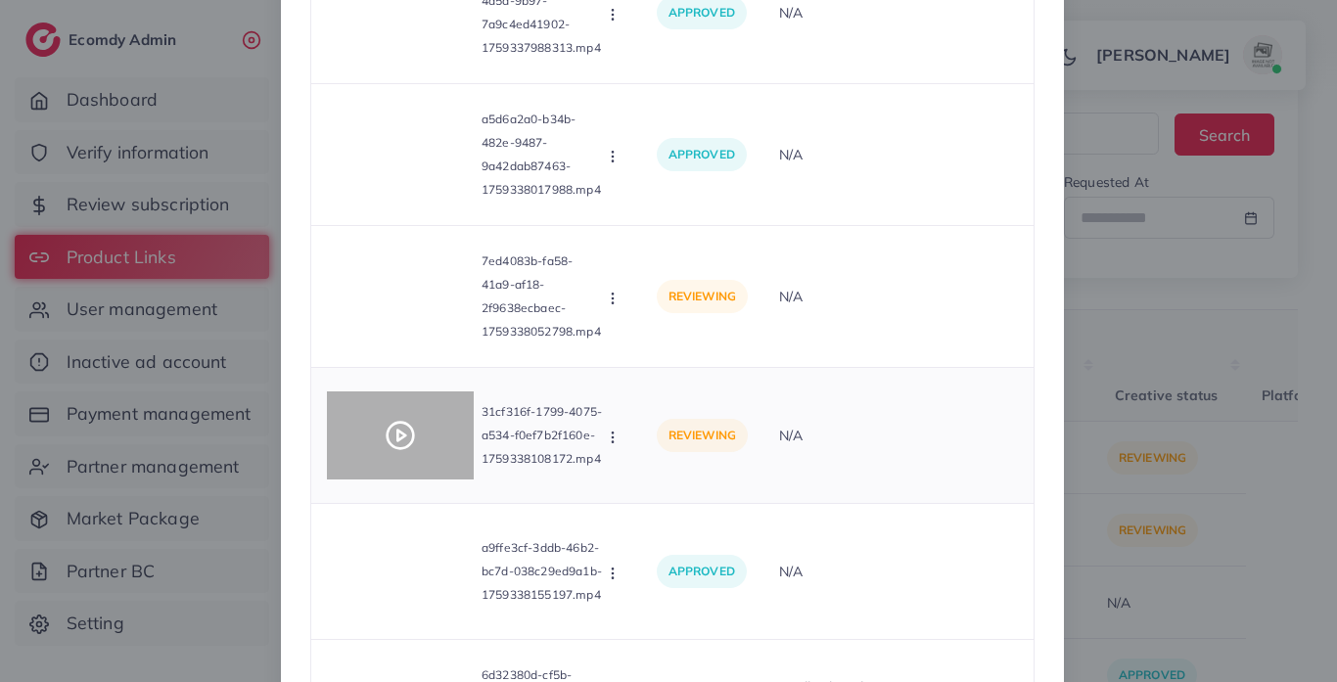
scroll to position [410, 0]
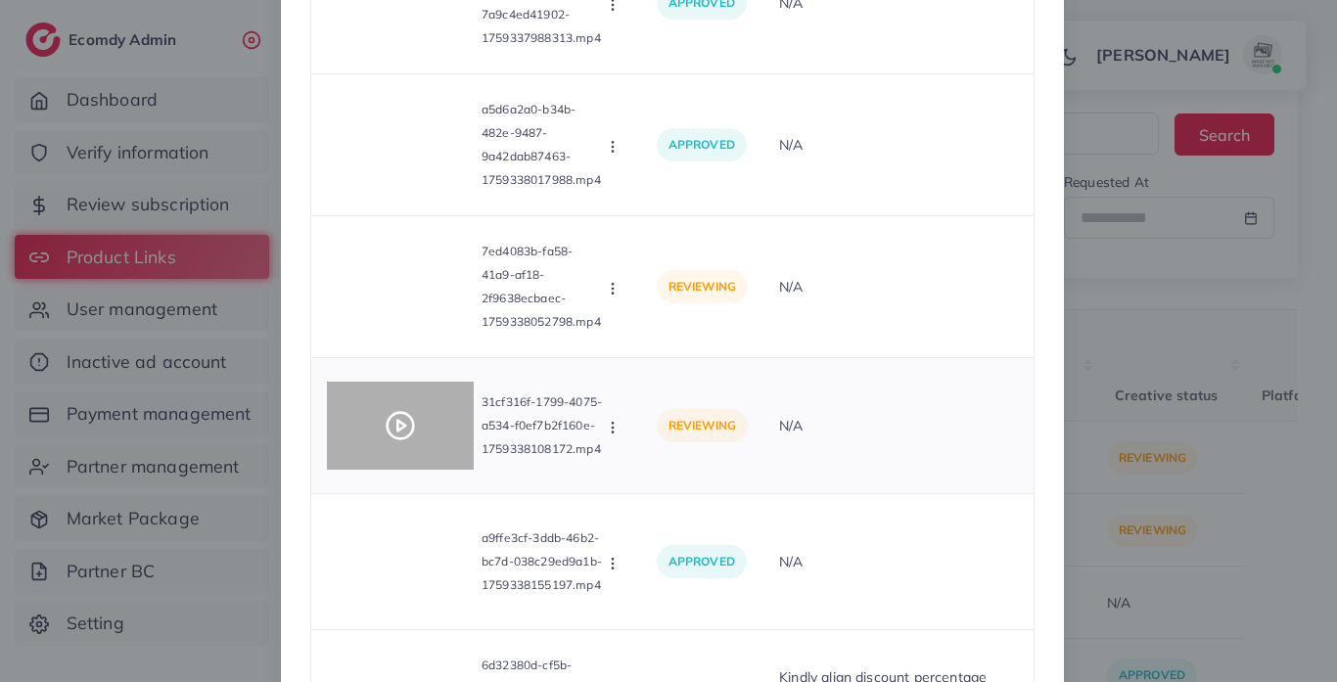
click at [416, 436] on div at bounding box center [400, 426] width 147 height 88
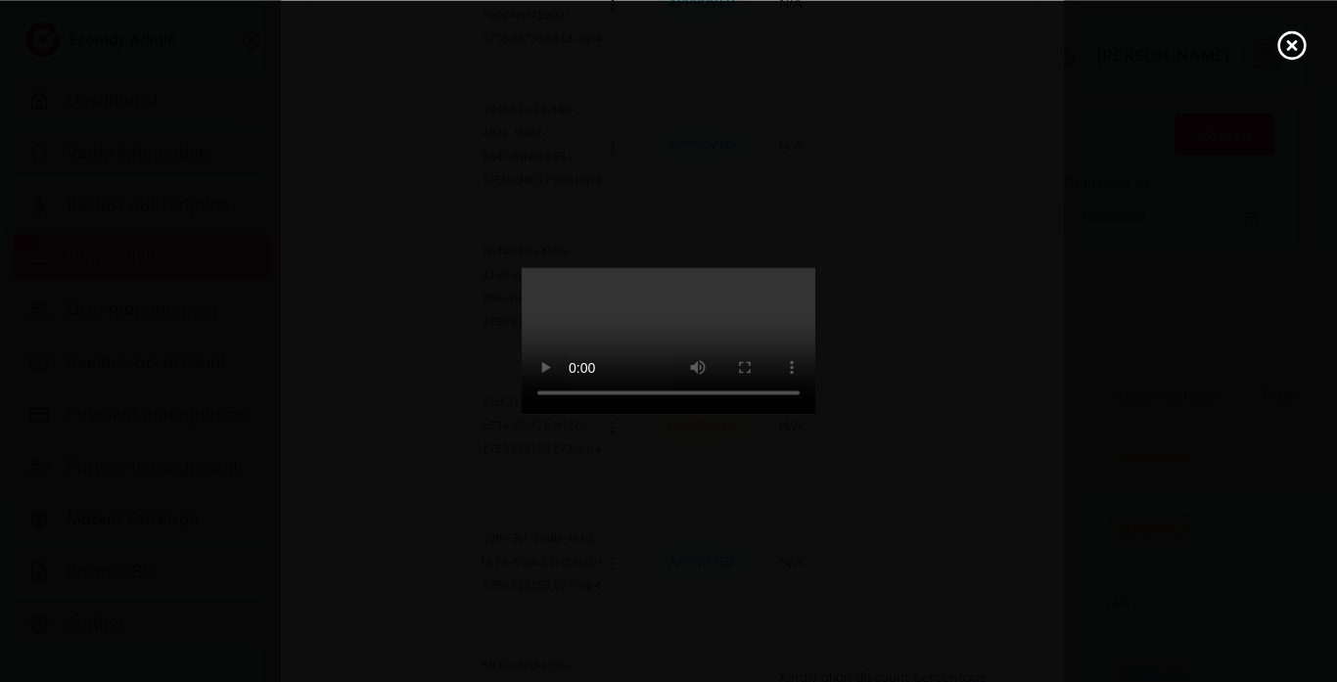
click at [1294, 53] on icon at bounding box center [1292, 44] width 31 height 31
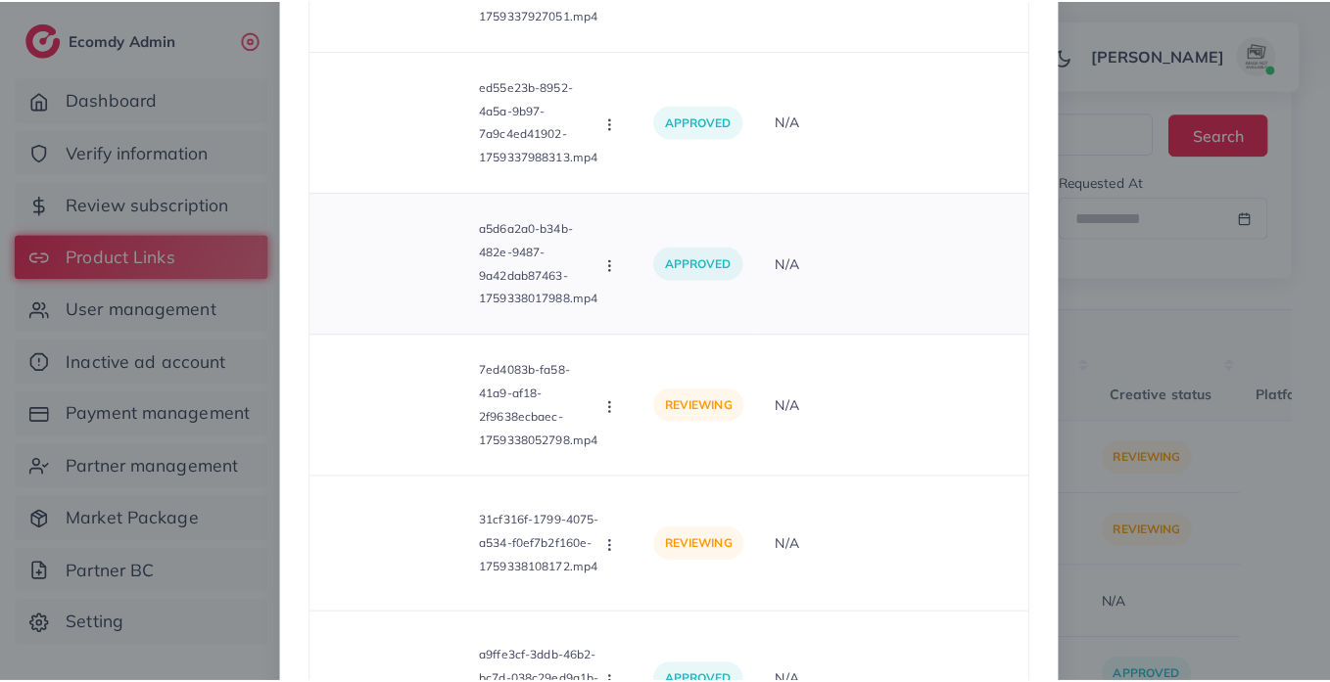
scroll to position [0, 0]
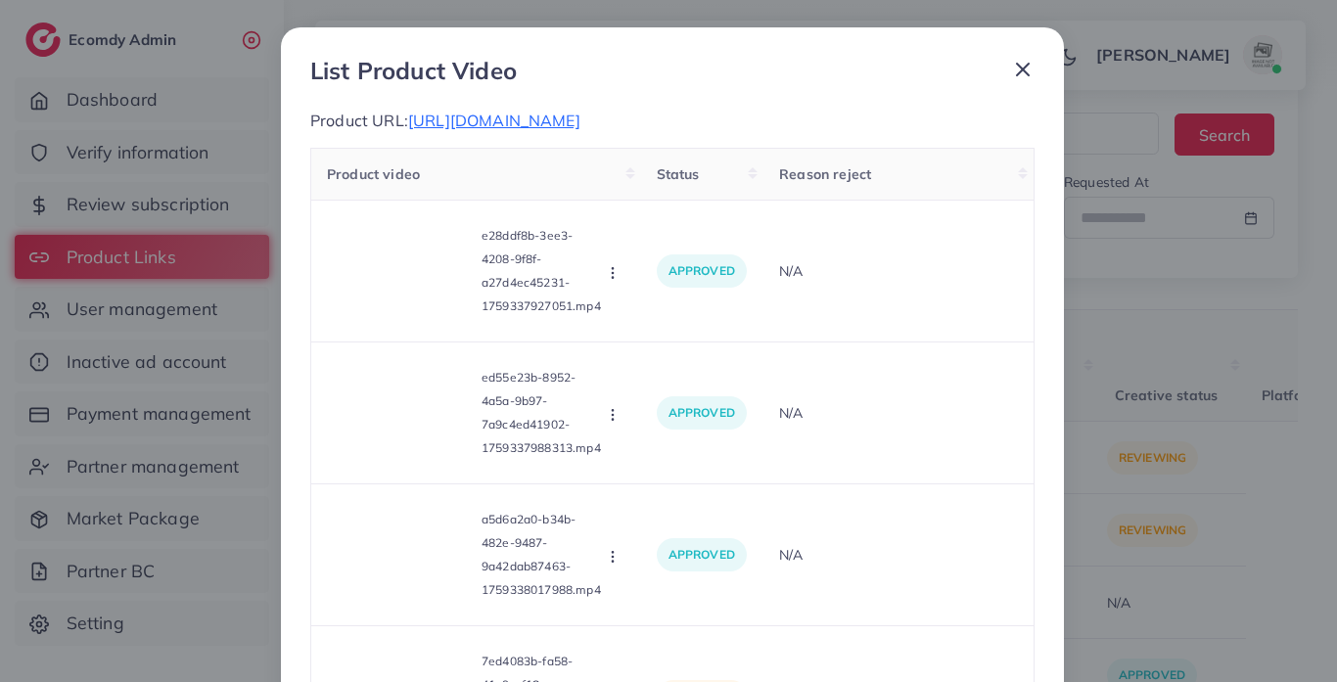
click at [1021, 70] on icon at bounding box center [1022, 69] width 23 height 23
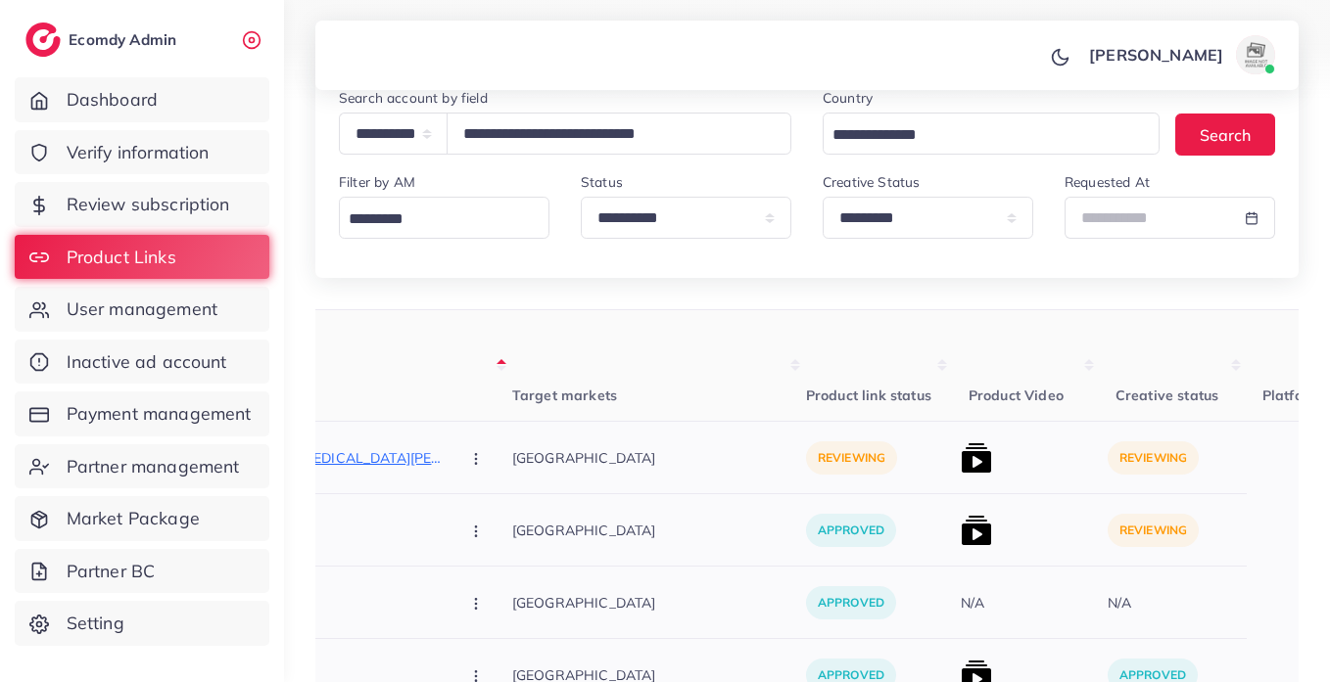
click at [468, 458] on icon "button" at bounding box center [476, 459] width 16 height 16
click at [486, 552] on span "Reject" at bounding box center [509, 561] width 47 height 20
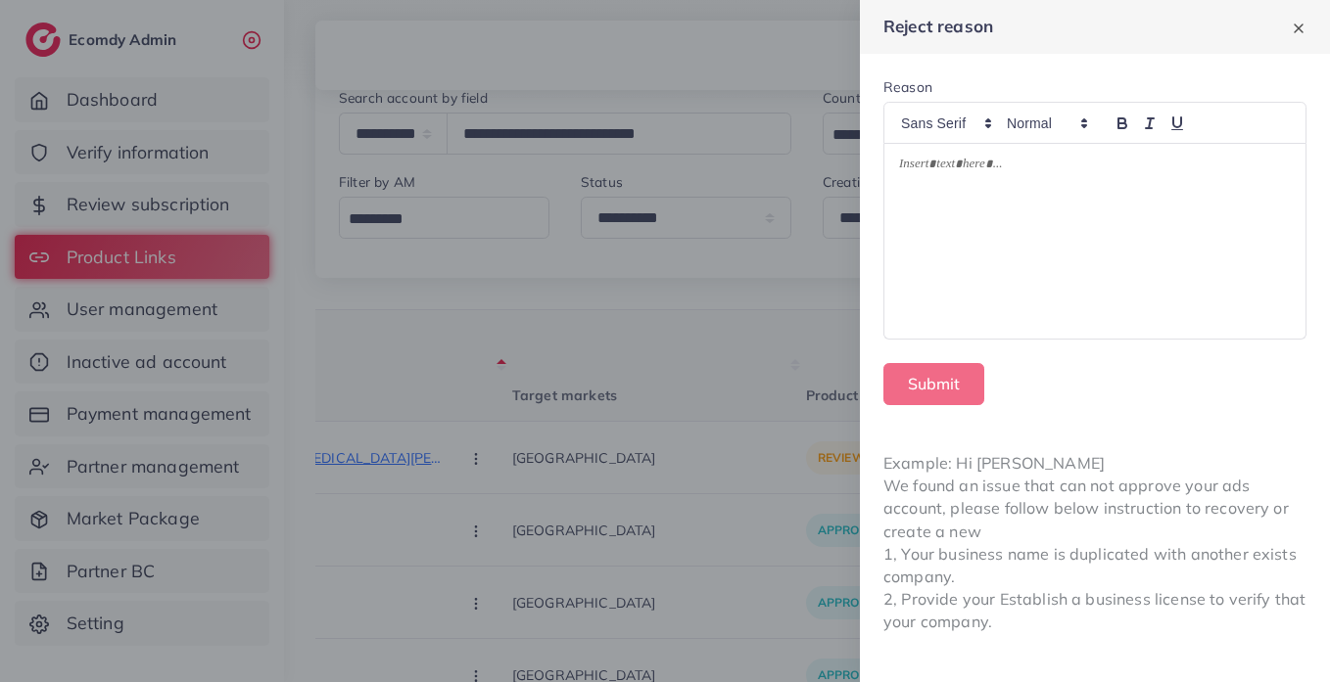
click at [960, 229] on div at bounding box center [1094, 241] width 421 height 195
click at [958, 228] on div at bounding box center [1094, 241] width 421 height 195
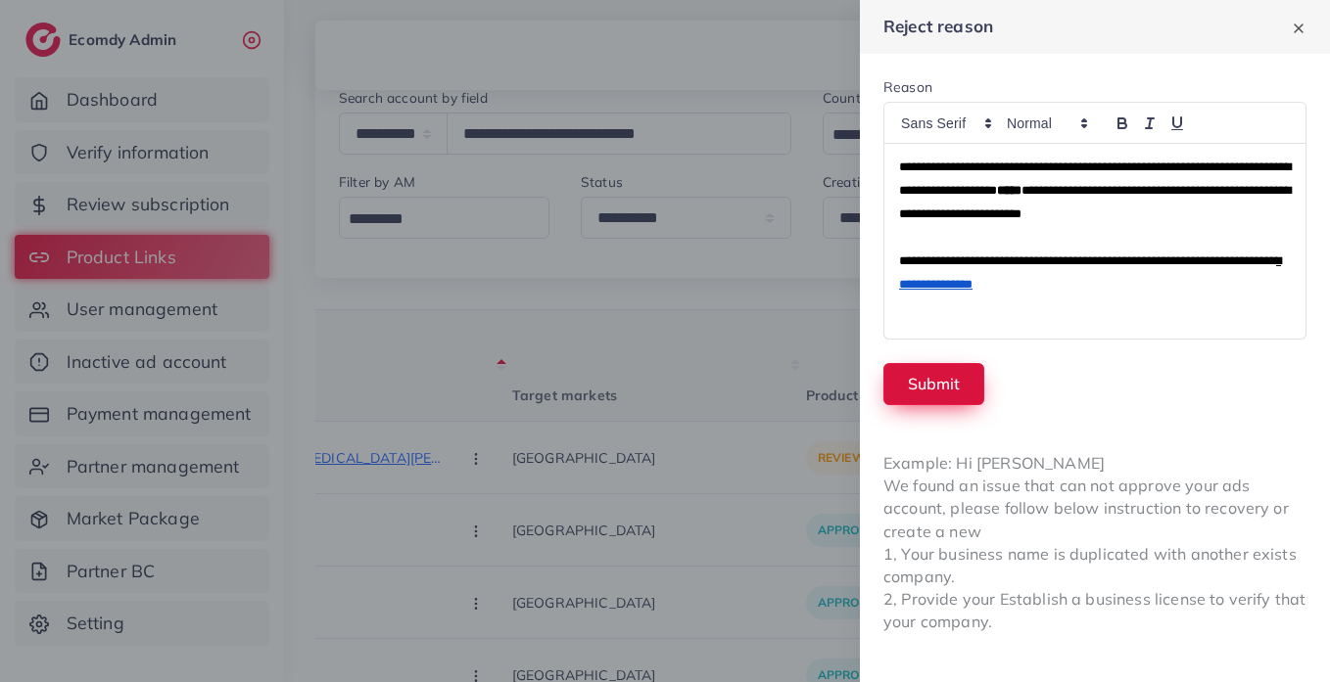
click at [952, 379] on button "Submit" at bounding box center [933, 384] width 101 height 42
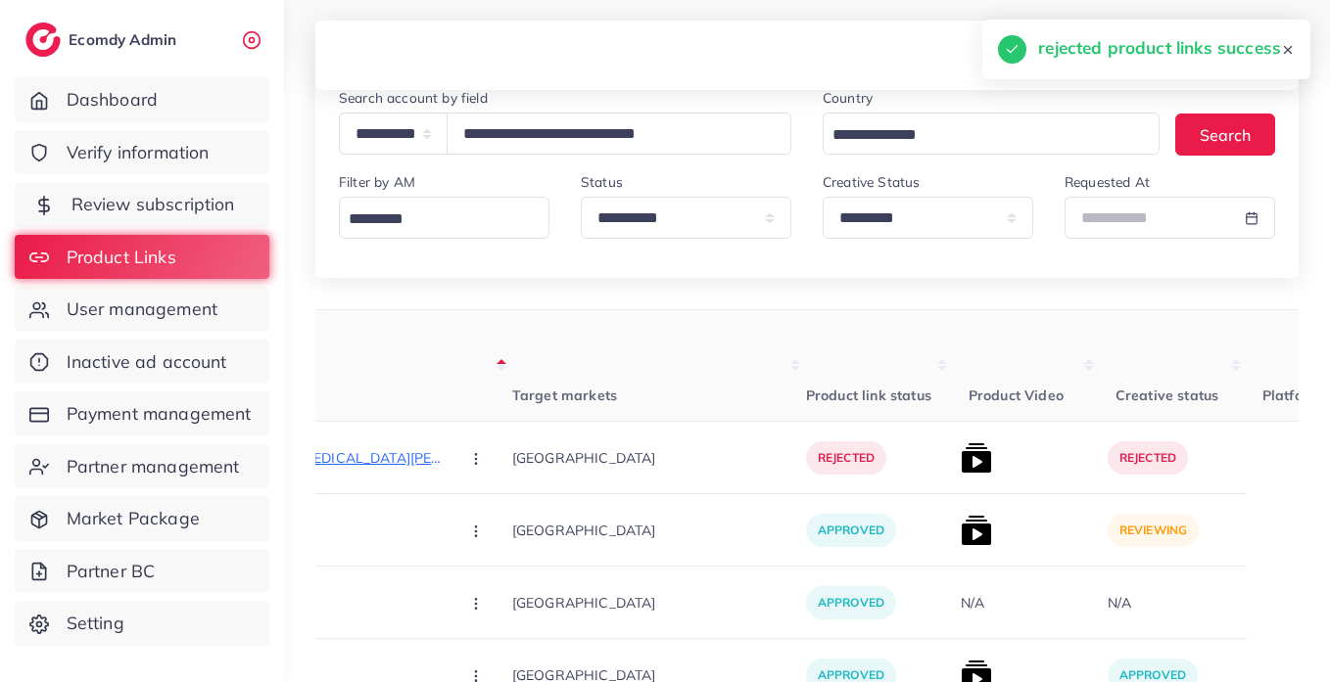
click at [194, 189] on link "Review subscription" at bounding box center [142, 204] width 255 height 45
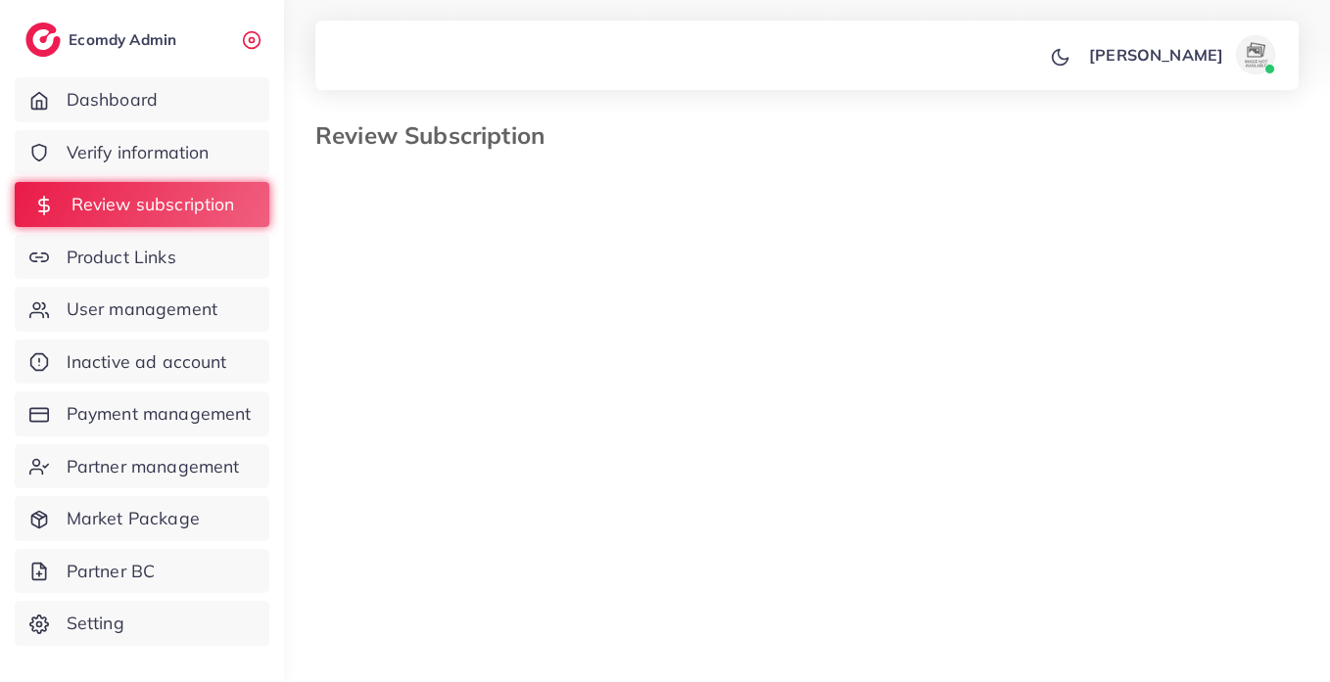
select select "*******"
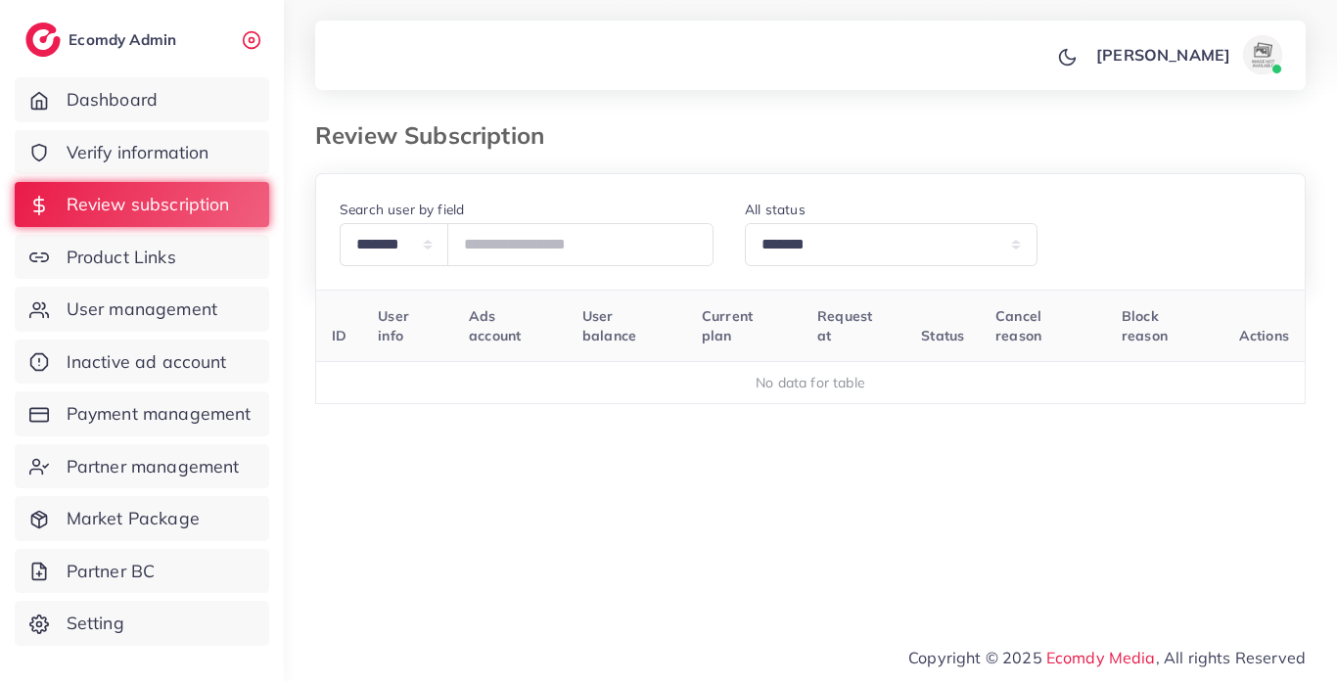
click at [210, 255] on link "Product Links" at bounding box center [142, 257] width 255 height 45
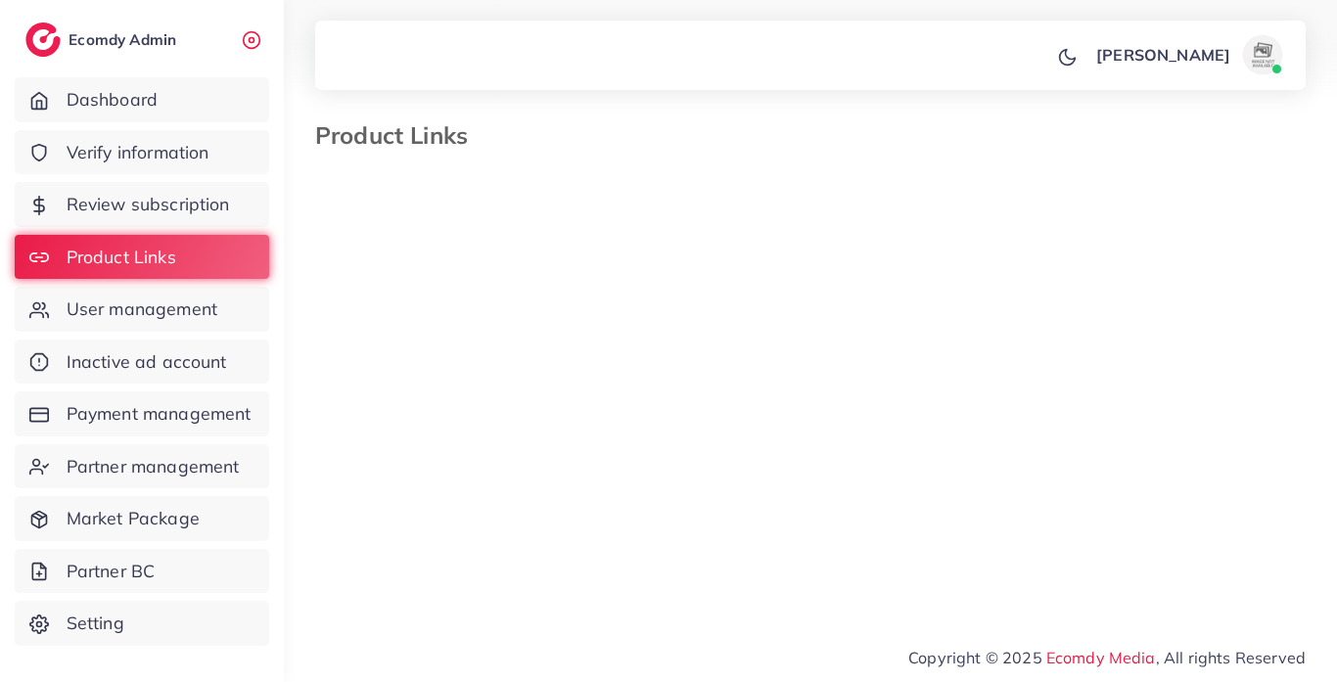
select select "*********"
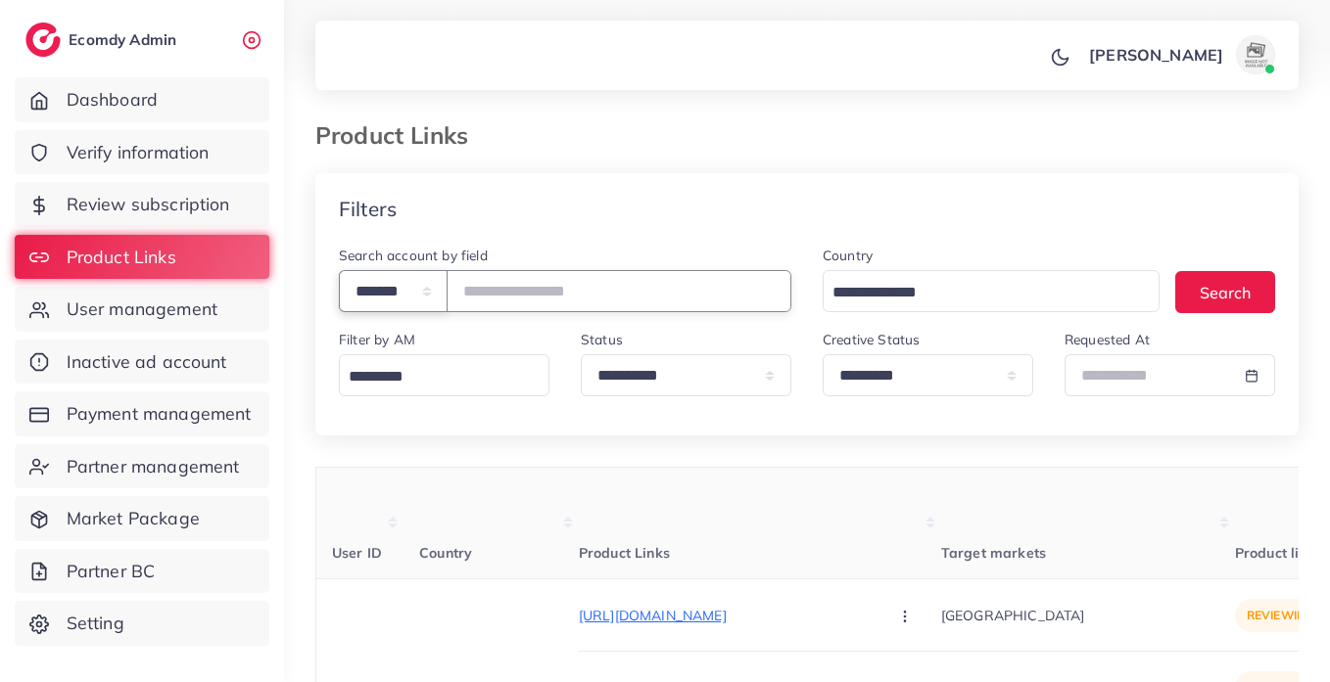
click at [447, 295] on select "**********" at bounding box center [393, 291] width 109 height 42
select select "*****"
click at [339, 270] on select "**********" at bounding box center [393, 291] width 109 height 42
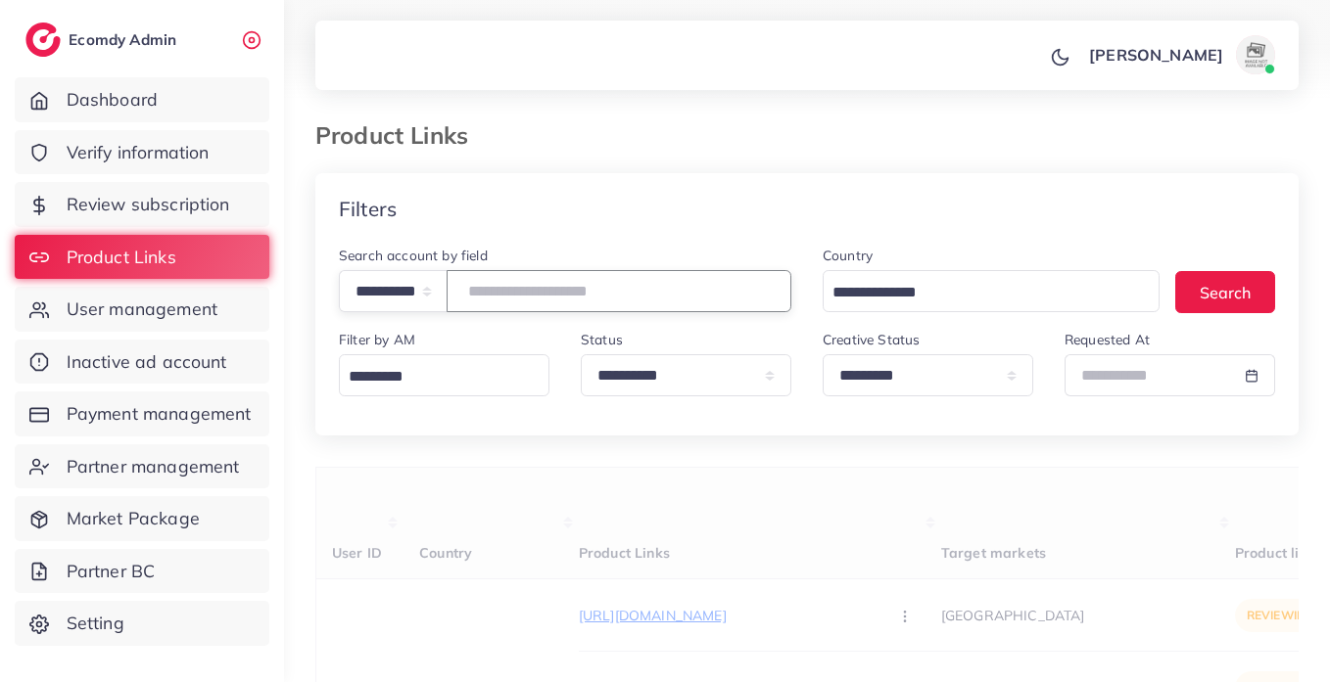
click at [526, 291] on input "text" at bounding box center [618, 291] width 345 height 42
paste input "**********"
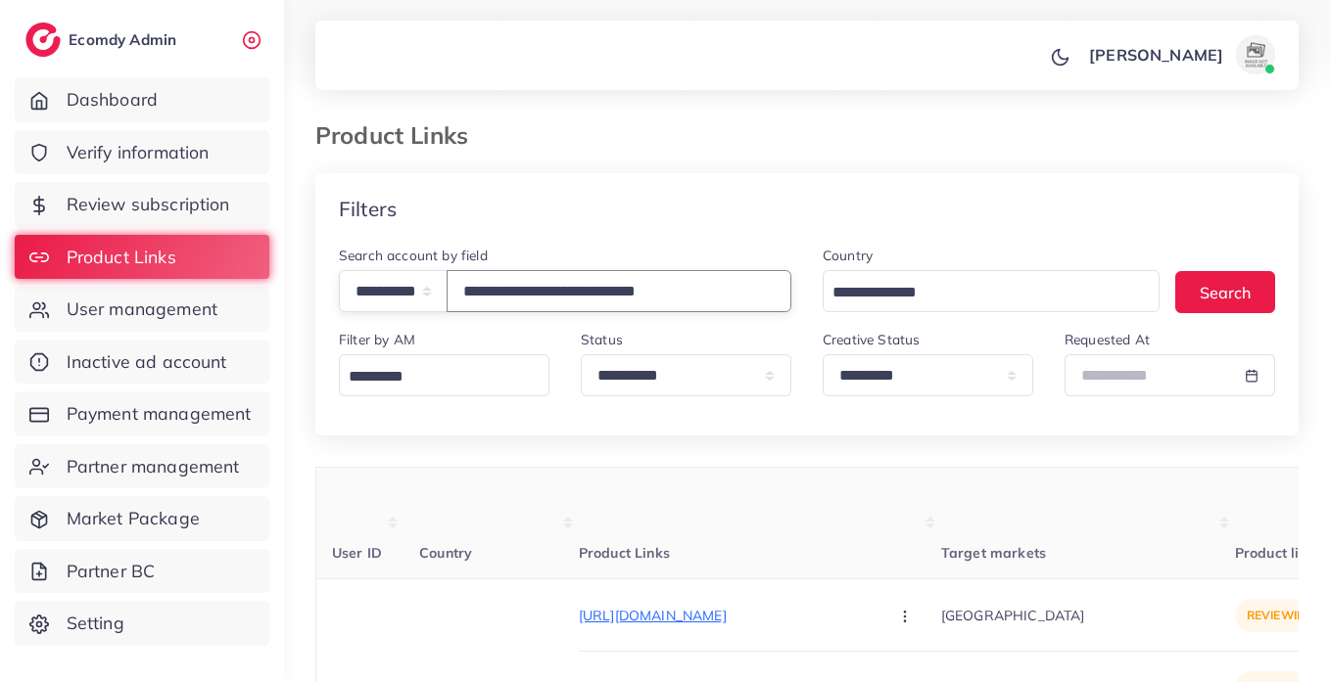
type input "**********"
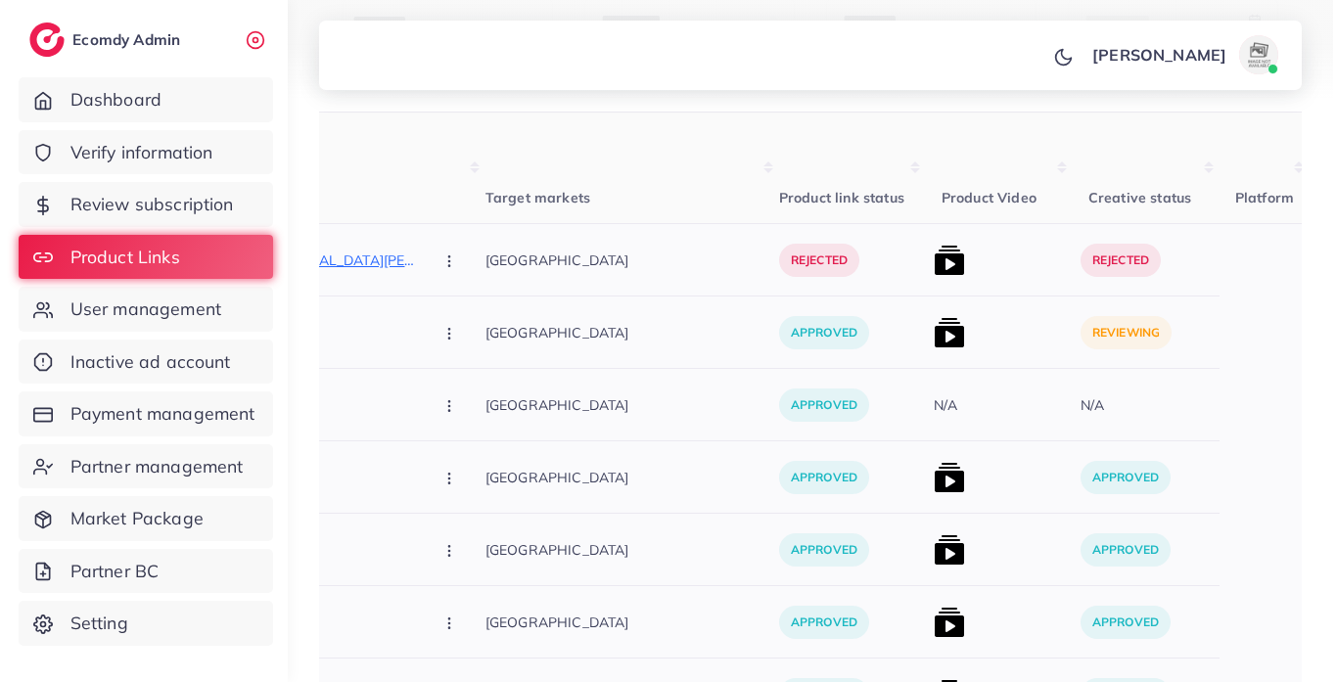
scroll to position [315, 0]
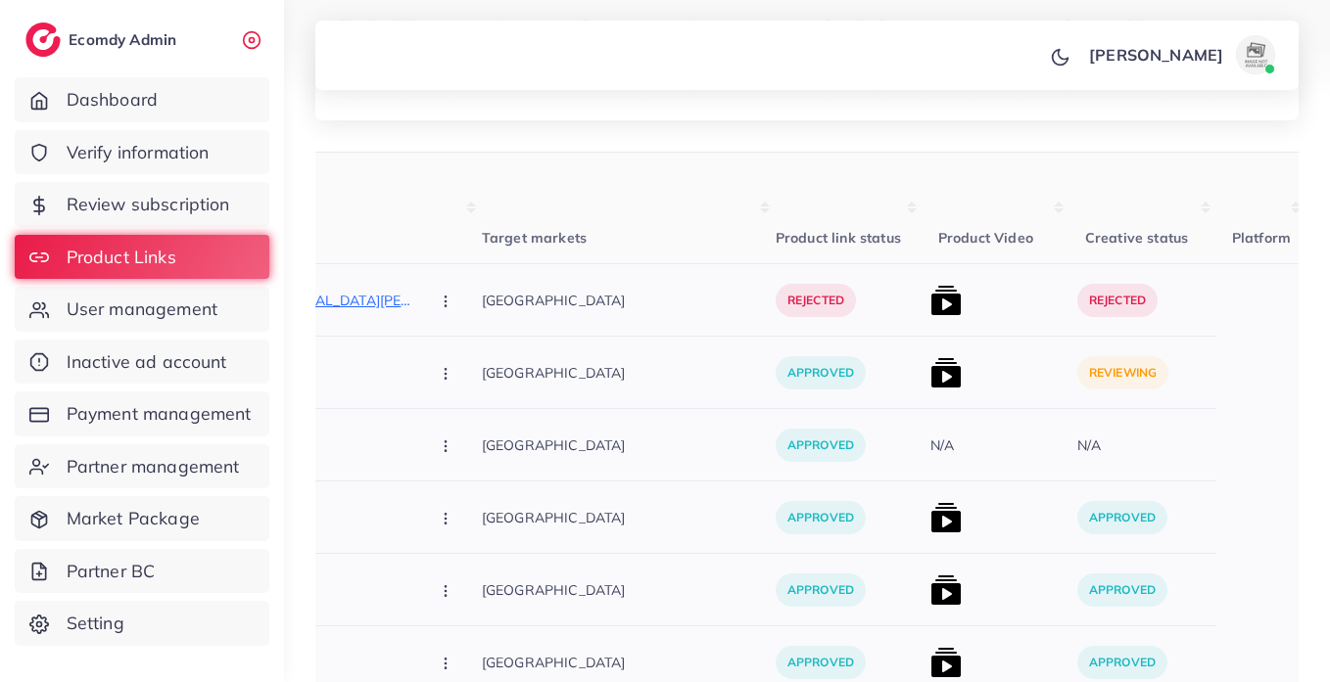
click at [930, 380] on img at bounding box center [945, 372] width 31 height 31
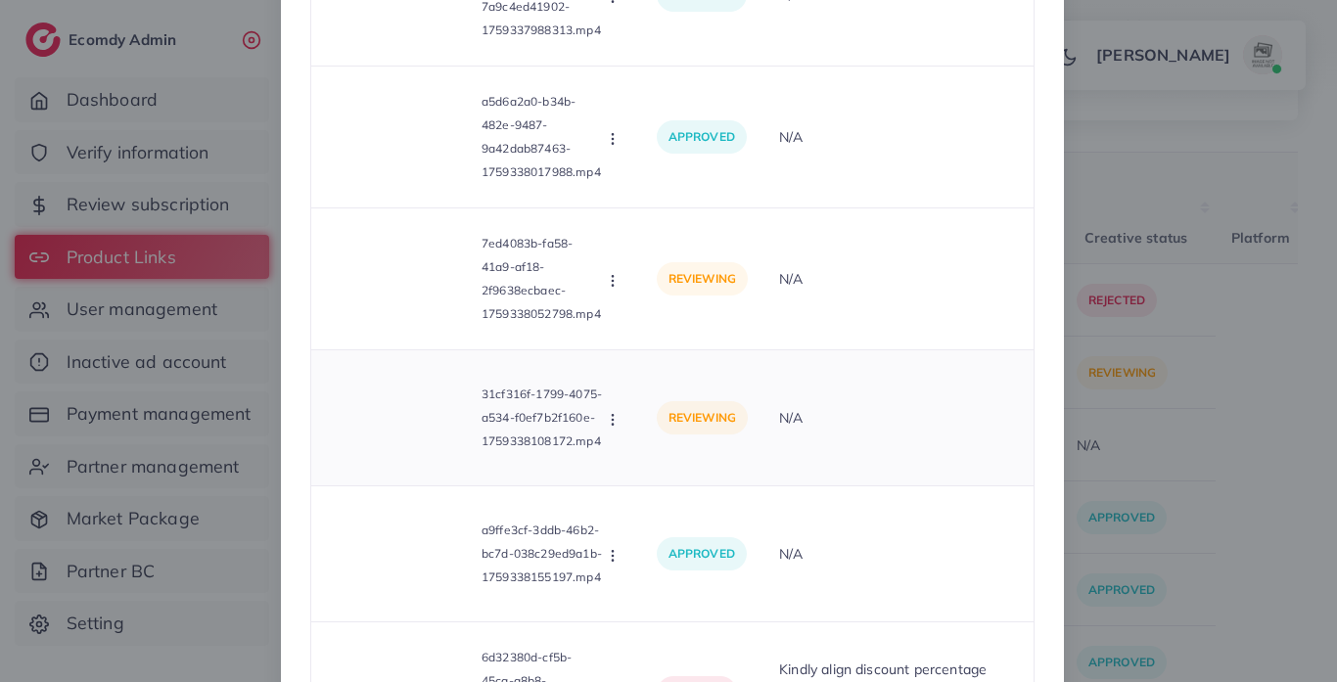
scroll to position [416, 0]
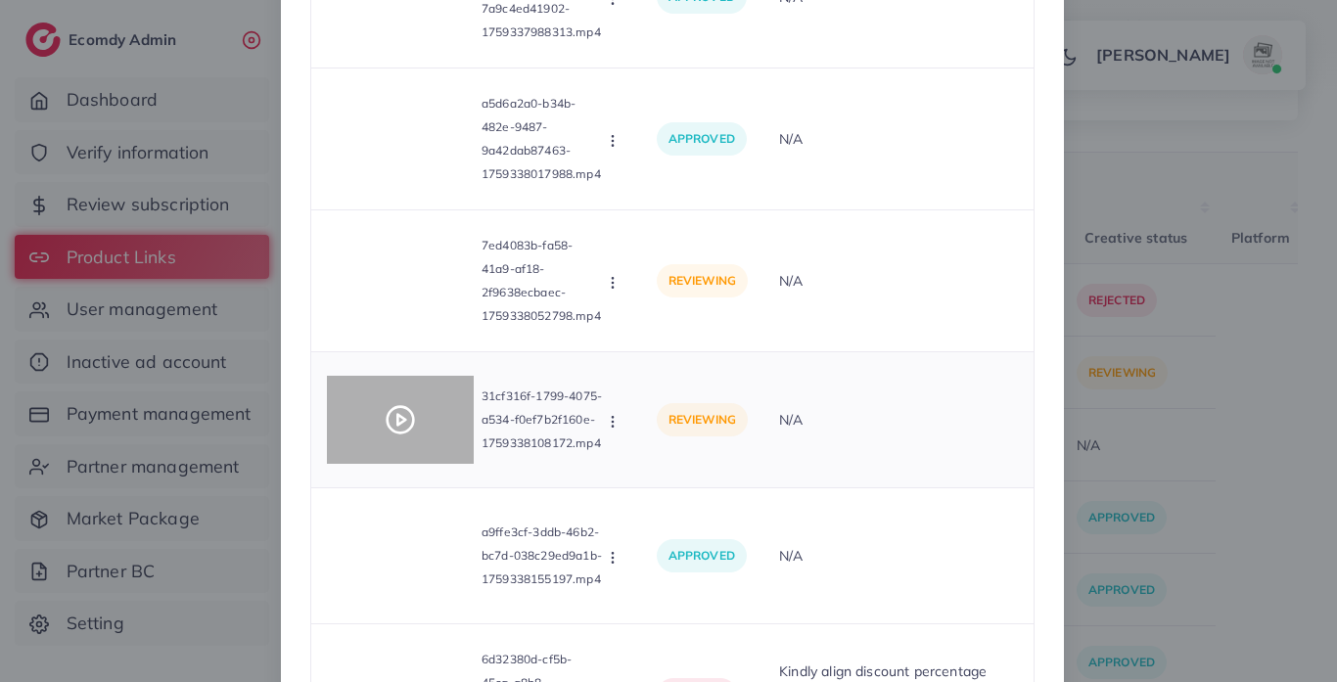
click at [414, 418] on div at bounding box center [400, 420] width 147 height 88
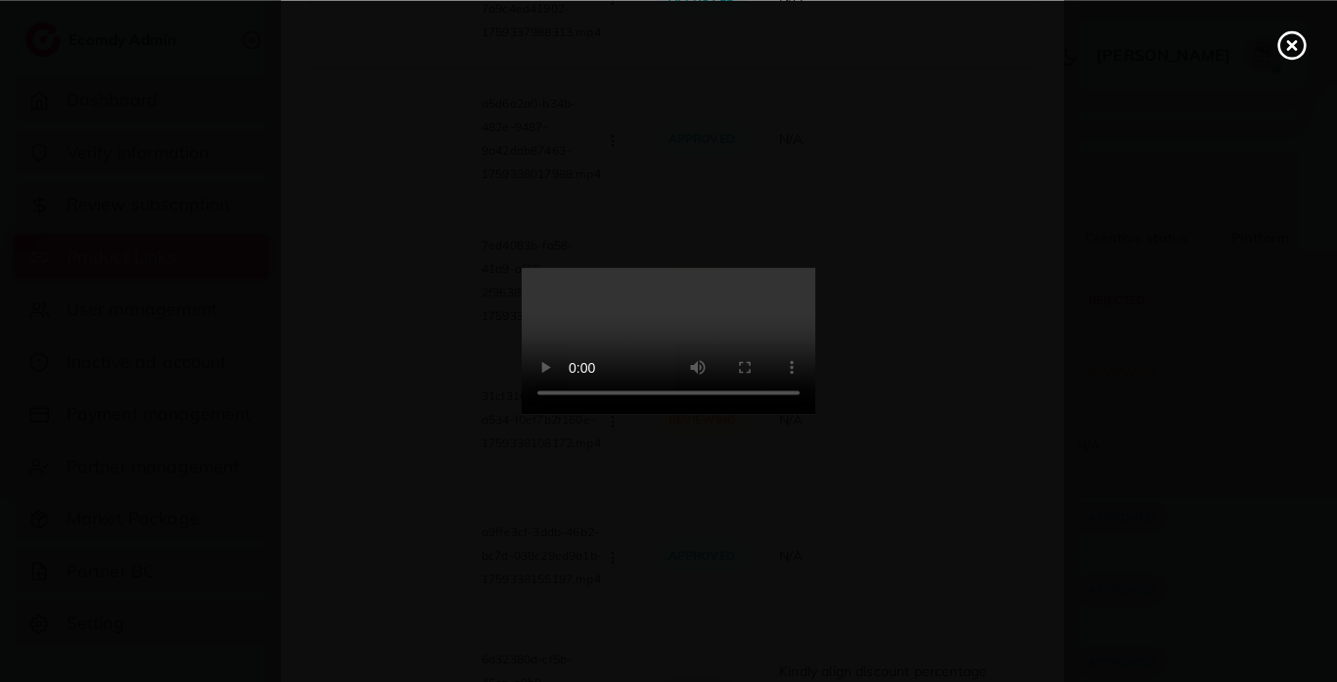
click at [1289, 53] on icon at bounding box center [1292, 44] width 31 height 31
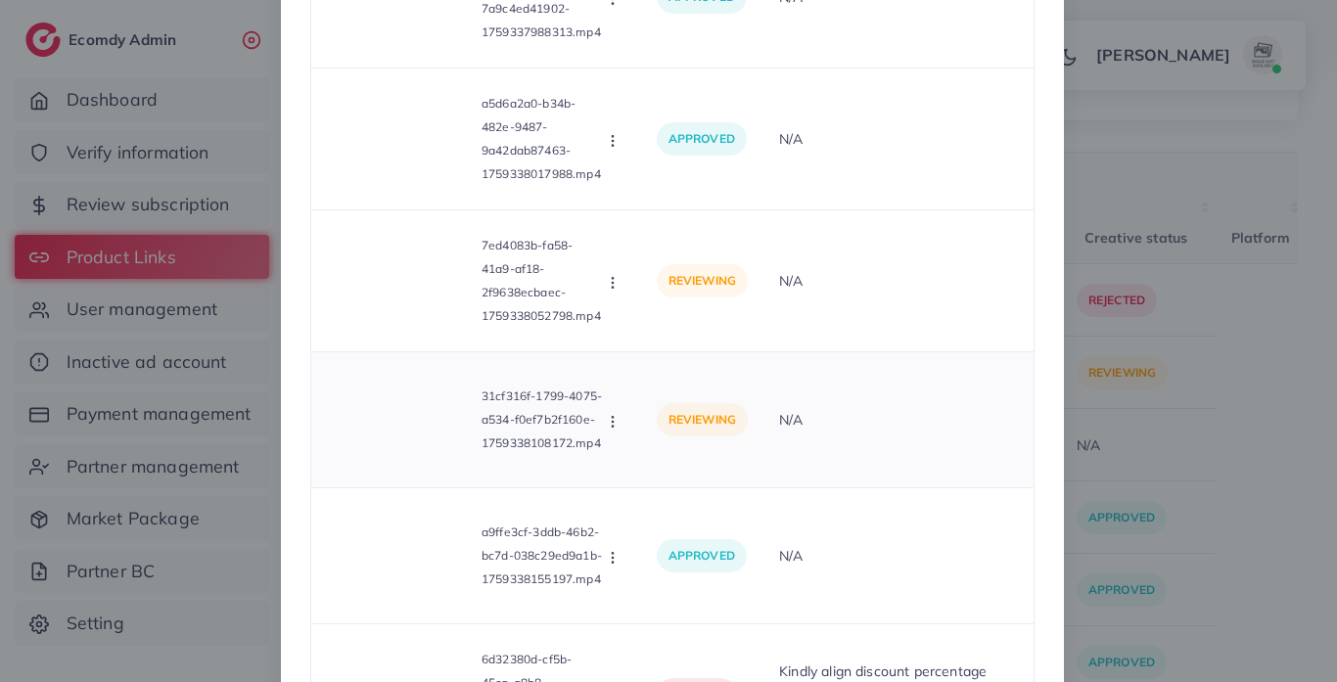
click at [614, 423] on icon "button" at bounding box center [613, 422] width 16 height 16
click at [648, 447] on link "Approve" at bounding box center [682, 468] width 155 height 43
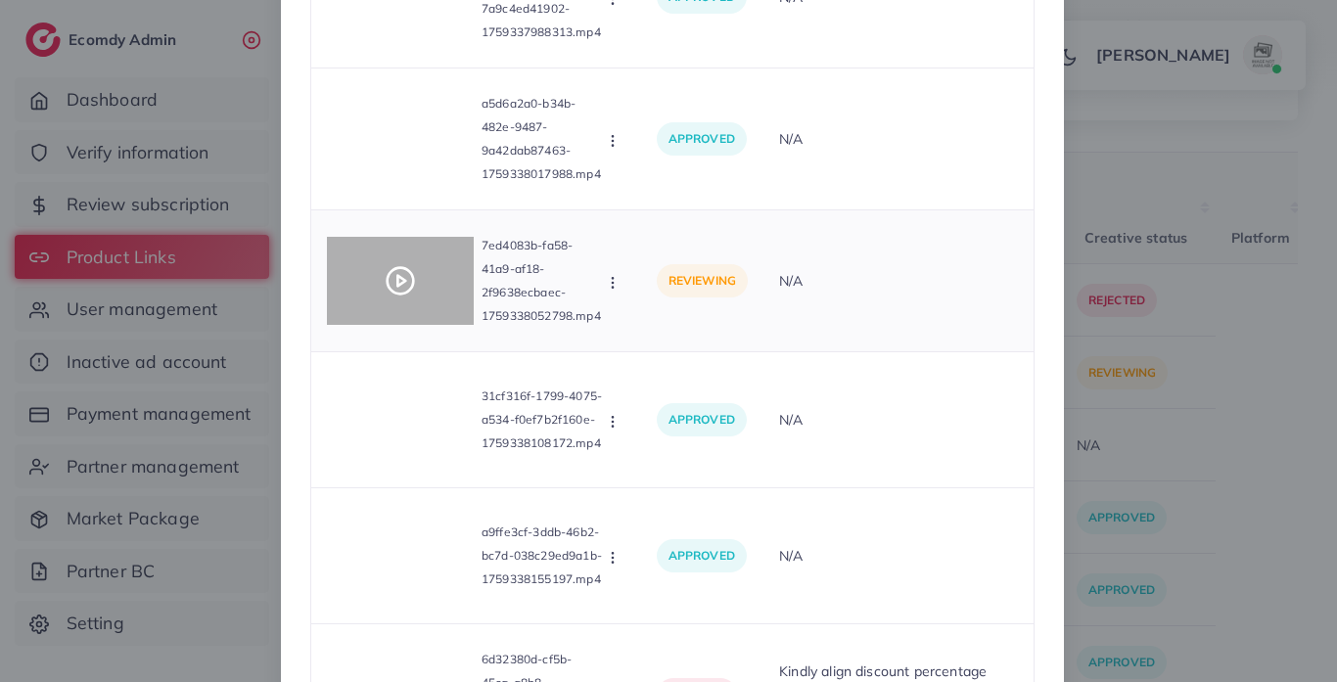
click at [398, 281] on polygon at bounding box center [402, 281] width 8 height 11
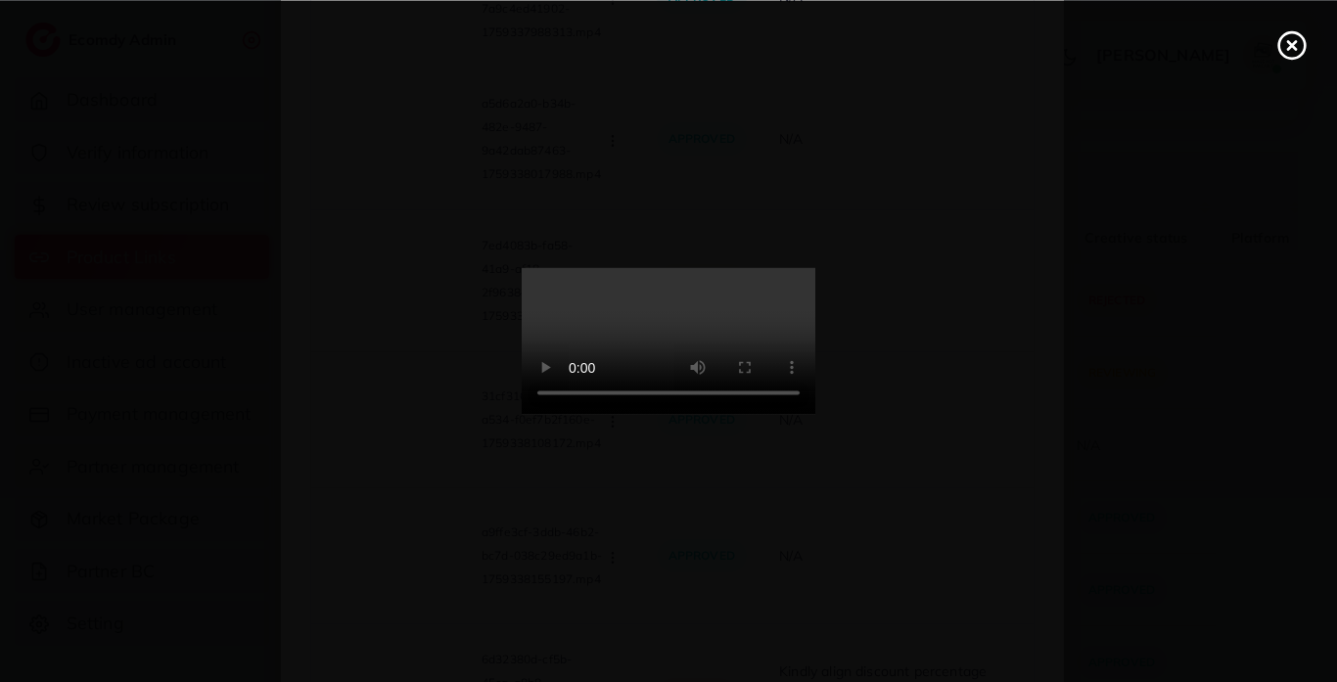
click at [1294, 49] on icon at bounding box center [1292, 44] width 31 height 31
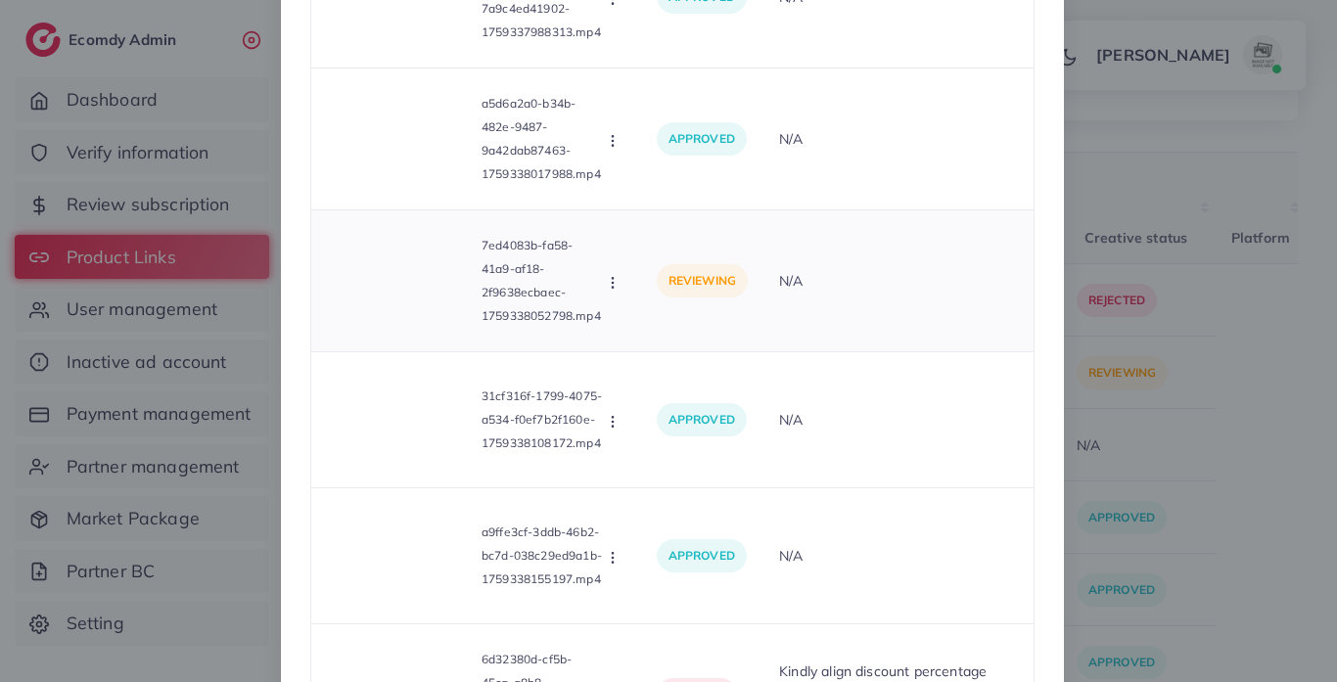
click at [619, 281] on button "button" at bounding box center [615, 282] width 22 height 20
click at [649, 347] on link "Approve" at bounding box center [682, 329] width 155 height 43
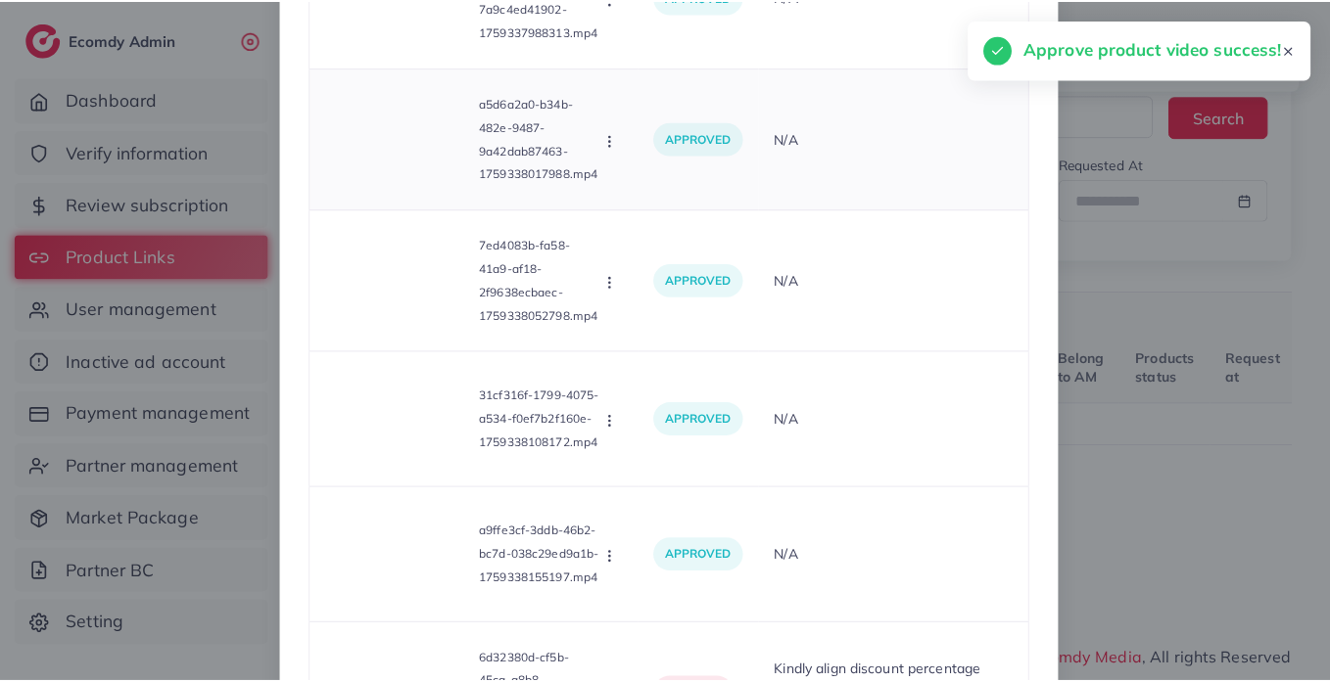
scroll to position [0, 0]
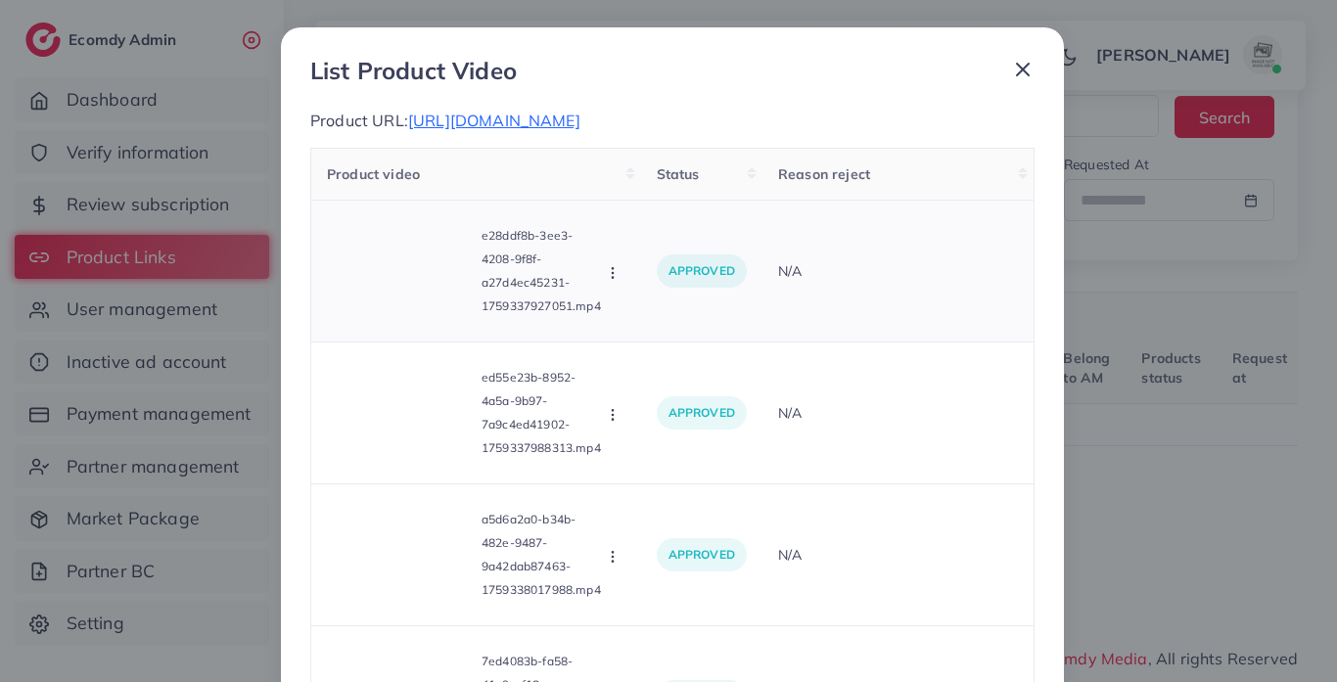
click at [604, 260] on div "Approve Reject" at bounding box center [615, 271] width 22 height 22
click at [1020, 67] on line at bounding box center [1023, 70] width 12 height 12
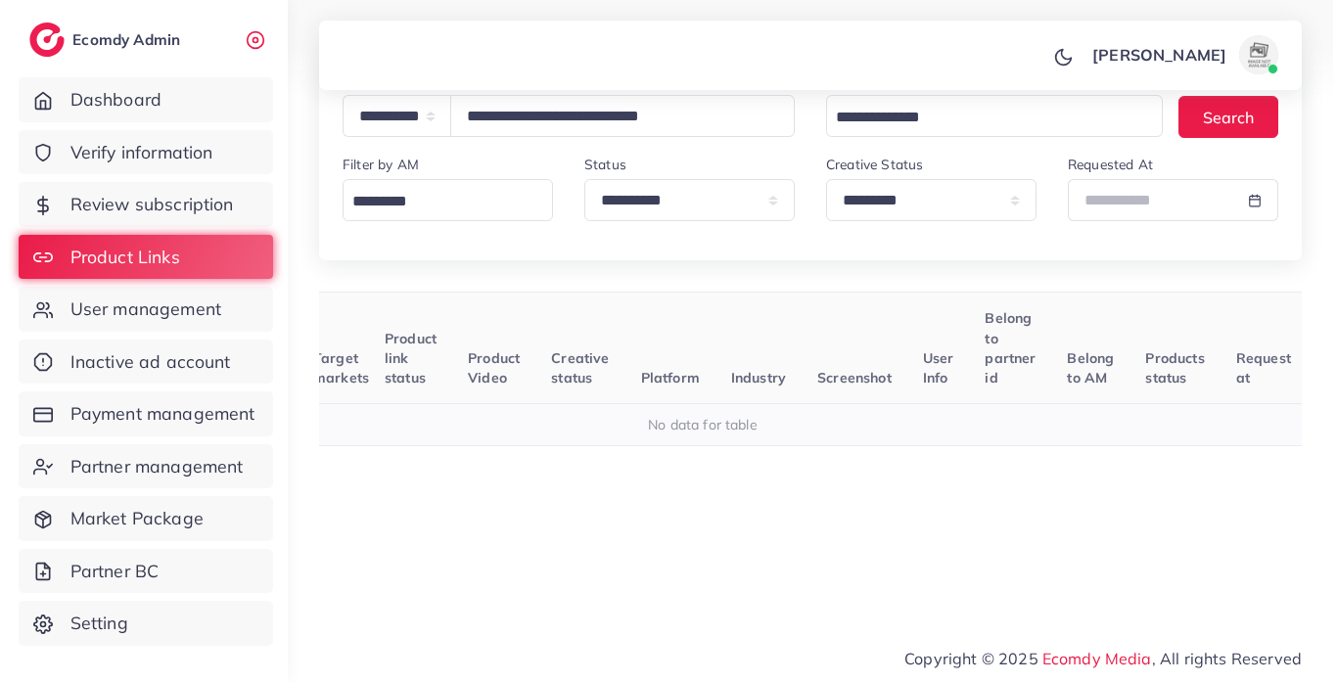
scroll to position [0, 213]
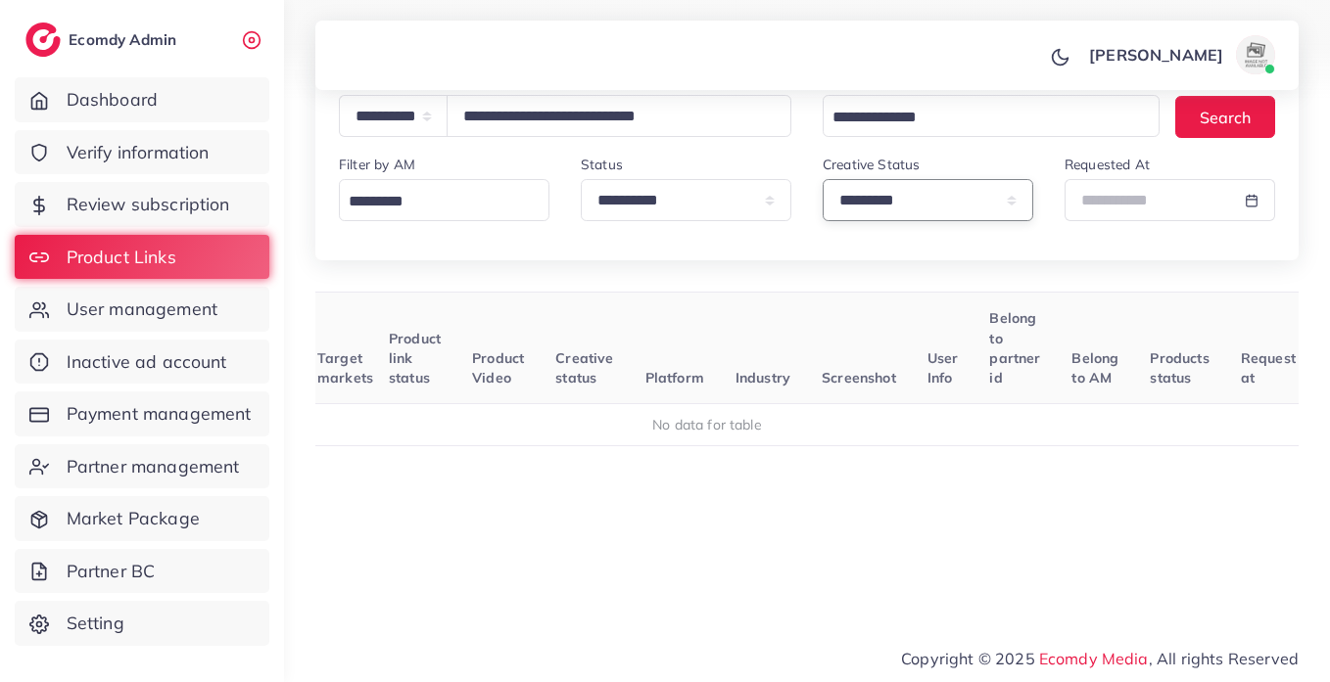
click at [1009, 197] on select "**********" at bounding box center [927, 200] width 211 height 42
select select
click at [822, 179] on select "**********" at bounding box center [927, 200] width 211 height 42
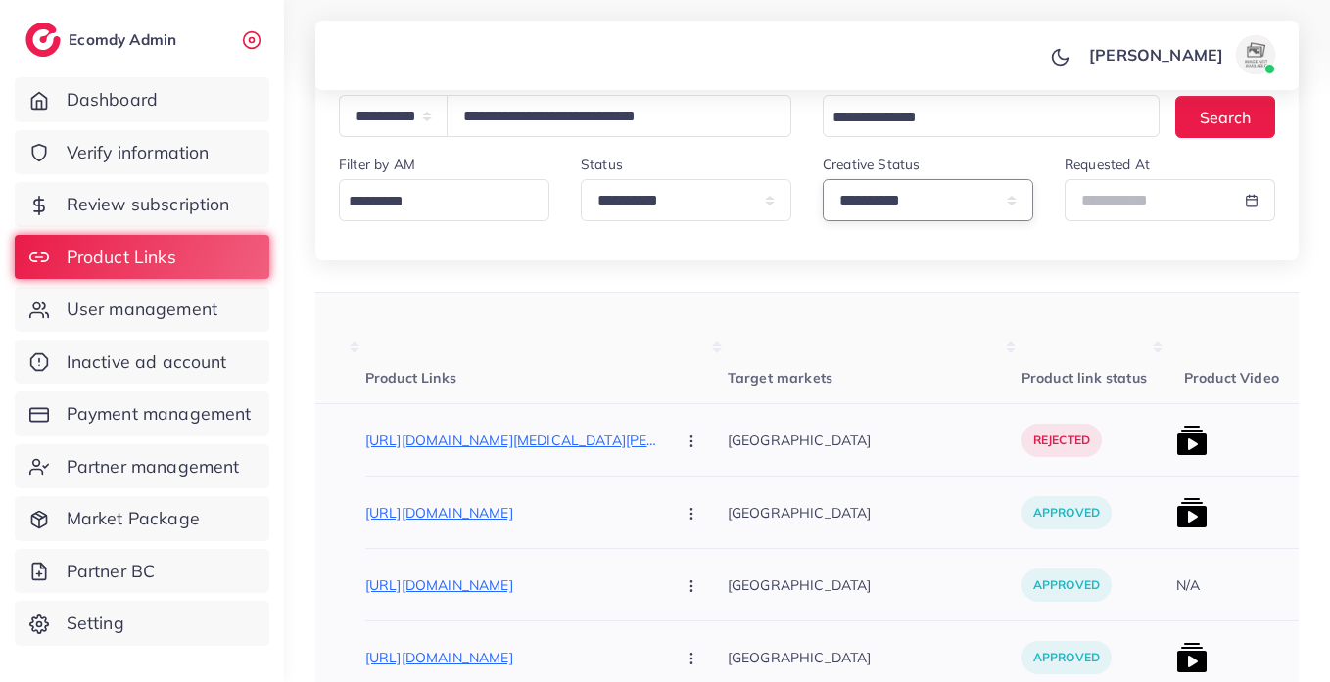
click at [683, 440] on icon "button" at bounding box center [691, 442] width 16 height 16
click at [1021, 432] on p "rejected" at bounding box center [1061, 440] width 80 height 33
click at [1021, 435] on p "rejected" at bounding box center [1061, 440] width 80 height 33
click at [1168, 433] on div at bounding box center [1241, 440] width 147 height 72
click at [1176, 443] on img at bounding box center [1191, 440] width 31 height 31
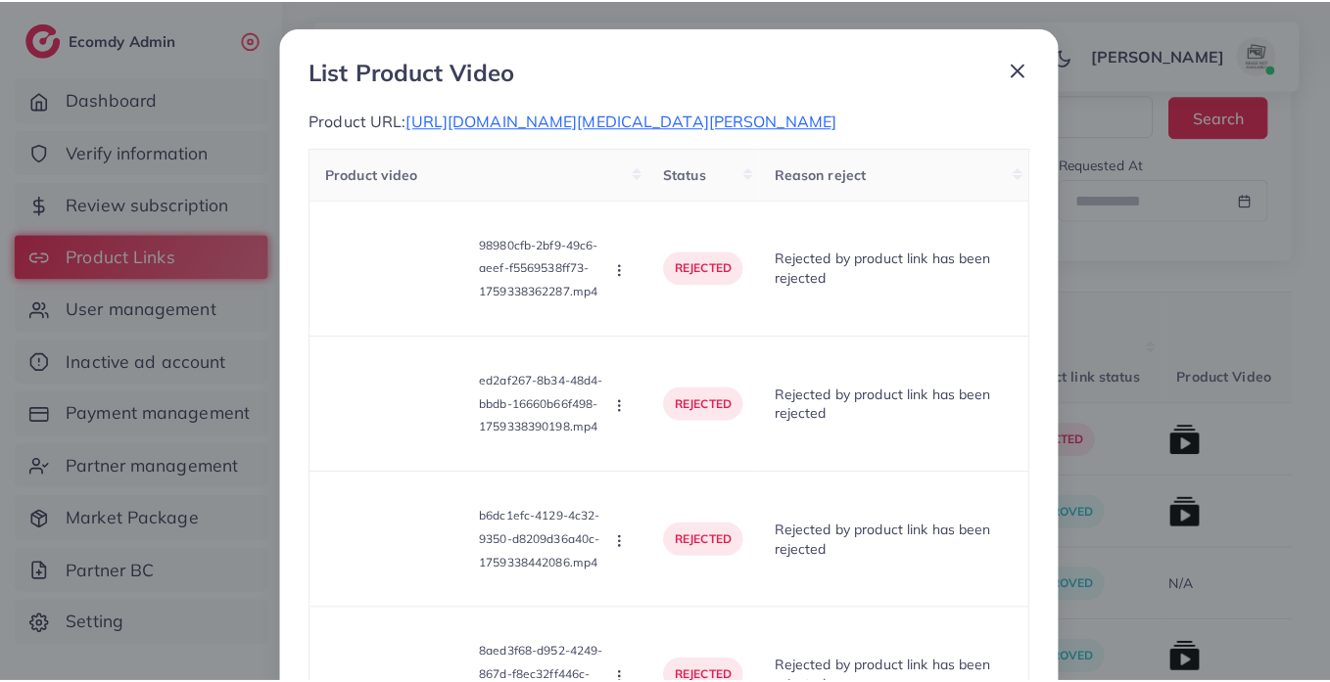
scroll to position [0, 0]
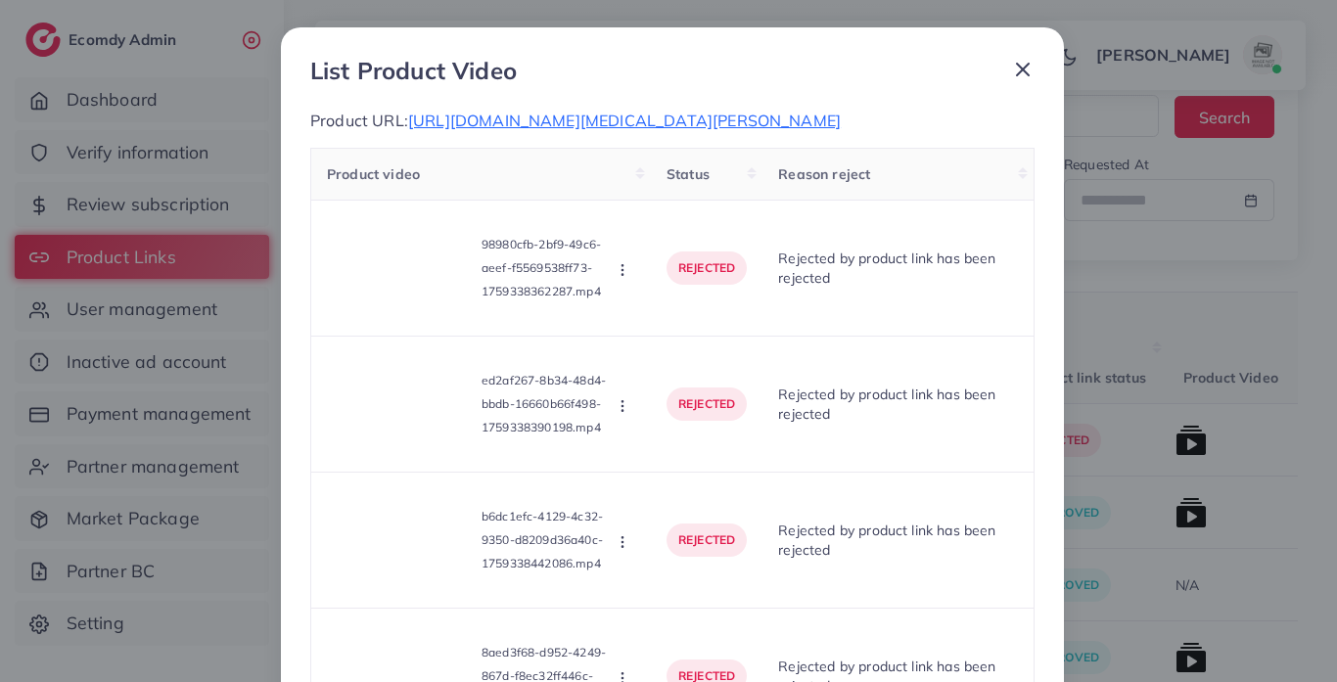
click at [1019, 73] on icon at bounding box center [1022, 69] width 23 height 23
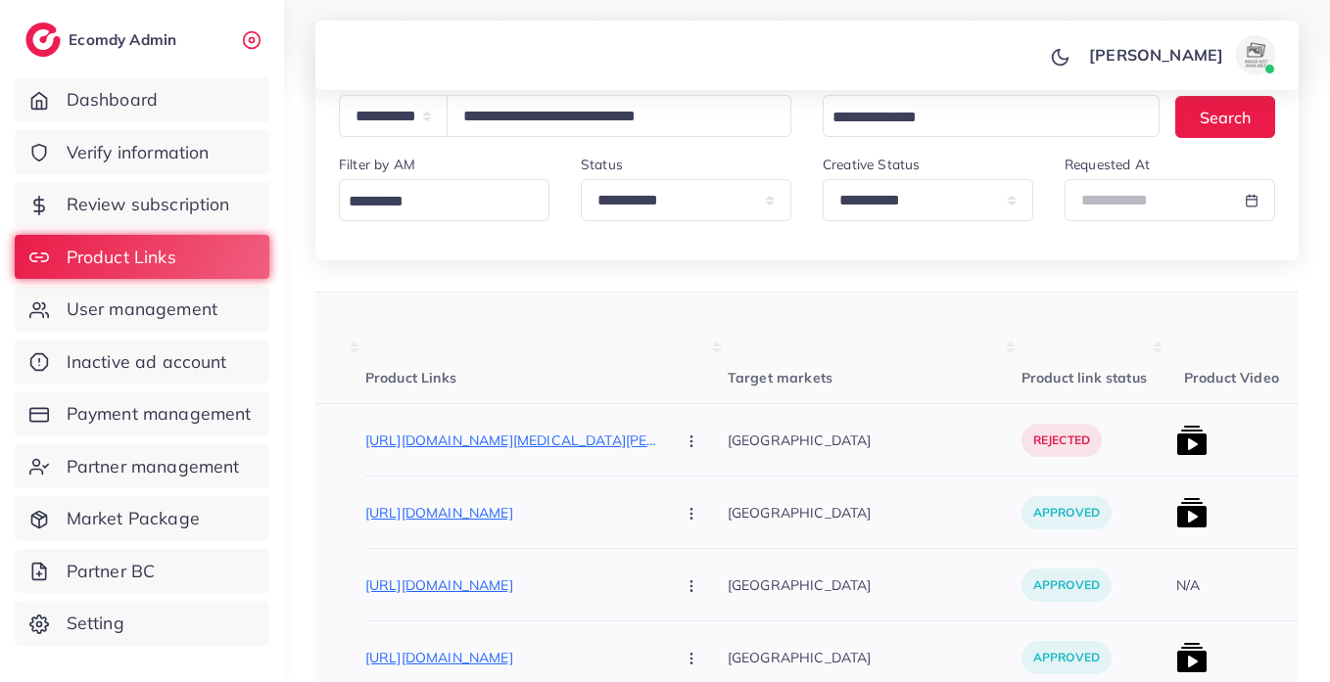
click at [683, 512] on icon "button" at bounding box center [691, 514] width 16 height 16
click at [660, 630] on link "Reject" at bounding box center [737, 615] width 155 height 43
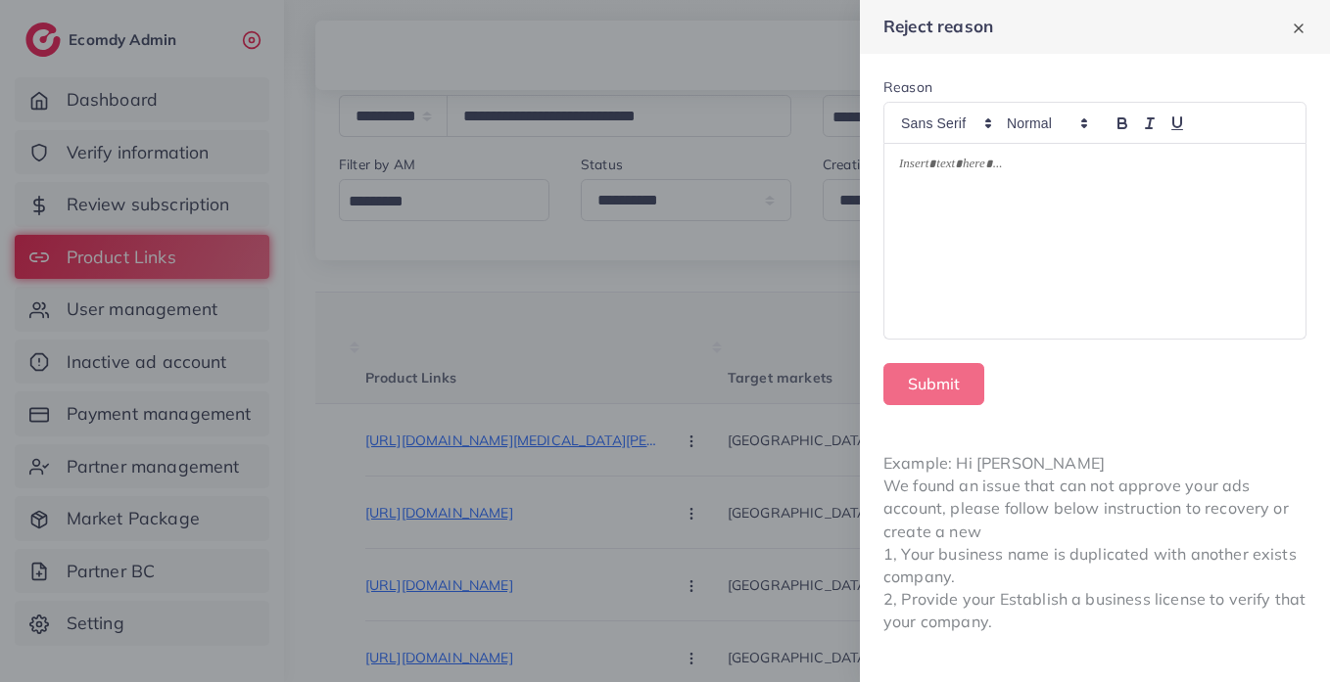
click at [992, 183] on div at bounding box center [1094, 241] width 421 height 195
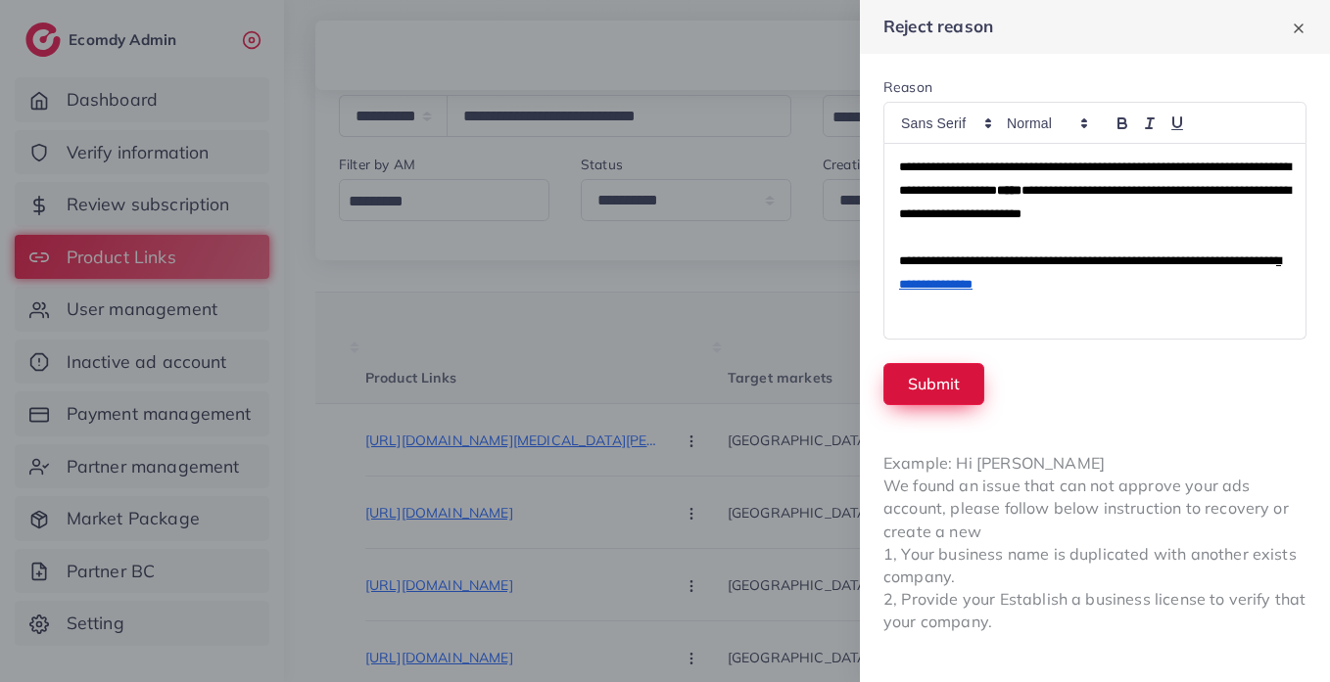
click at [949, 398] on button "Submit" at bounding box center [933, 384] width 101 height 42
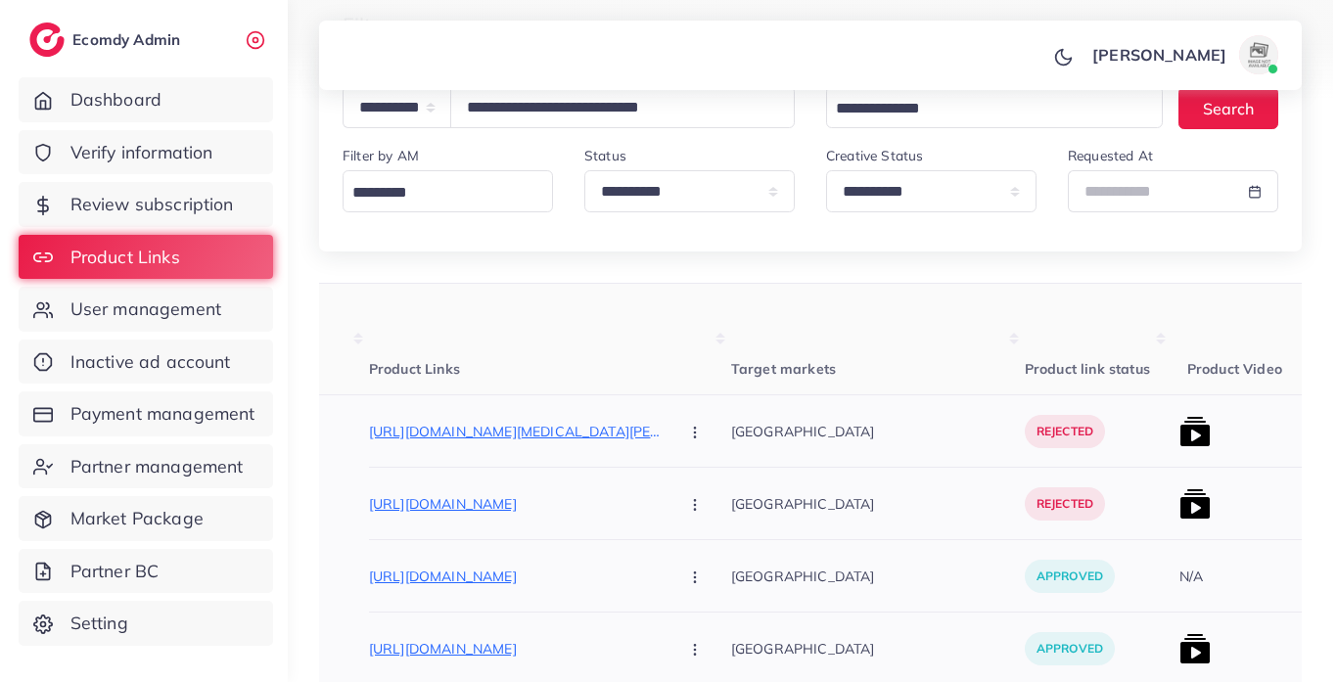
scroll to position [185, 0]
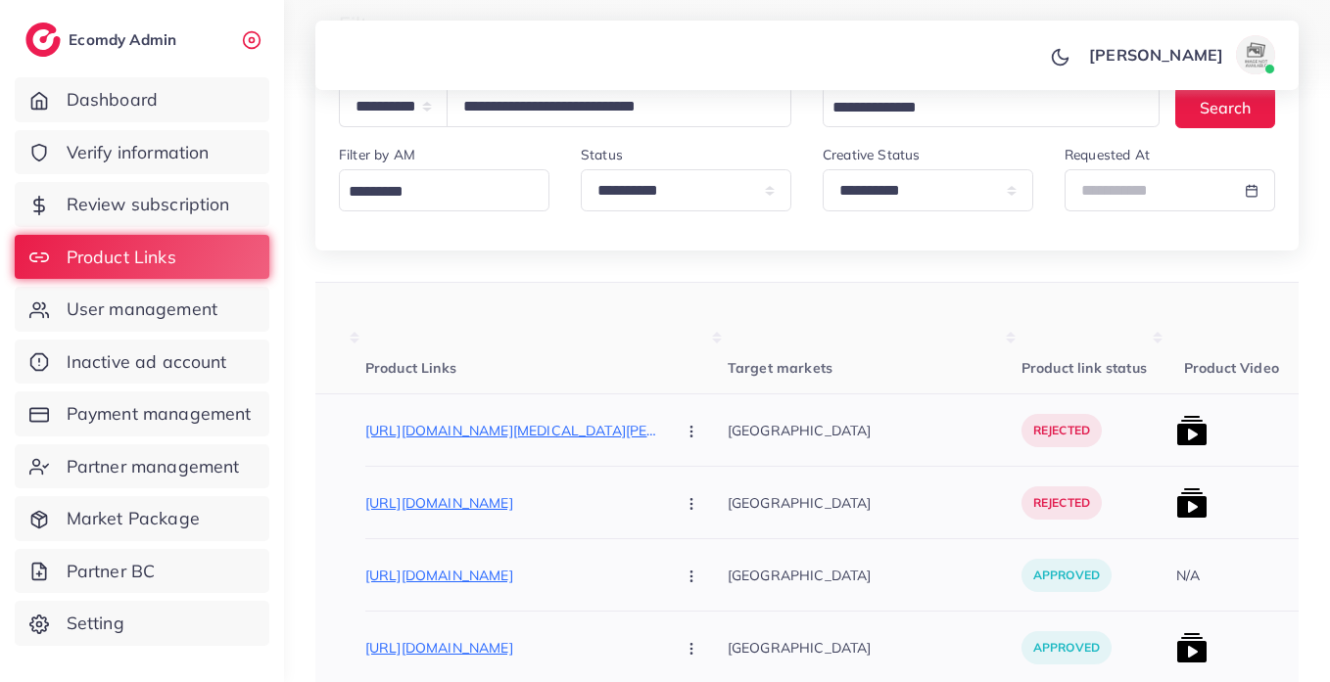
click at [1168, 470] on div at bounding box center [1241, 503] width 147 height 72
click at [1168, 527] on div at bounding box center [1241, 503] width 147 height 72
click at [1176, 517] on img at bounding box center [1191, 503] width 31 height 31
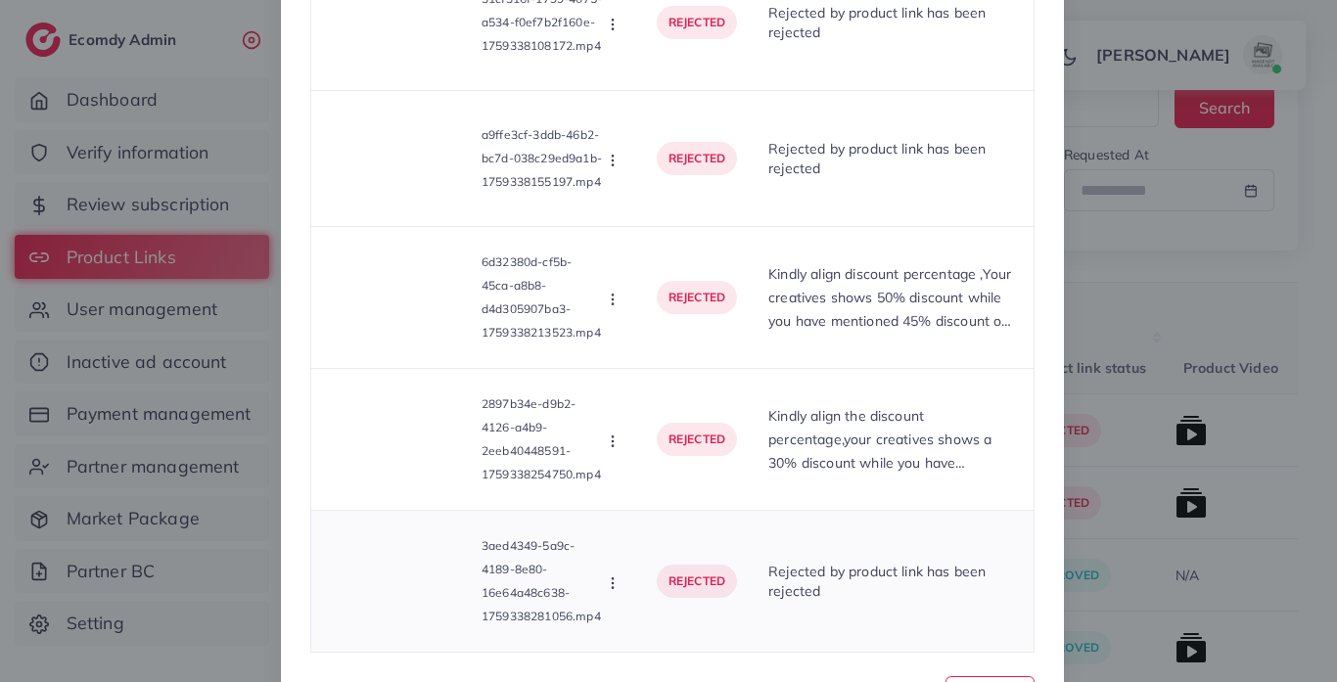
scroll to position [907, 0]
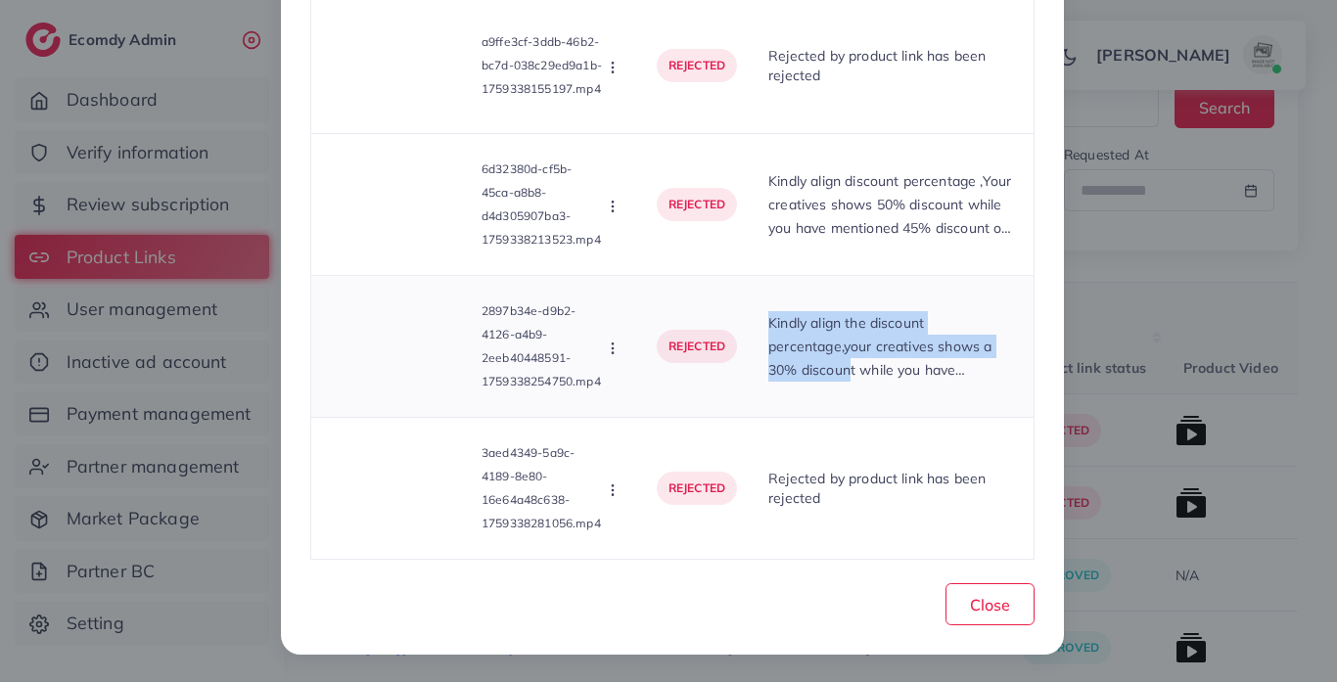
drag, startPoint x: 764, startPoint y: 315, endPoint x: 858, endPoint y: 393, distance: 121.7
click at [852, 370] on td "Kindly align the discount percentage,your creatives shows a 30% discount while …" at bounding box center [893, 347] width 281 height 142
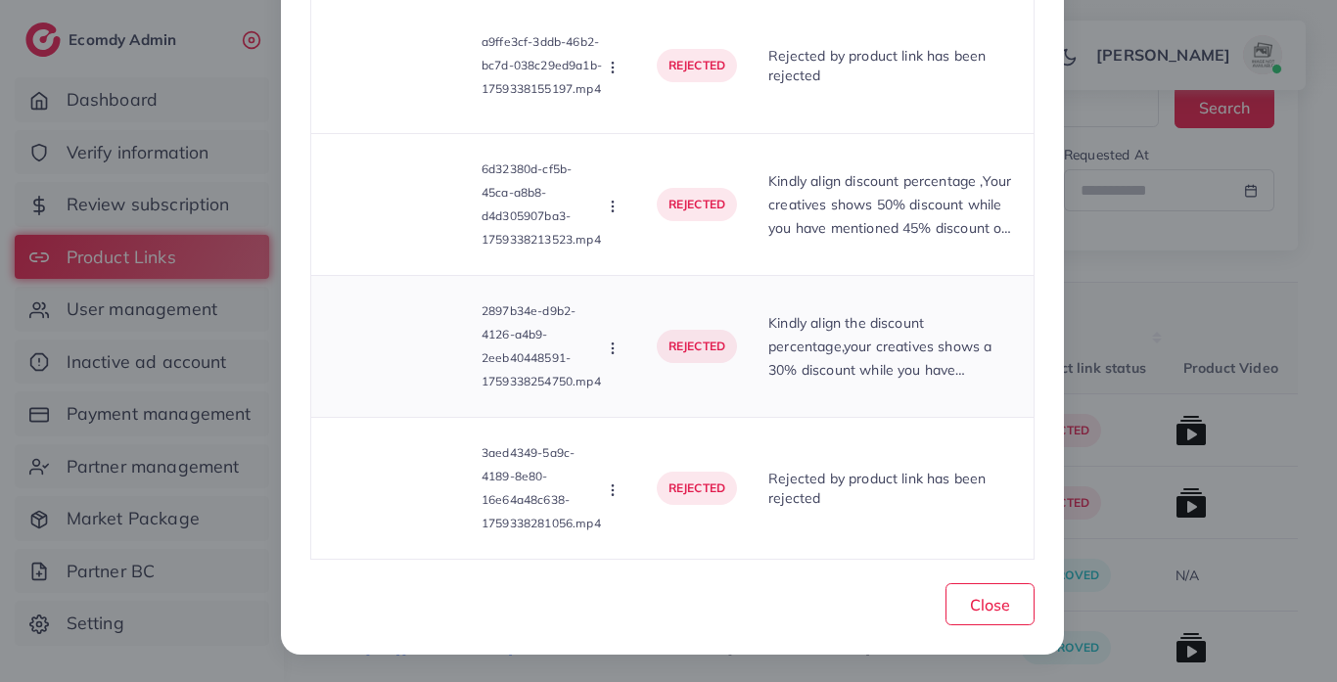
click at [861, 411] on td "Kindly align the discount percentage,your creatives shows a 30% discount while …" at bounding box center [893, 347] width 281 height 142
click at [611, 351] on icon "button" at bounding box center [613, 349] width 16 height 16
click at [679, 437] on li "Reject" at bounding box center [682, 438] width 155 height 43
click at [827, 358] on p "Kindly align the discount percentage,your creatives shows a 30% discount while …" at bounding box center [894, 346] width 250 height 70
click at [823, 345] on p "Kindly align the discount percentage,your creatives shows a 30% discount while …" at bounding box center [894, 346] width 250 height 70
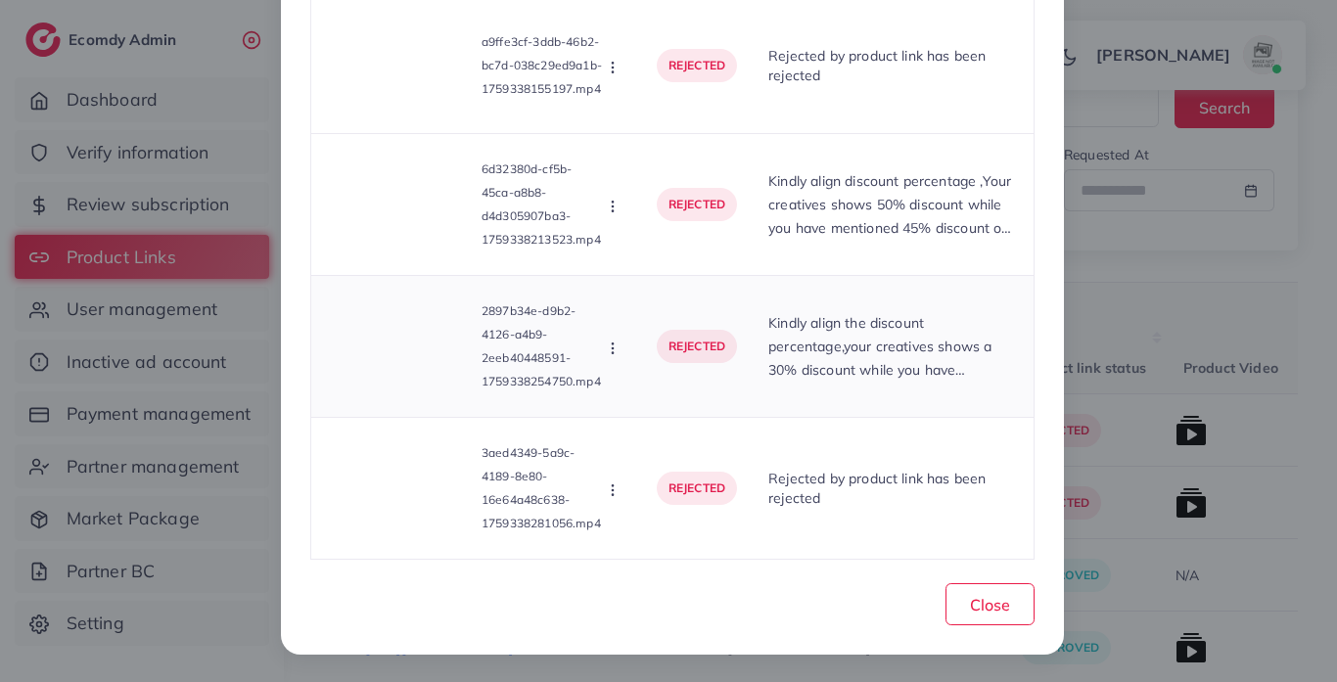
drag, startPoint x: 808, startPoint y: 328, endPoint x: 908, endPoint y: 394, distance: 119.5
click at [908, 394] on td "Kindly align the discount percentage,your creatives shows a 30% discount while …" at bounding box center [893, 347] width 281 height 142
click at [858, 414] on td "Kindly align the discount percentage,your creatives shows a 30% discount while …" at bounding box center [893, 347] width 281 height 142
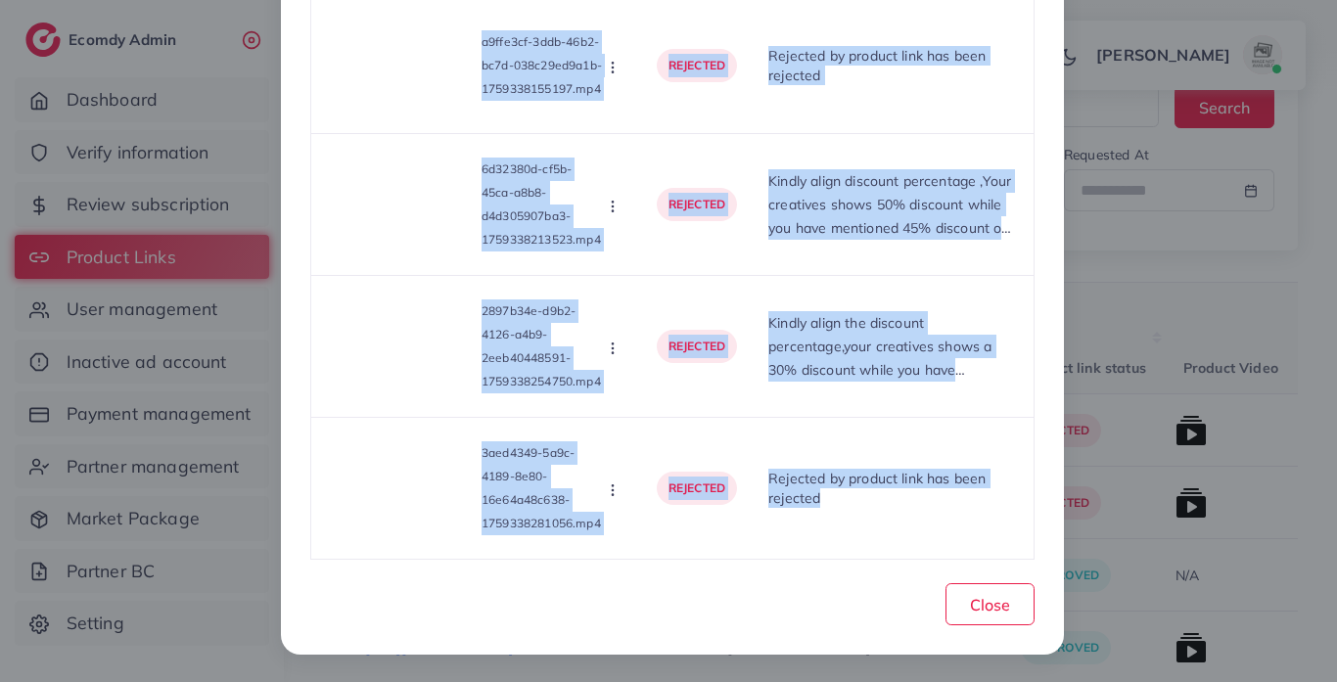
drag, startPoint x: 755, startPoint y: 556, endPoint x: 1047, endPoint y: 541, distance: 292.1
click at [1207, 532] on div "List Product Video Product URL: [URL][DOMAIN_NAME] Product video Status Reason …" at bounding box center [668, 341] width 1337 height 682
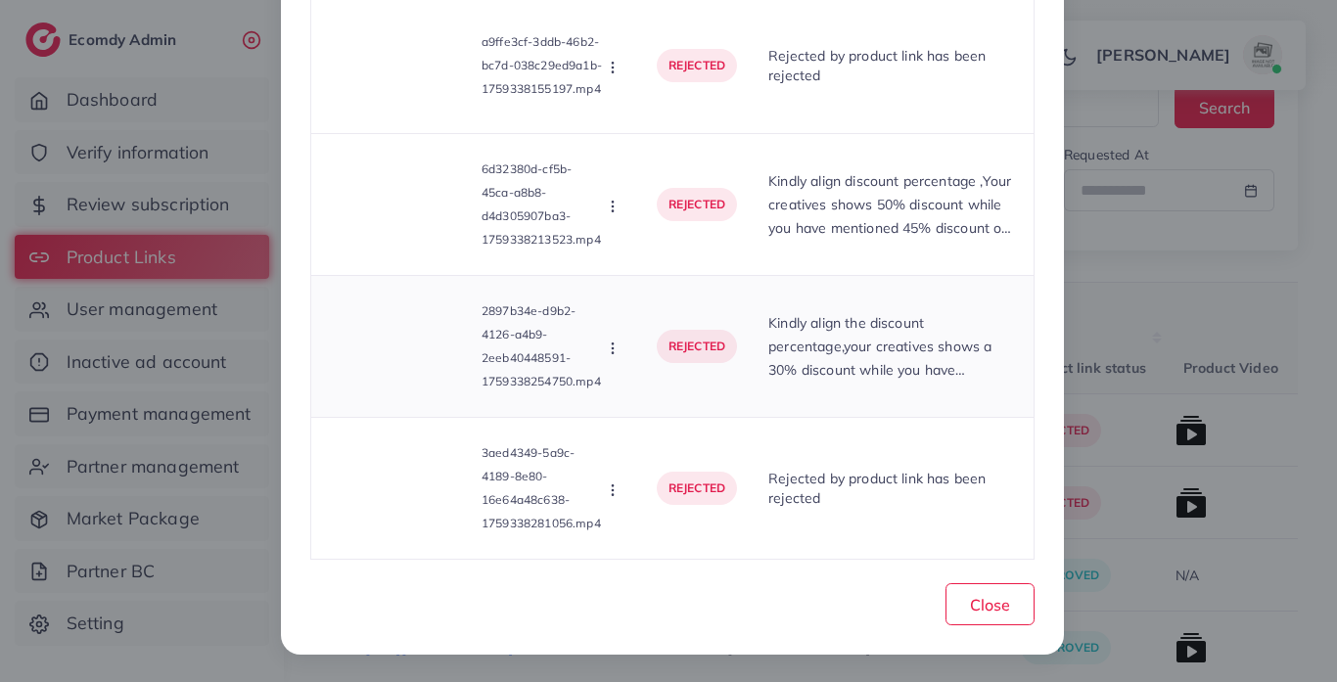
click at [775, 339] on p "Kindly align the discount percentage,your creatives shows a 30% discount while …" at bounding box center [894, 346] width 250 height 70
click at [607, 351] on icon "button" at bounding box center [613, 349] width 16 height 16
click at [682, 582] on div "Close" at bounding box center [672, 601] width 725 height 50
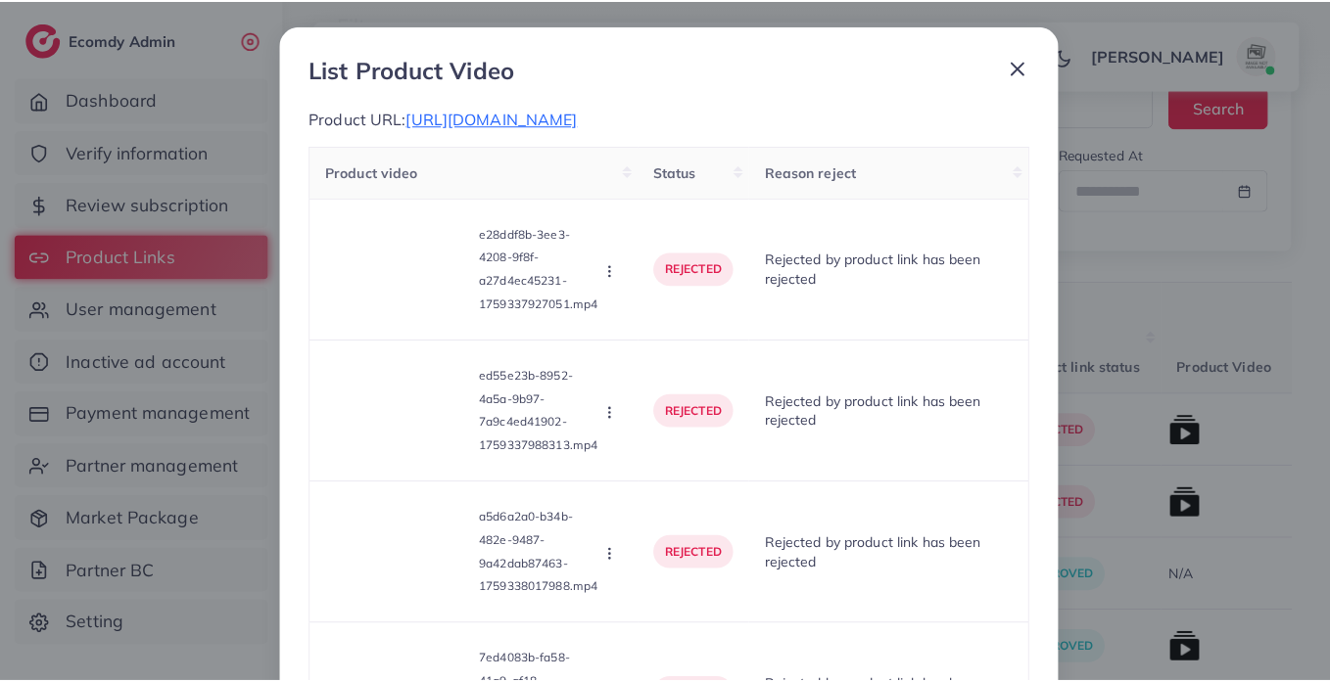
scroll to position [0, 0]
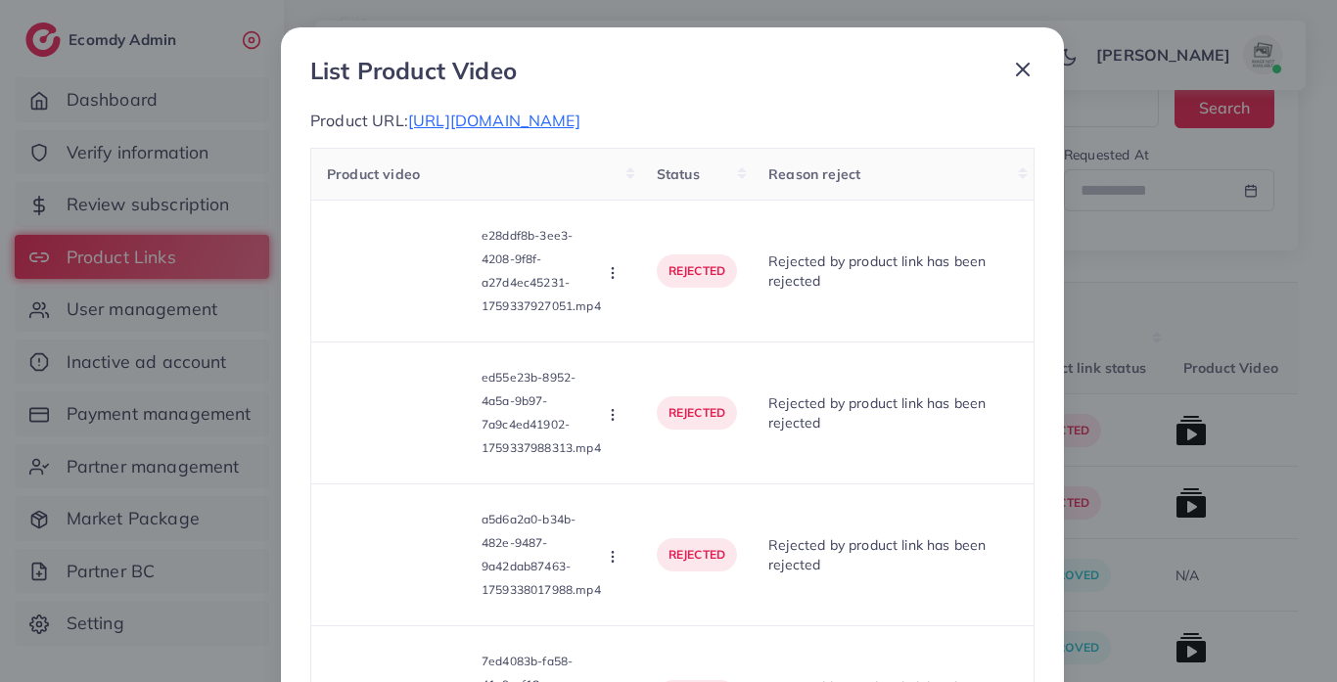
click at [1020, 65] on icon at bounding box center [1022, 69] width 23 height 23
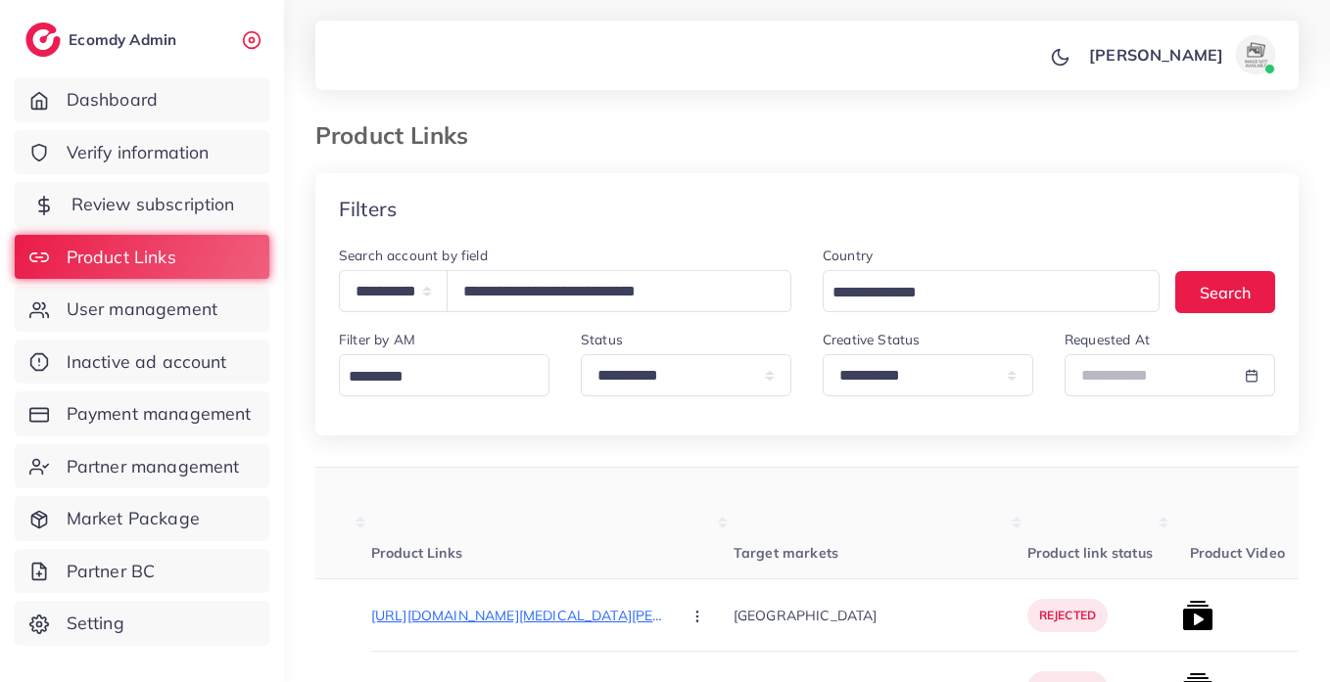
click at [203, 201] on span "Review subscription" at bounding box center [153, 204] width 164 height 25
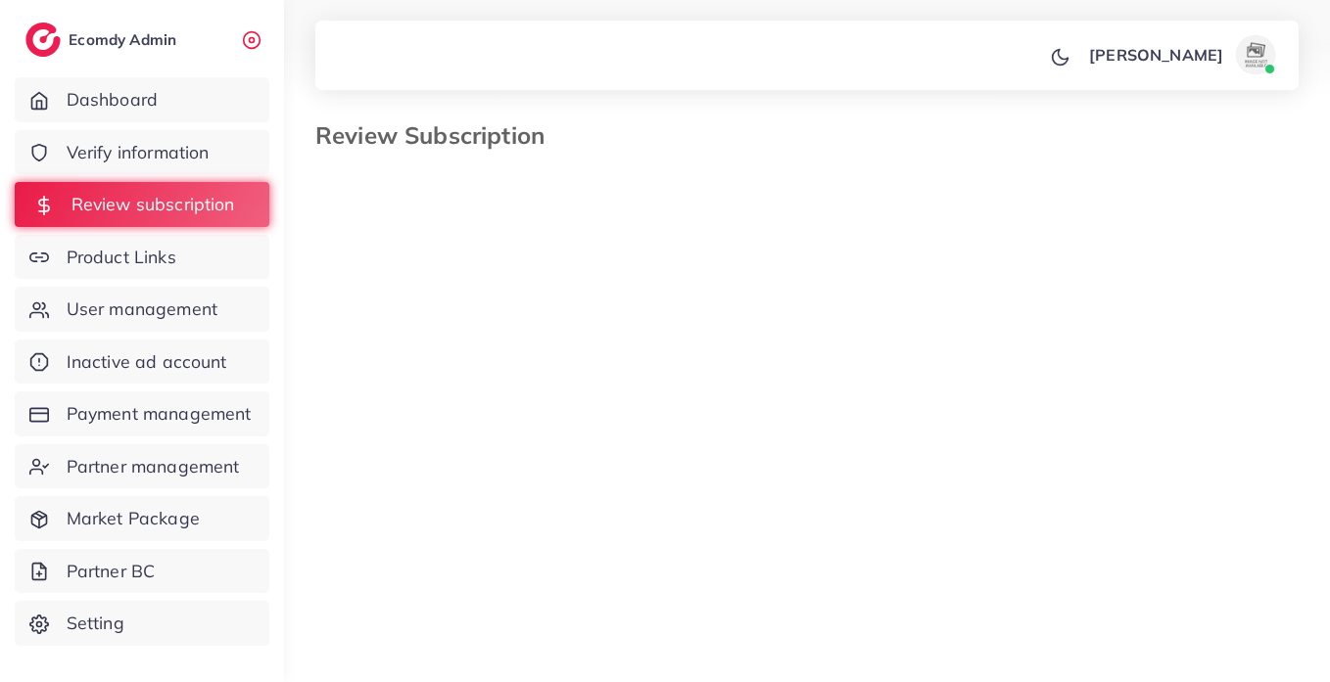
select select "*******"
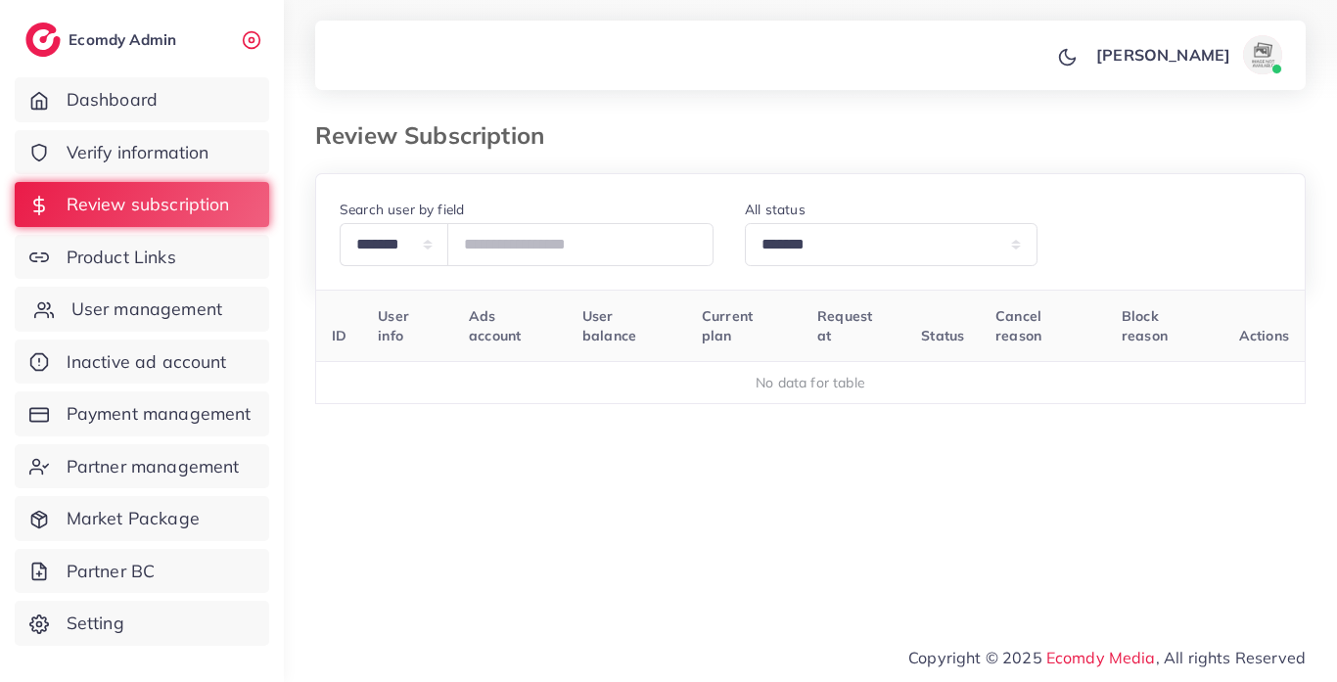
click at [150, 317] on span "User management" at bounding box center [146, 309] width 151 height 25
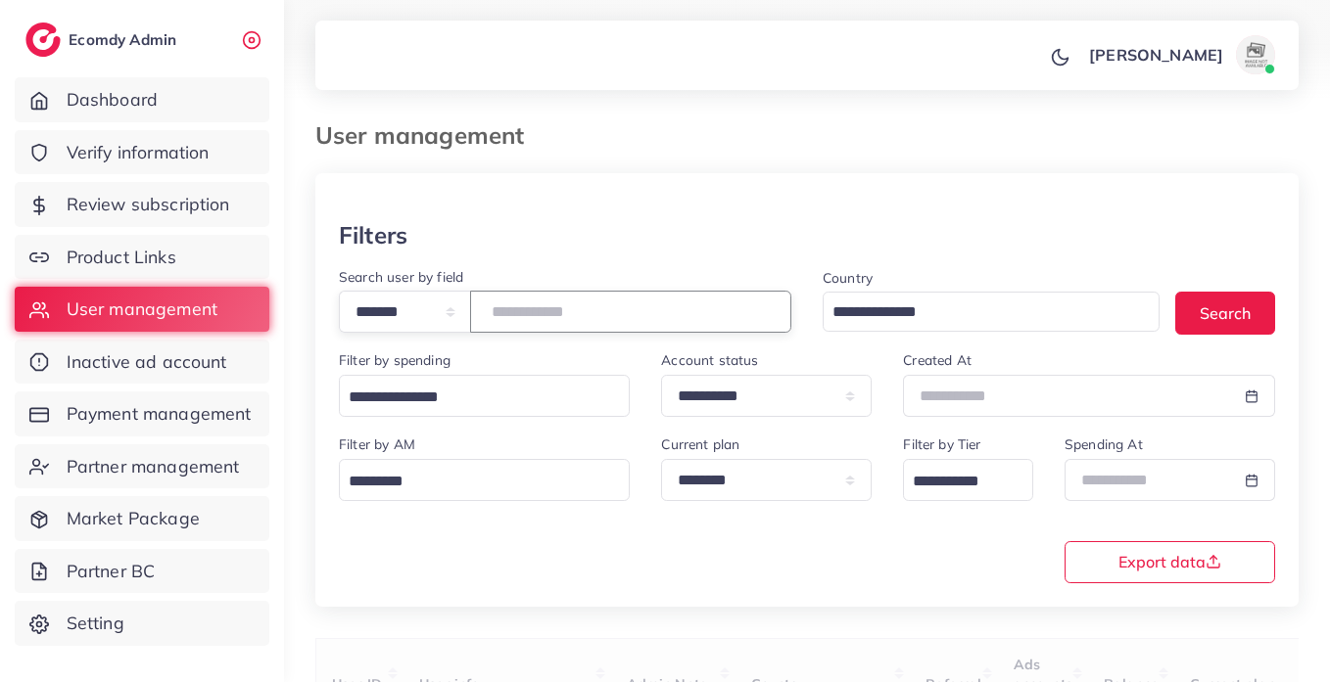
click at [567, 310] on input "number" at bounding box center [630, 312] width 321 height 42
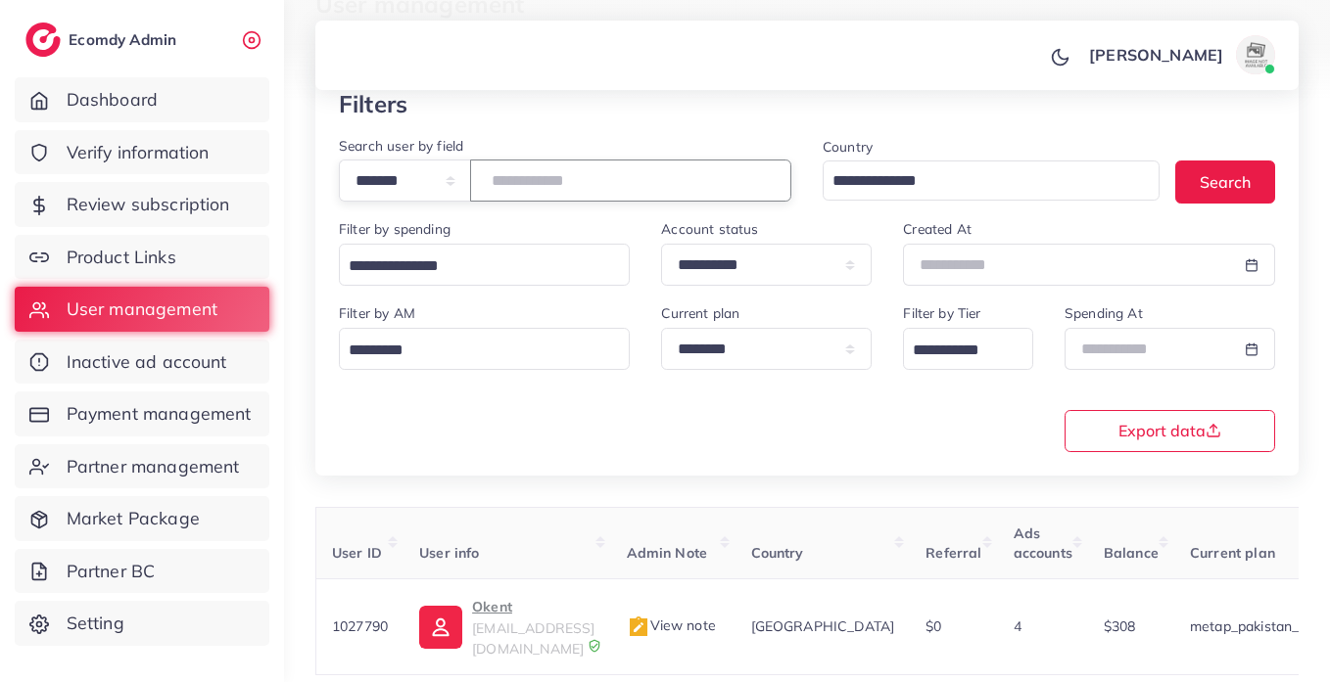
scroll to position [239, 0]
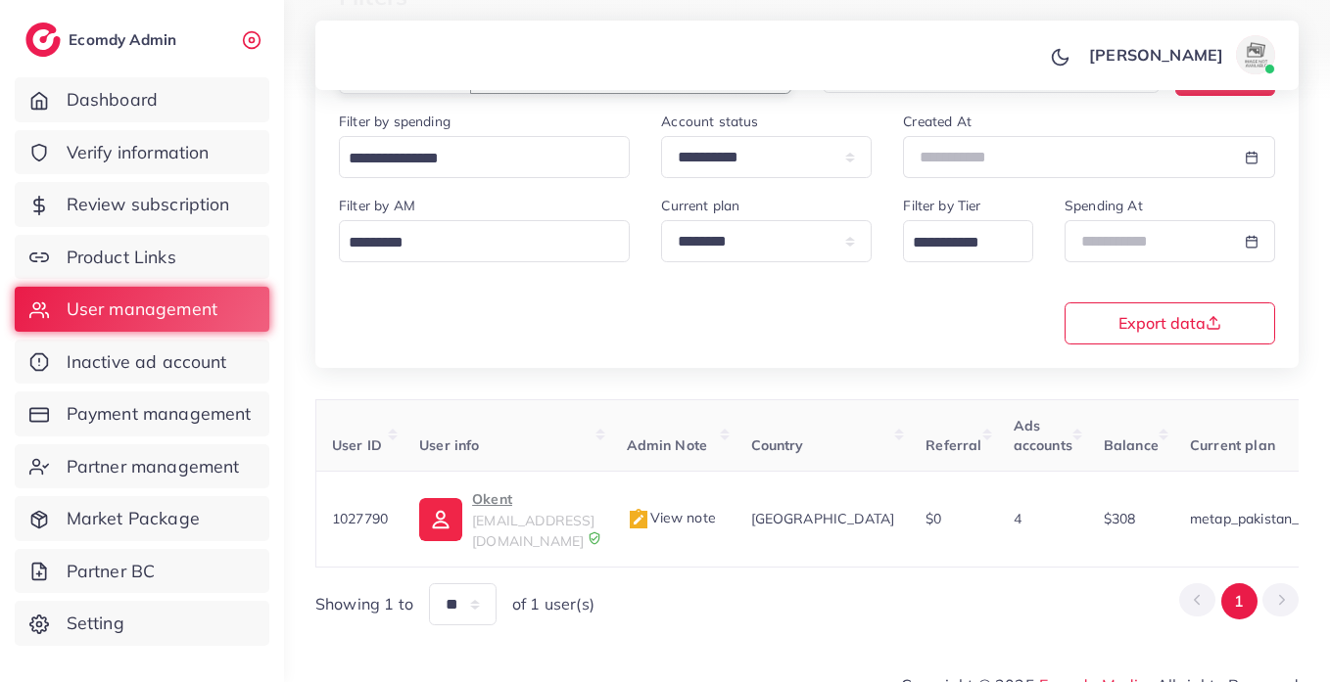
type input "*******"
